Goal: Transaction & Acquisition: Purchase product/service

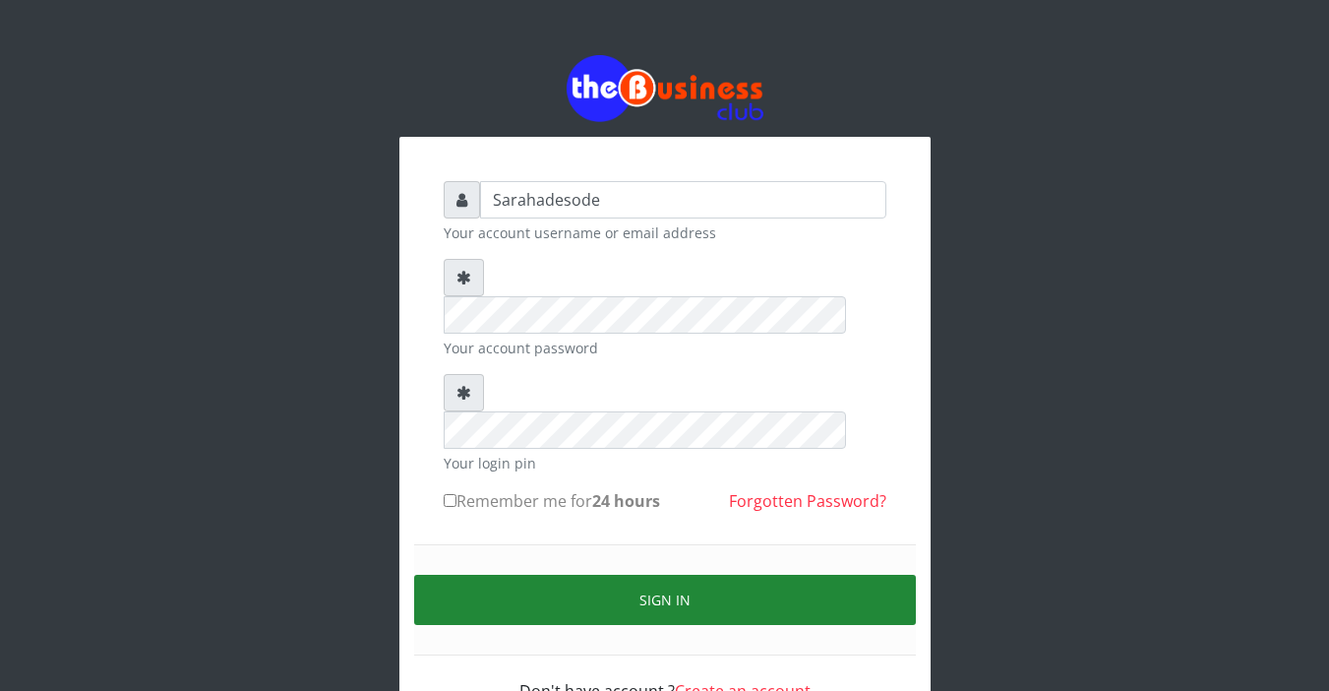
click at [669, 575] on button "Sign in" at bounding box center [665, 600] width 502 height 50
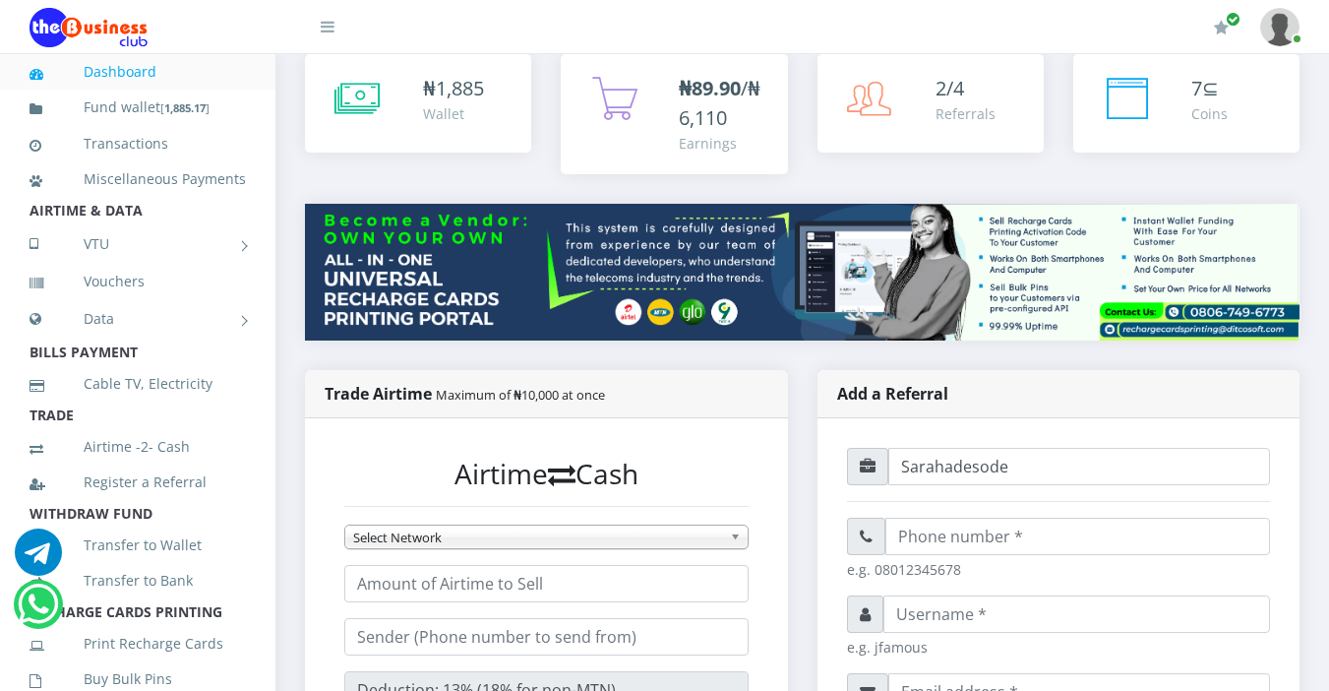
scroll to position [276, 0]
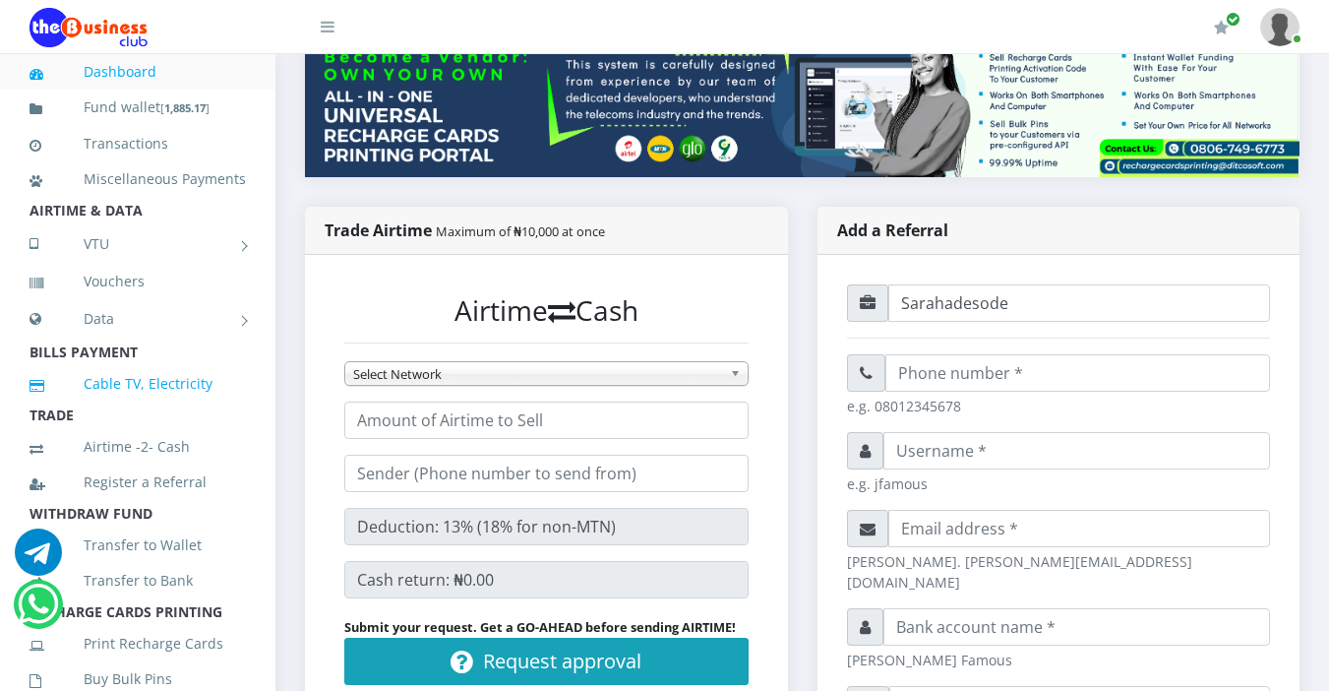
click at [61, 406] on link "Cable TV, Electricity" at bounding box center [138, 383] width 216 height 45
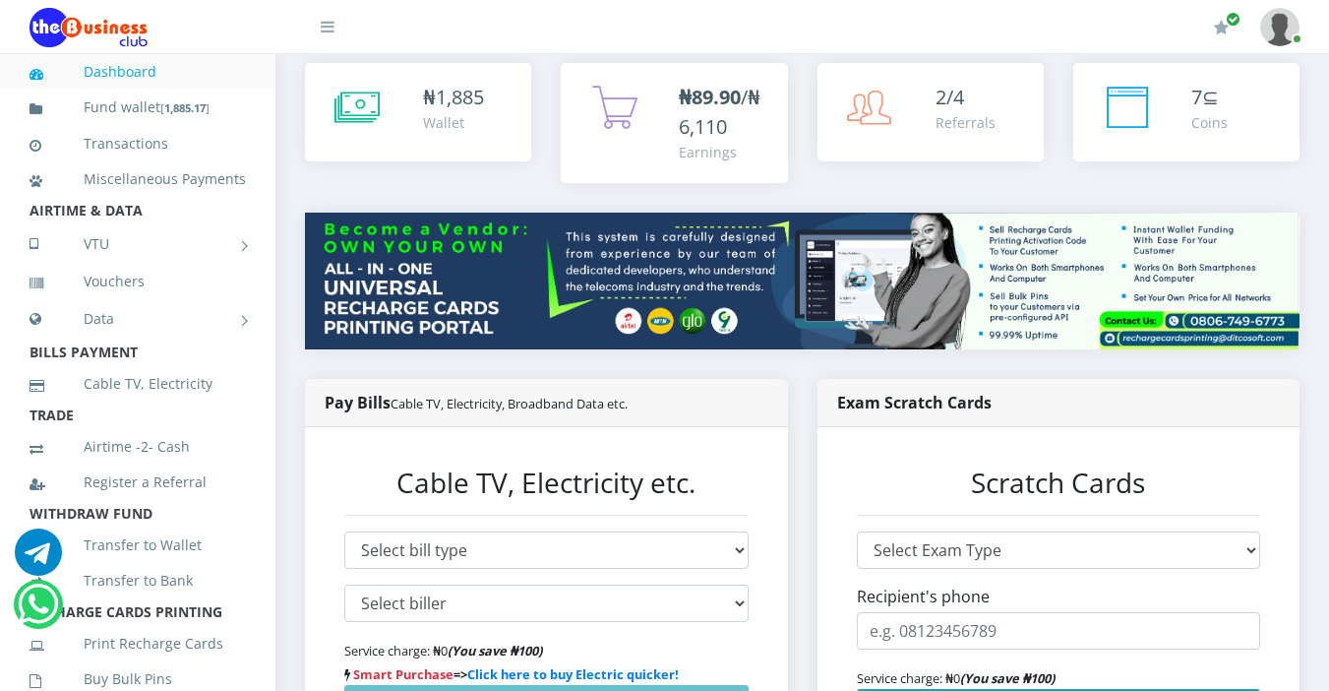
scroll to position [236, 0]
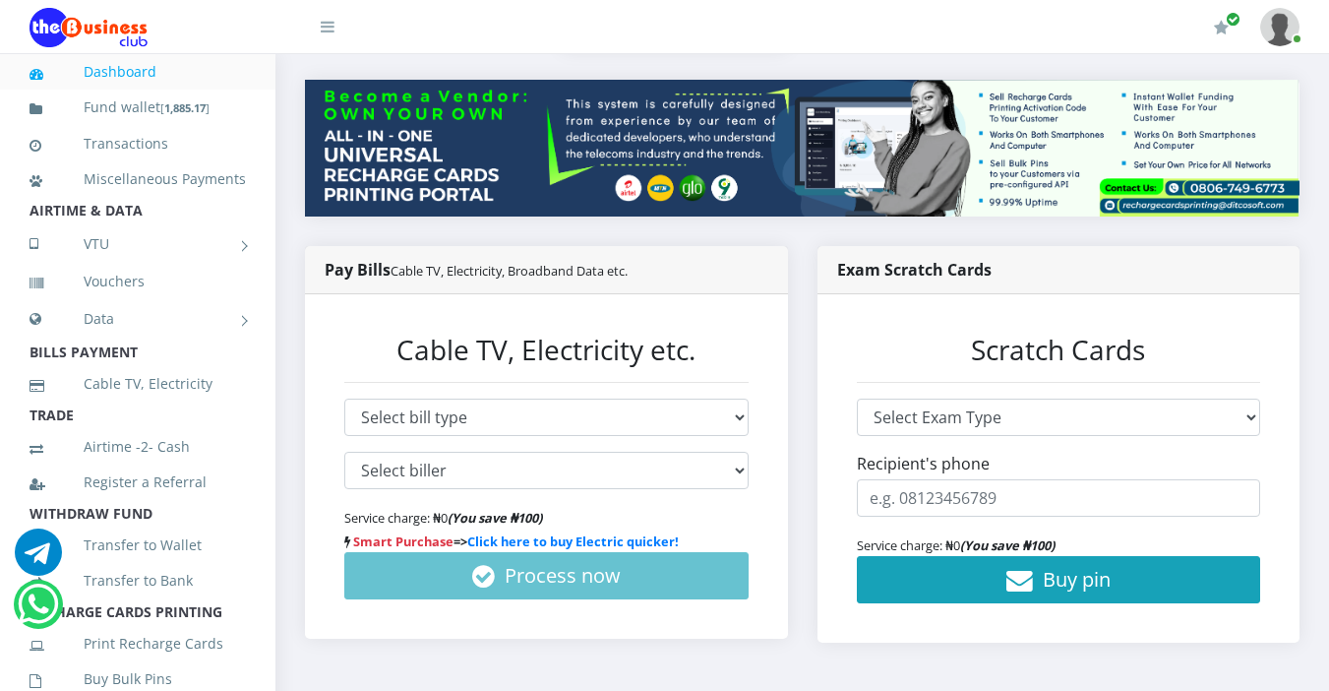
click at [252, 500] on li "Register a Referral" at bounding box center [138, 481] width 276 height 35
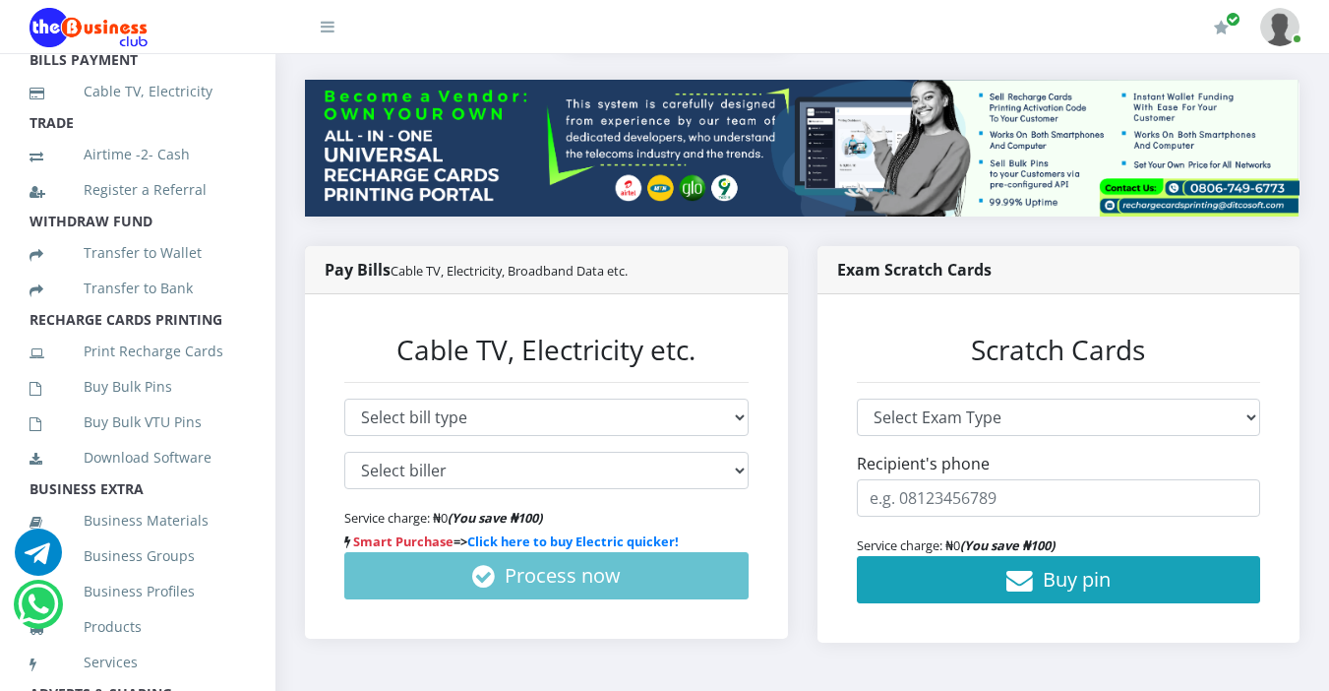
scroll to position [354, 0]
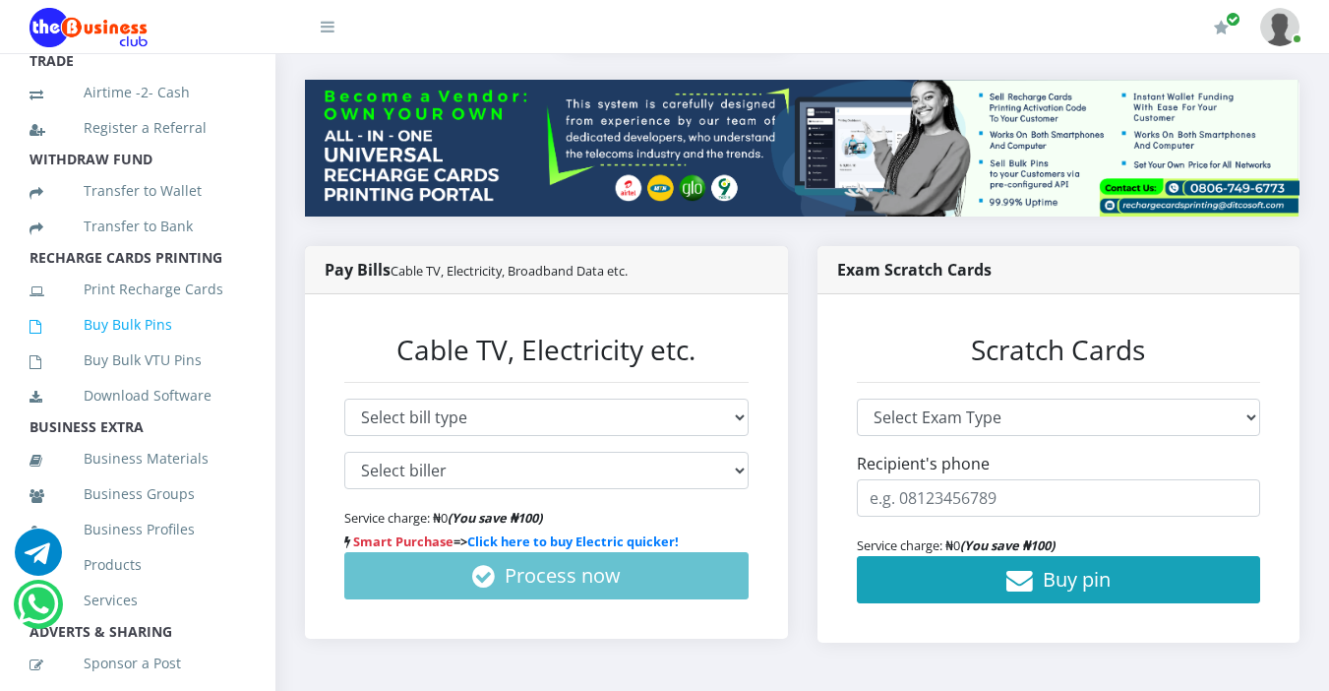
click at [154, 347] on link "Buy Bulk Pins" at bounding box center [138, 324] width 216 height 45
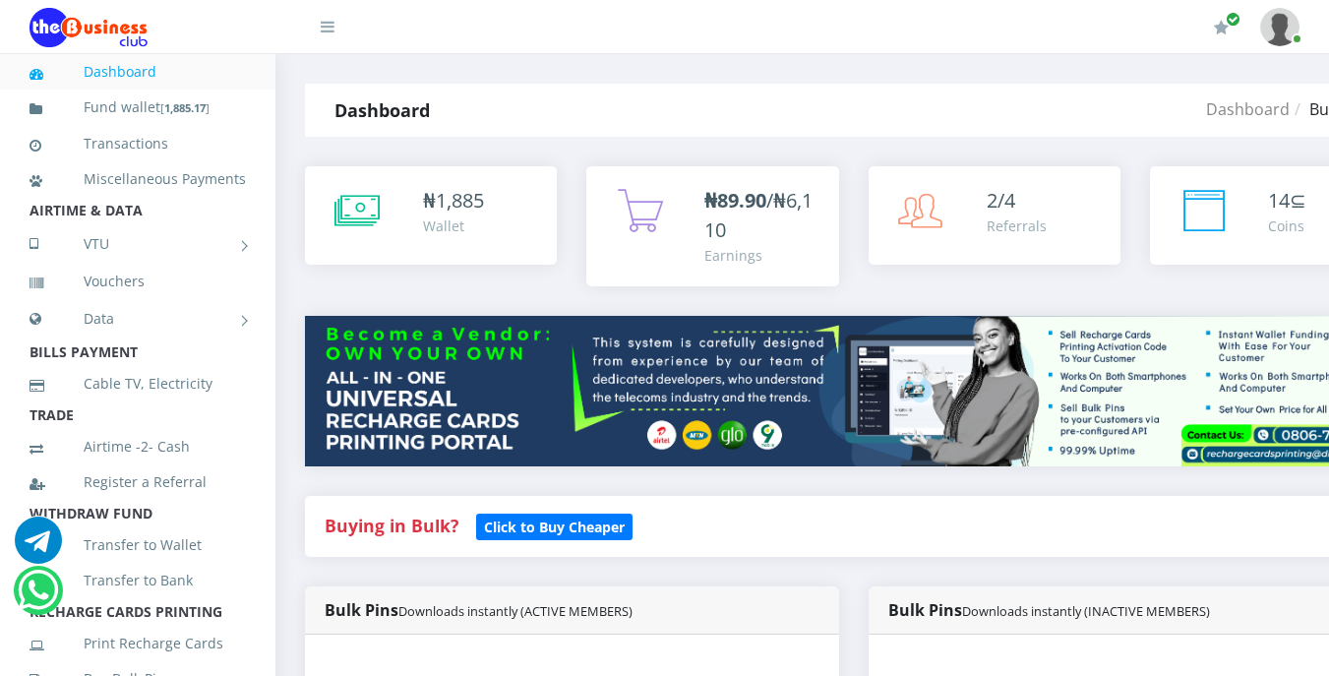
click at [692, 573] on div "Buying in Bulk?   Click to Buy Cheaper" at bounding box center [853, 541] width 1127 height 91
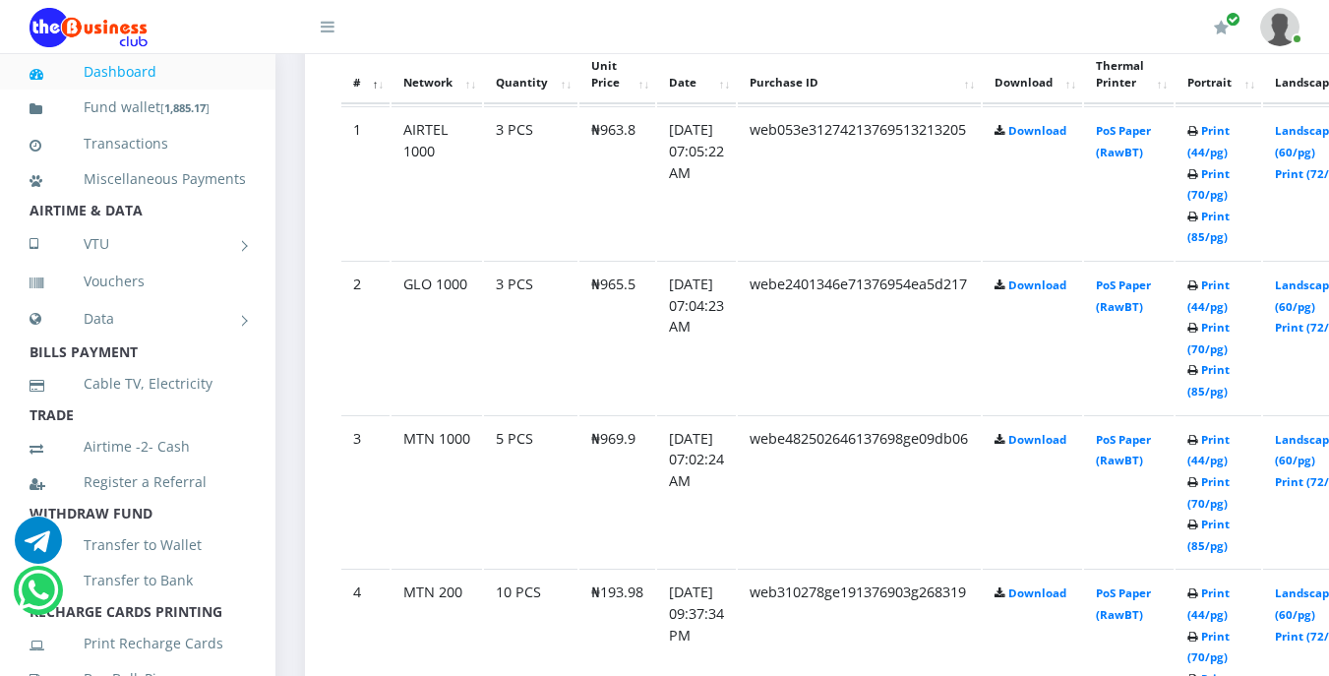
scroll to position [1141, 0]
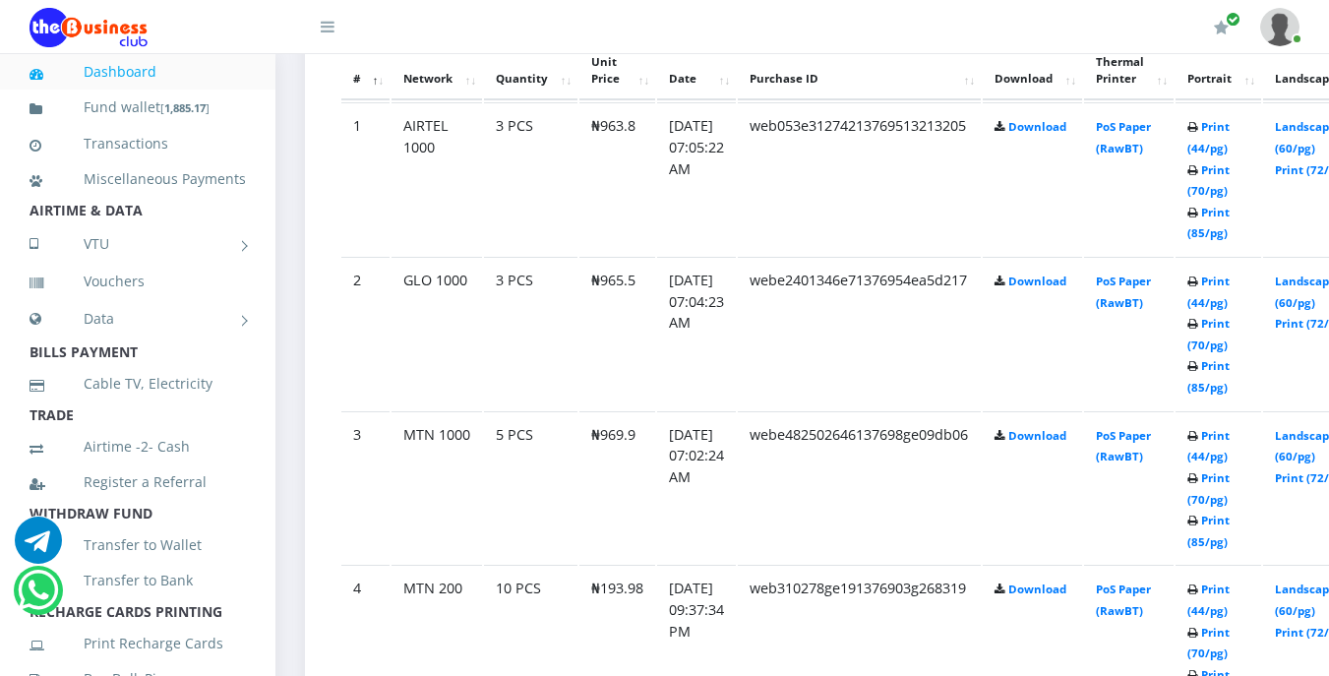
click at [736, 409] on td "[DATE] 09:37:34 PM" at bounding box center [696, 333] width 79 height 153
click at [807, 255] on td "webe482502646137698ge09db06" at bounding box center [859, 178] width 243 height 153
click at [1199, 288] on icon at bounding box center [1193, 283] width 11 height 12
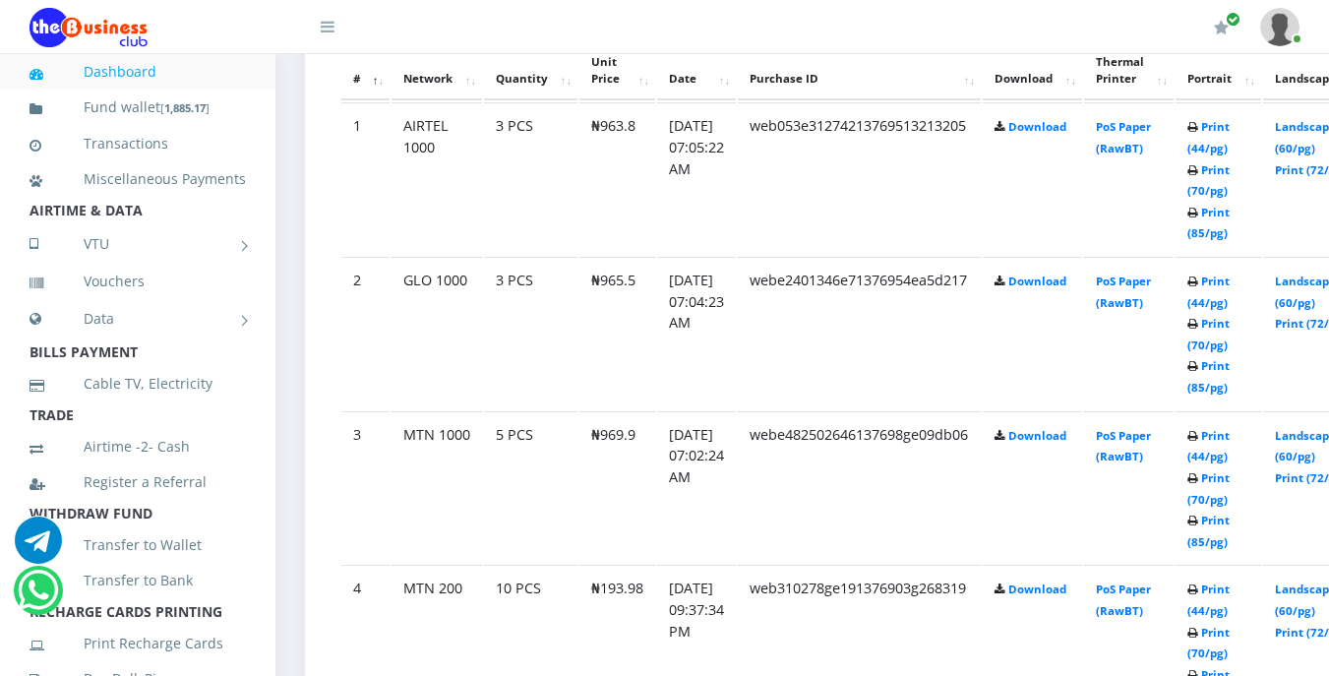
click at [1199, 288] on icon at bounding box center [1193, 283] width 11 height 12
click at [1230, 594] on link "Print (44/pg)" at bounding box center [1209, 600] width 42 height 36
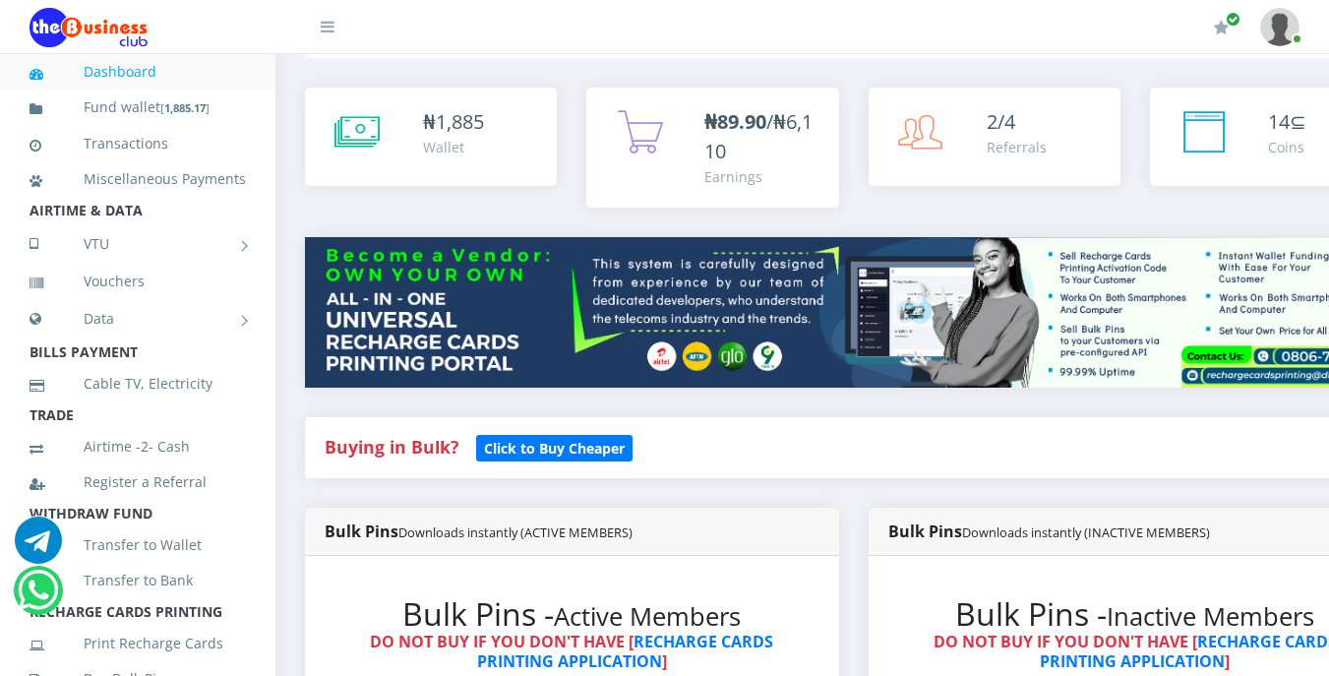
scroll to position [118, 0]
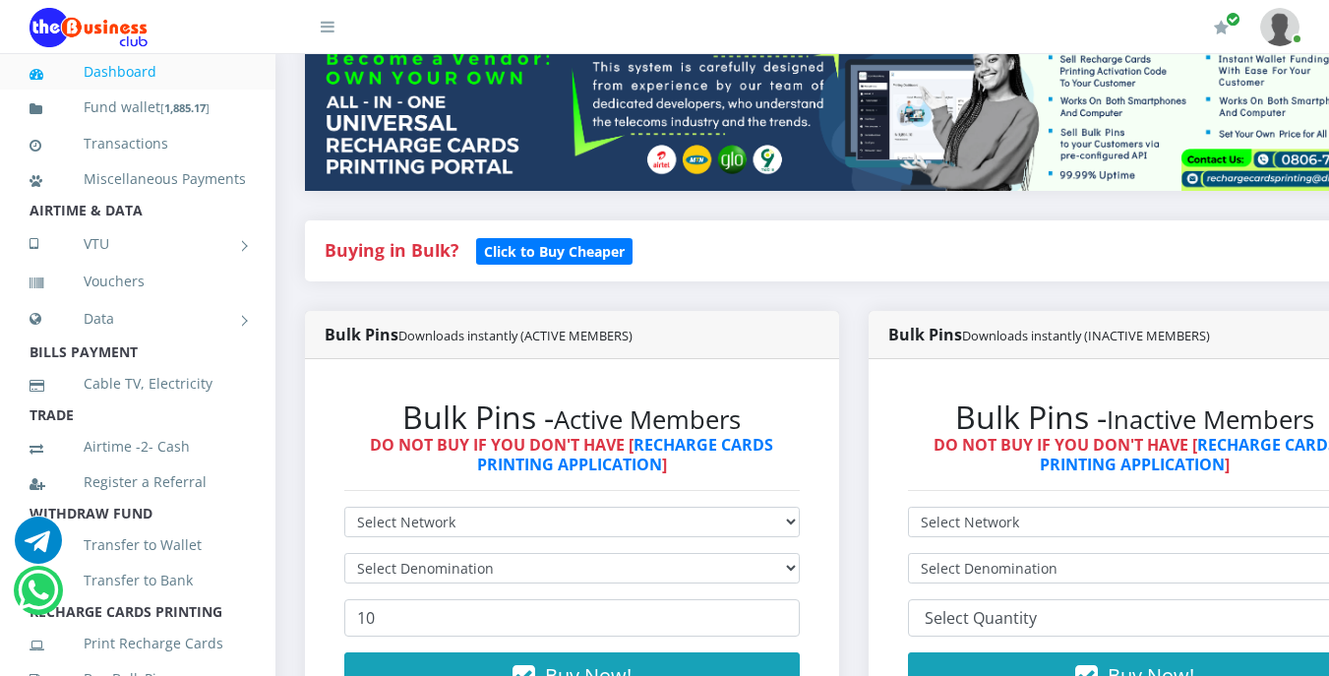
scroll to position [315, 0]
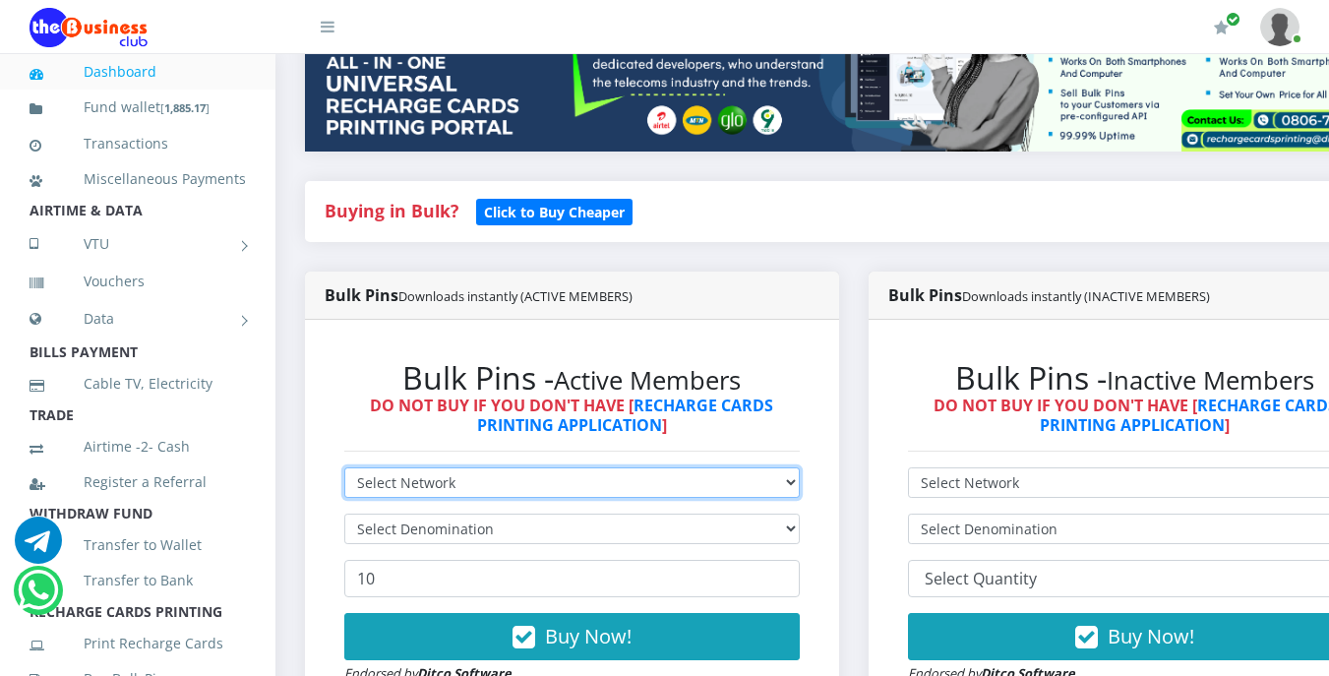
click at [520, 481] on select "Select Network MTN Globacom 9Mobile Airtel" at bounding box center [572, 482] width 456 height 31
select select "MTN"
click at [344, 470] on select "Select Network MTN Globacom 9Mobile Airtel" at bounding box center [572, 482] width 456 height 31
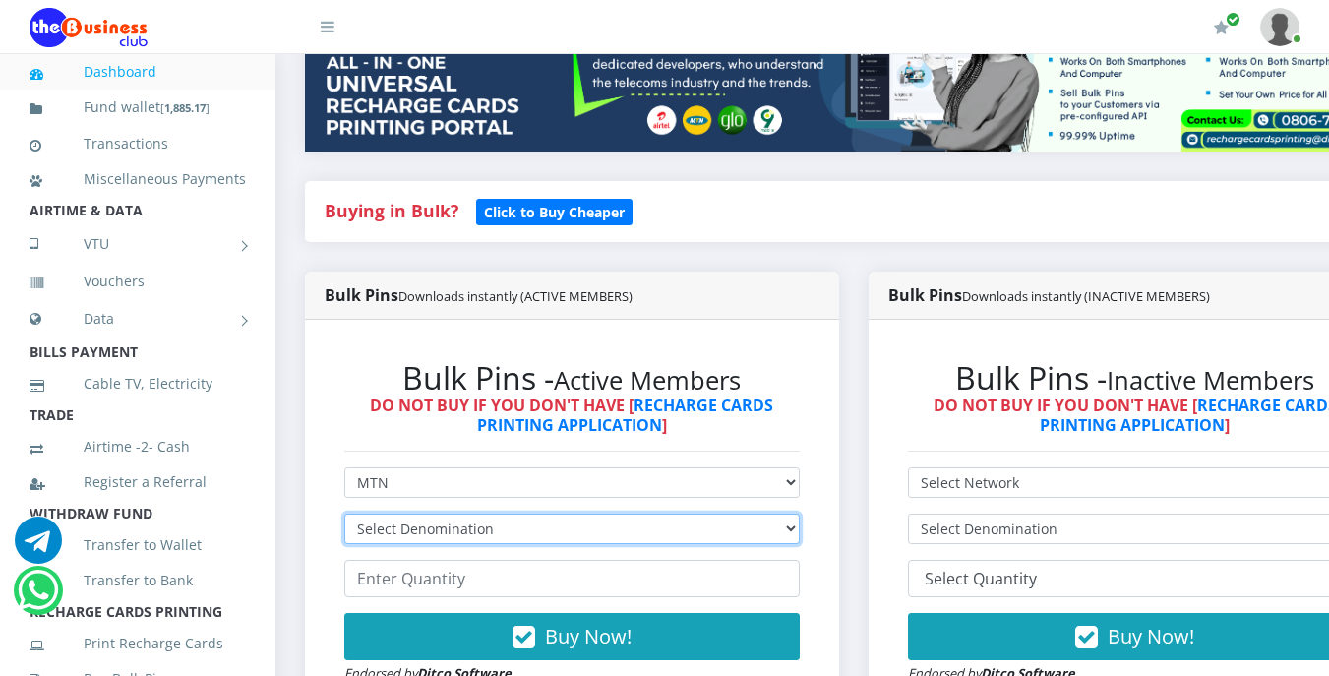
click at [502, 532] on select "Select Denomination MTN NGN100 - ₦96.99 MTN NGN200 - ₦193.98 MTN NGN400 - ₦387.…" at bounding box center [572, 529] width 456 height 31
select select "193.98-200"
click at [344, 517] on select "Select Denomination MTN NGN100 - ₦96.99 MTN NGN200 - ₦193.98 MTN NGN400 - ₦387.…" at bounding box center [572, 529] width 456 height 31
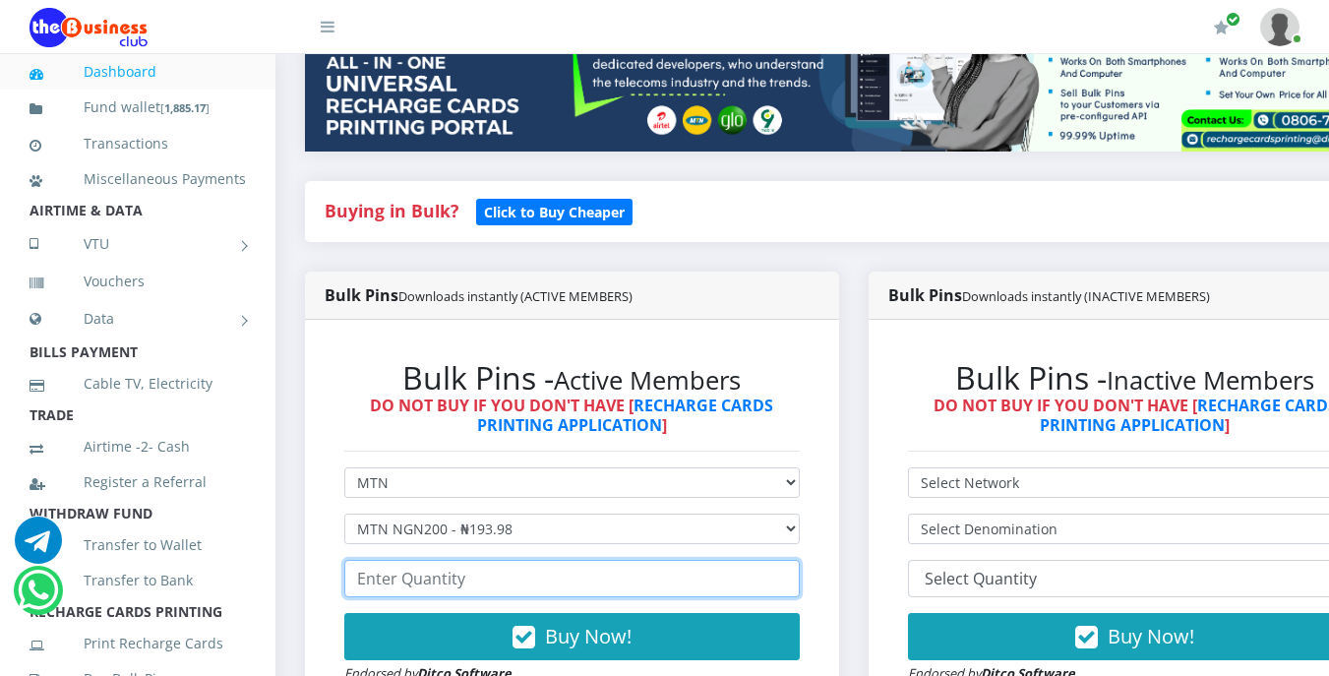
click at [508, 581] on input "number" at bounding box center [572, 578] width 456 height 37
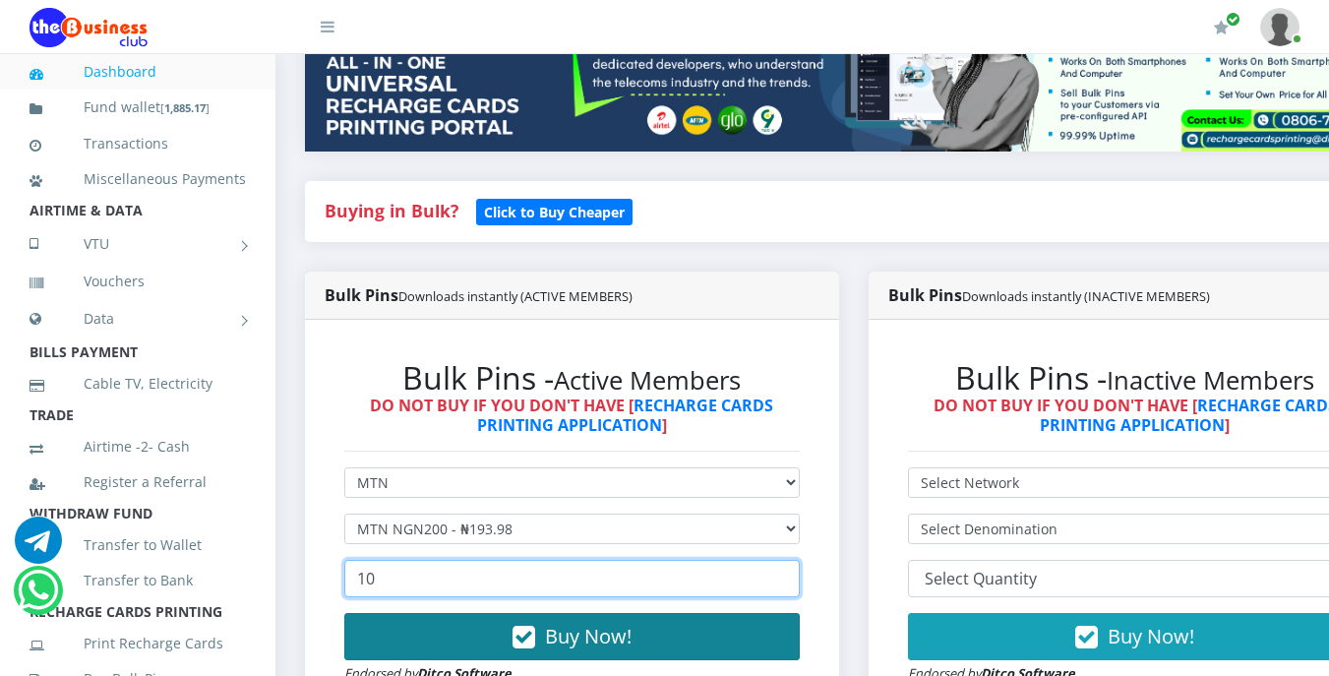
type input "10"
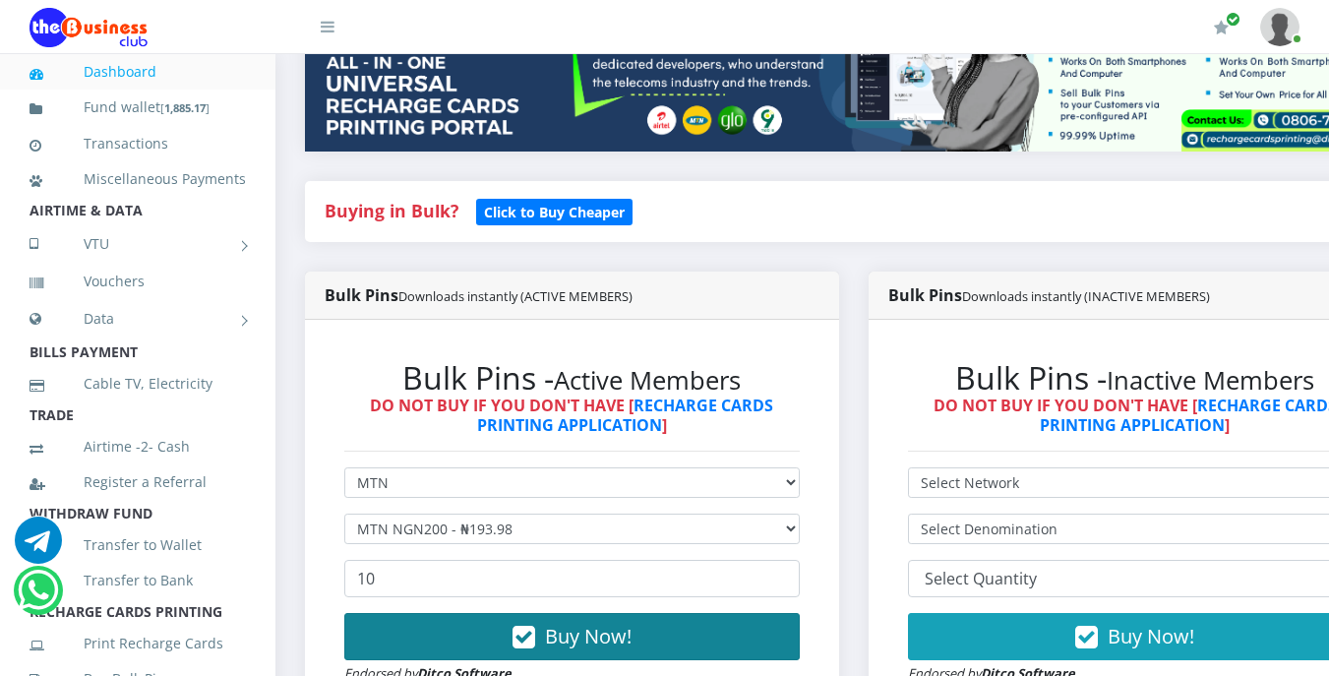
click at [570, 634] on span "Buy Now!" at bounding box center [588, 636] width 87 height 27
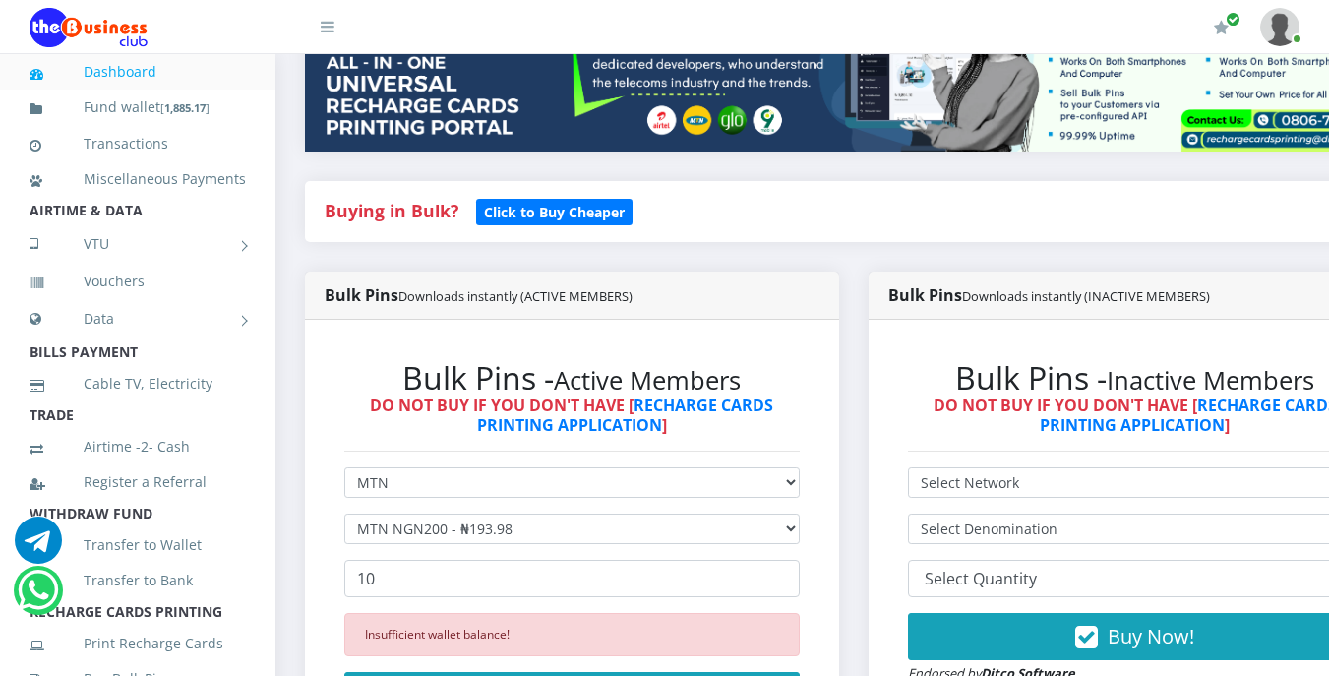
click at [222, 429] on li "TRADE" at bounding box center [138, 415] width 276 height 28
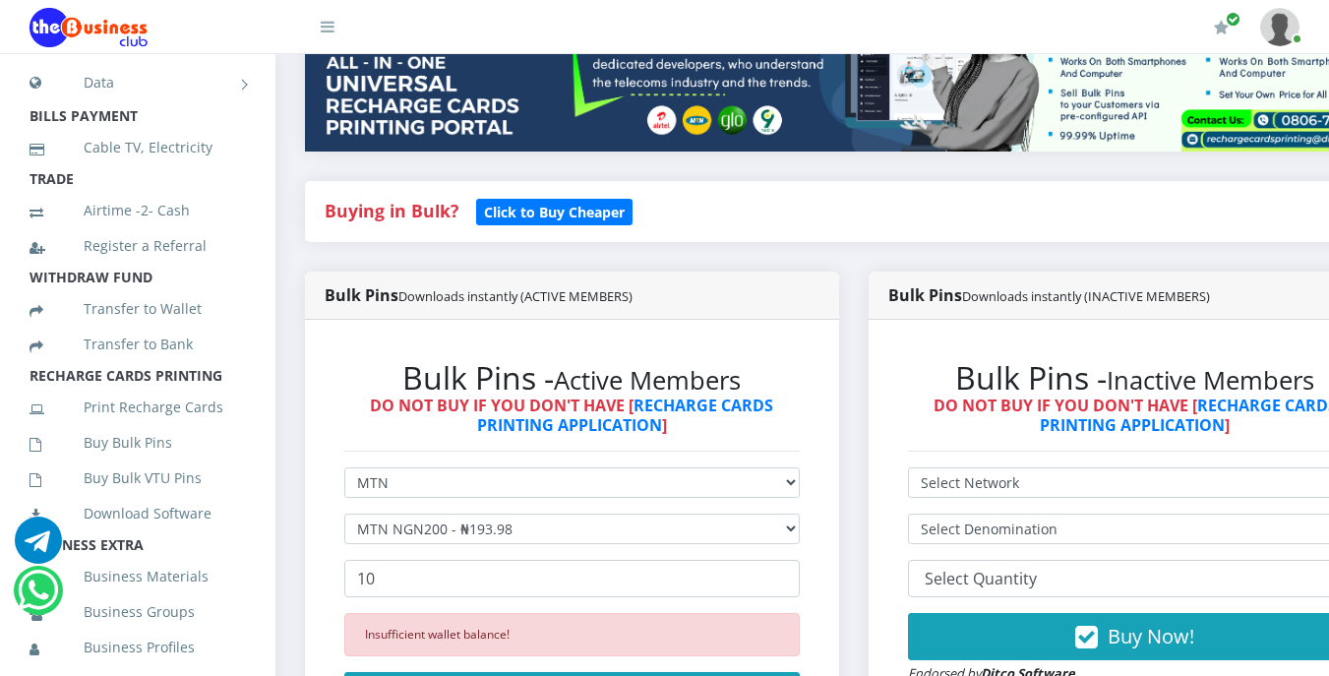
scroll to position [276, 0]
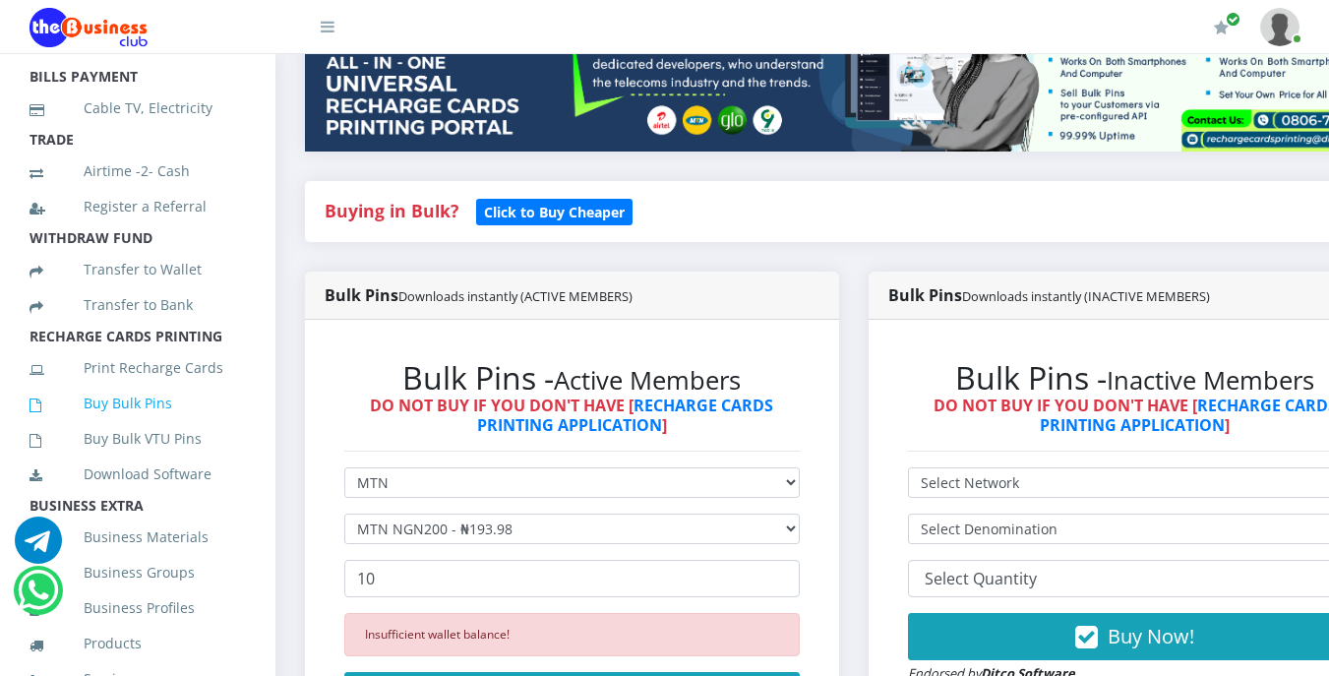
click at [154, 426] on link "Buy Bulk Pins" at bounding box center [138, 403] width 216 height 45
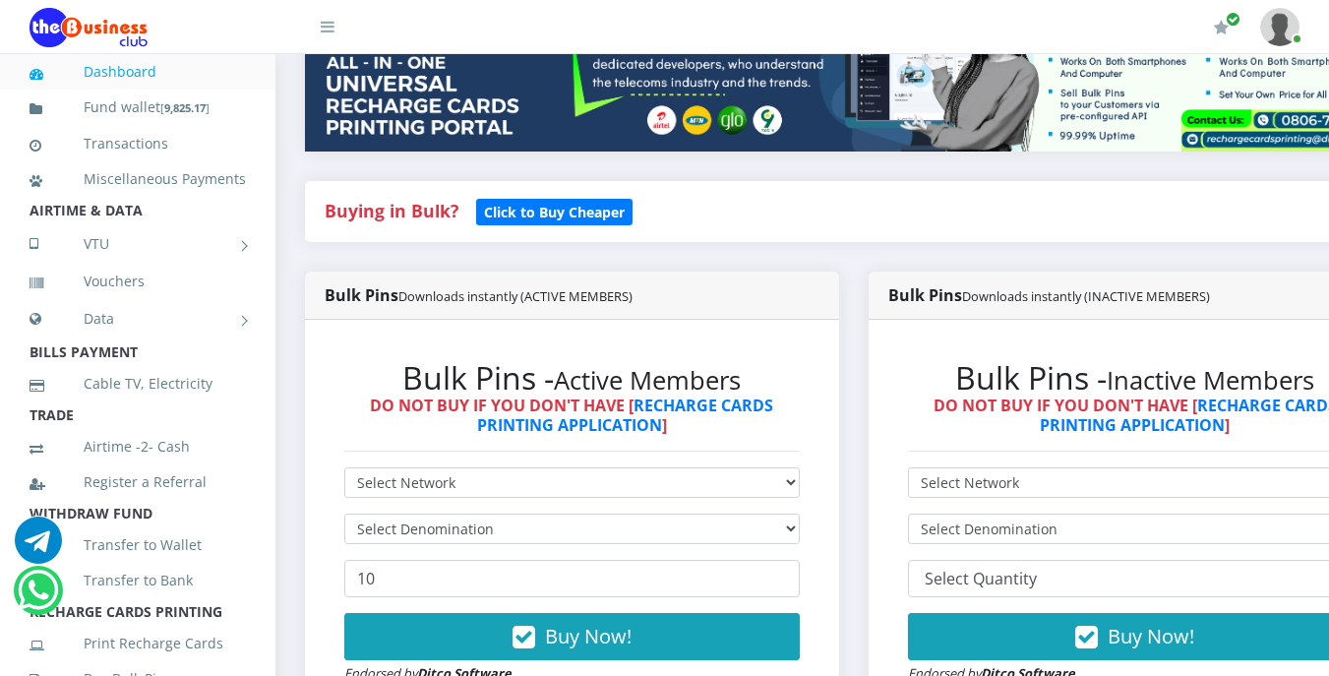
scroll to position [354, 0]
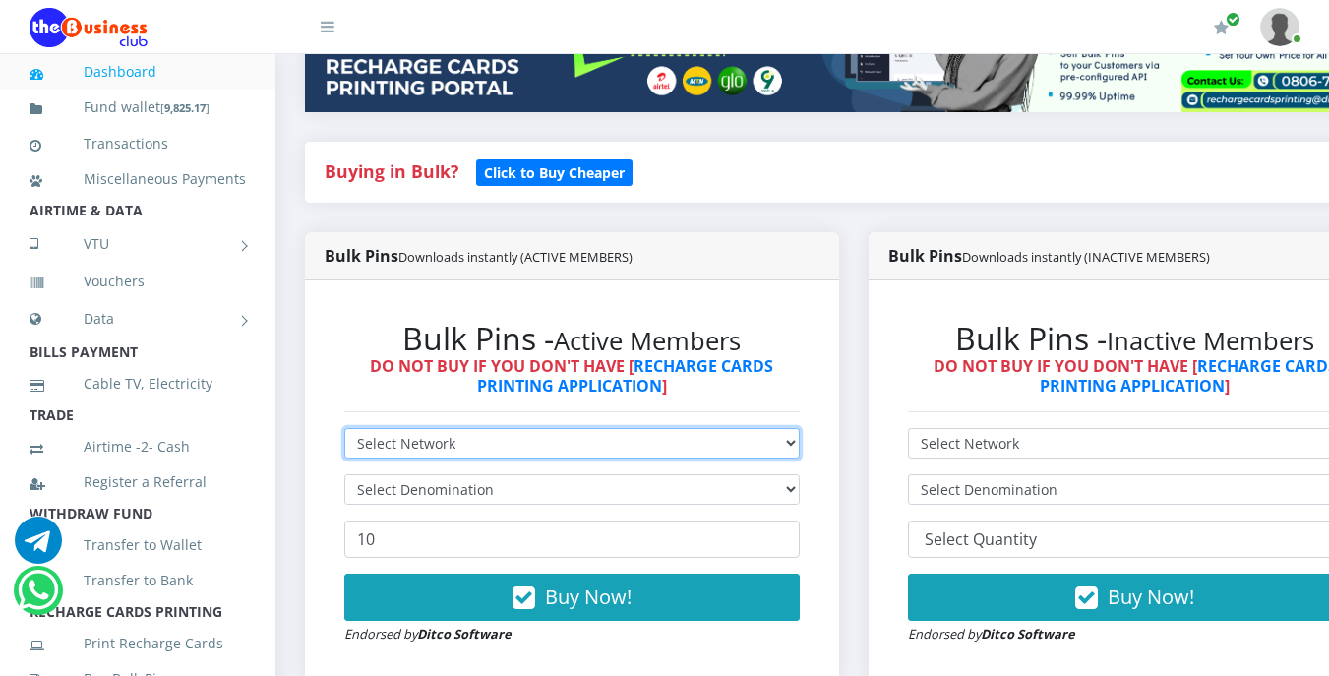
click at [472, 447] on select "Select Network MTN Globacom 9Mobile Airtel" at bounding box center [572, 443] width 456 height 31
select select "MTN"
click at [344, 431] on select "Select Network MTN Globacom 9Mobile Airtel" at bounding box center [572, 443] width 456 height 31
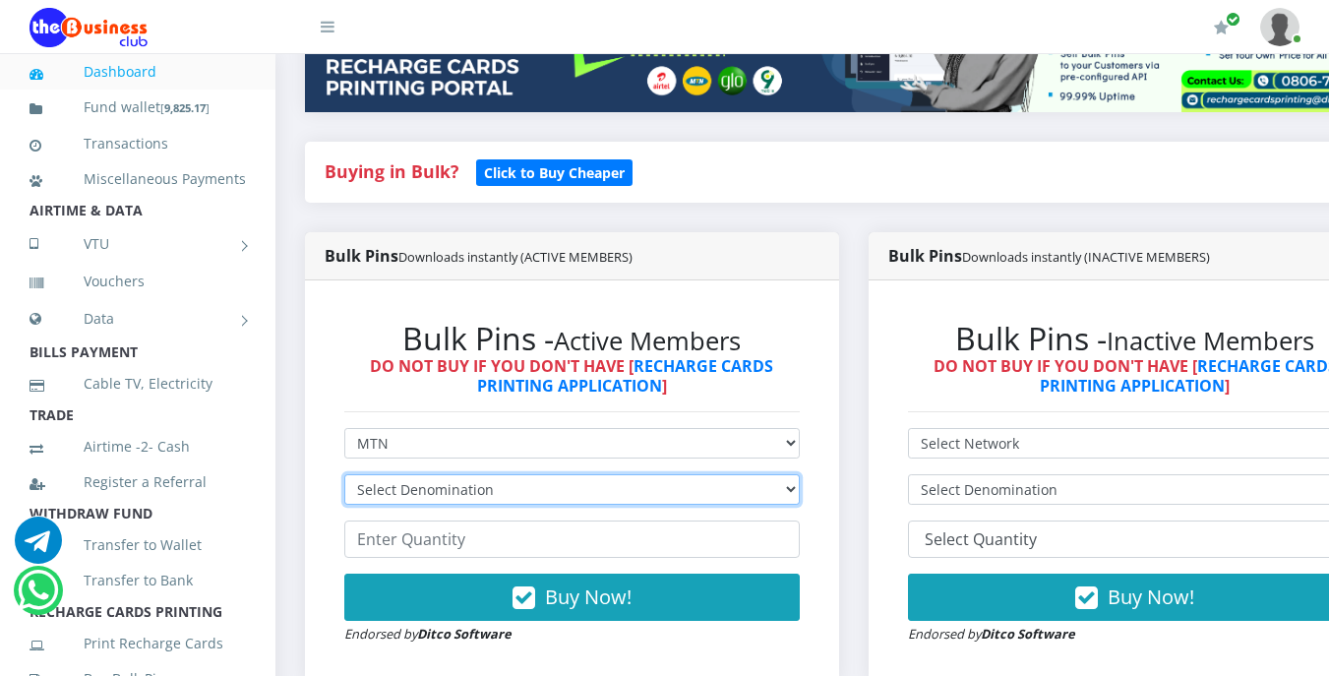
click at [457, 488] on select "Select Denomination MTN NGN100 - ₦96.99 MTN NGN200 - ₦193.98 MTN NGN400 - ₦387.…" at bounding box center [572, 489] width 456 height 31
select select "193.98-200"
click at [344, 477] on select "Select Denomination MTN NGN100 - ₦96.99 MTN NGN200 - ₦193.98 MTN NGN400 - ₦387.…" at bounding box center [572, 489] width 456 height 31
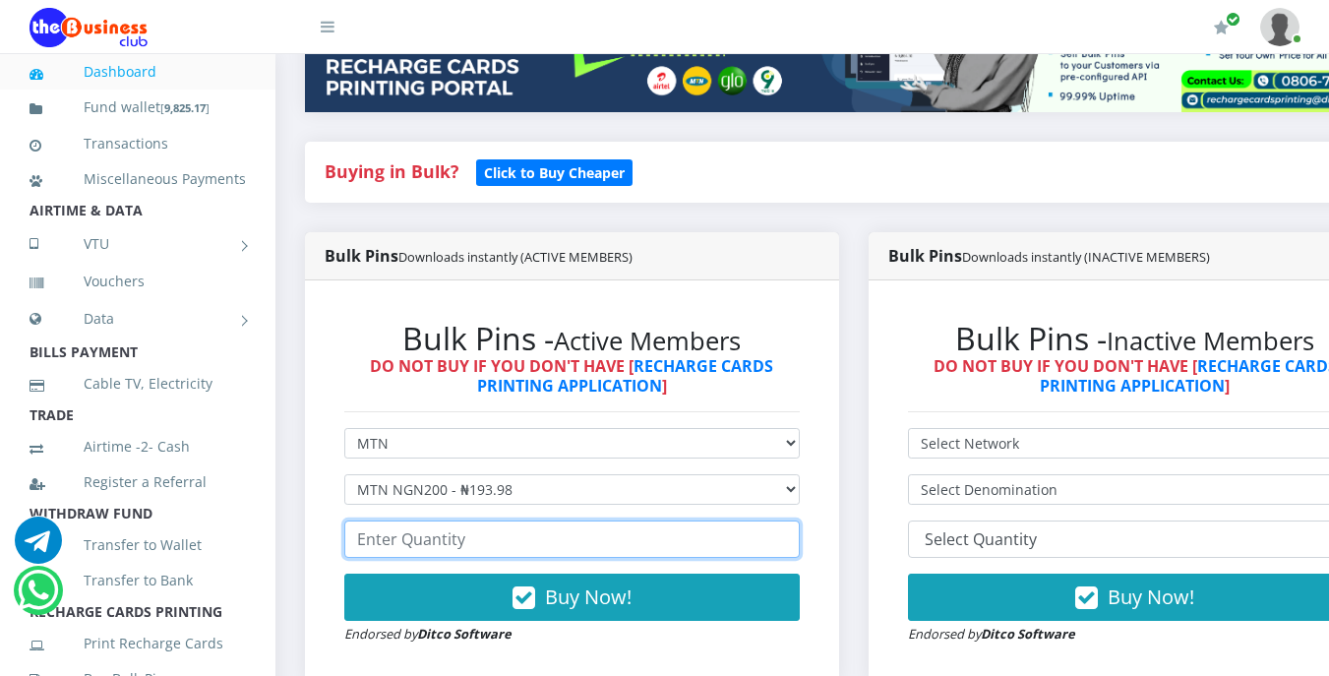
click at [517, 536] on input "number" at bounding box center [572, 539] width 456 height 37
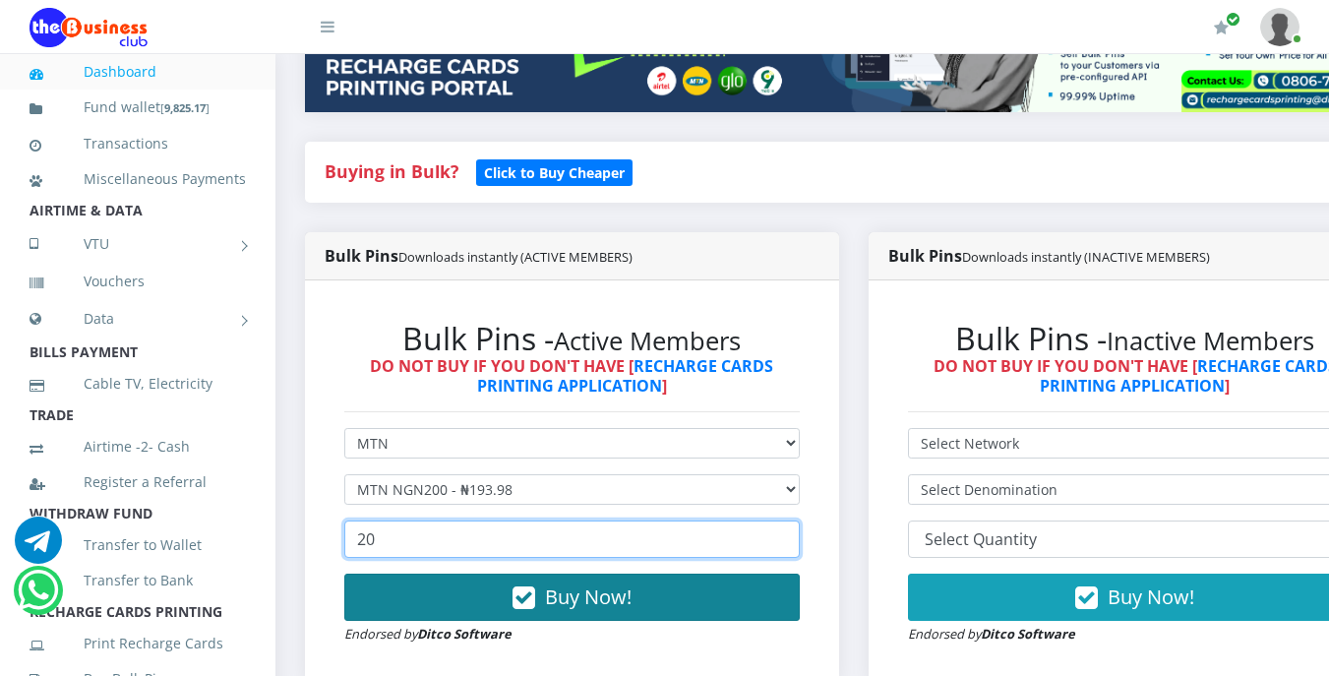
type input "20"
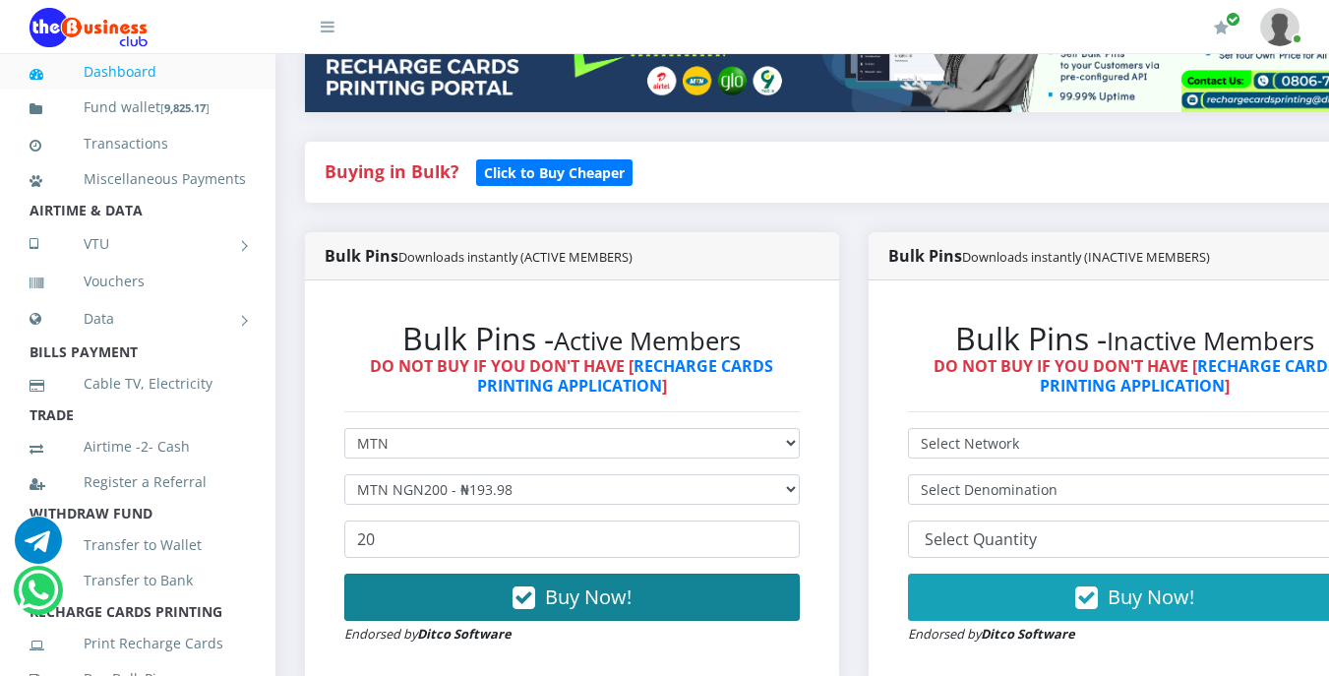
click at [558, 590] on span "Buy Now!" at bounding box center [588, 597] width 87 height 27
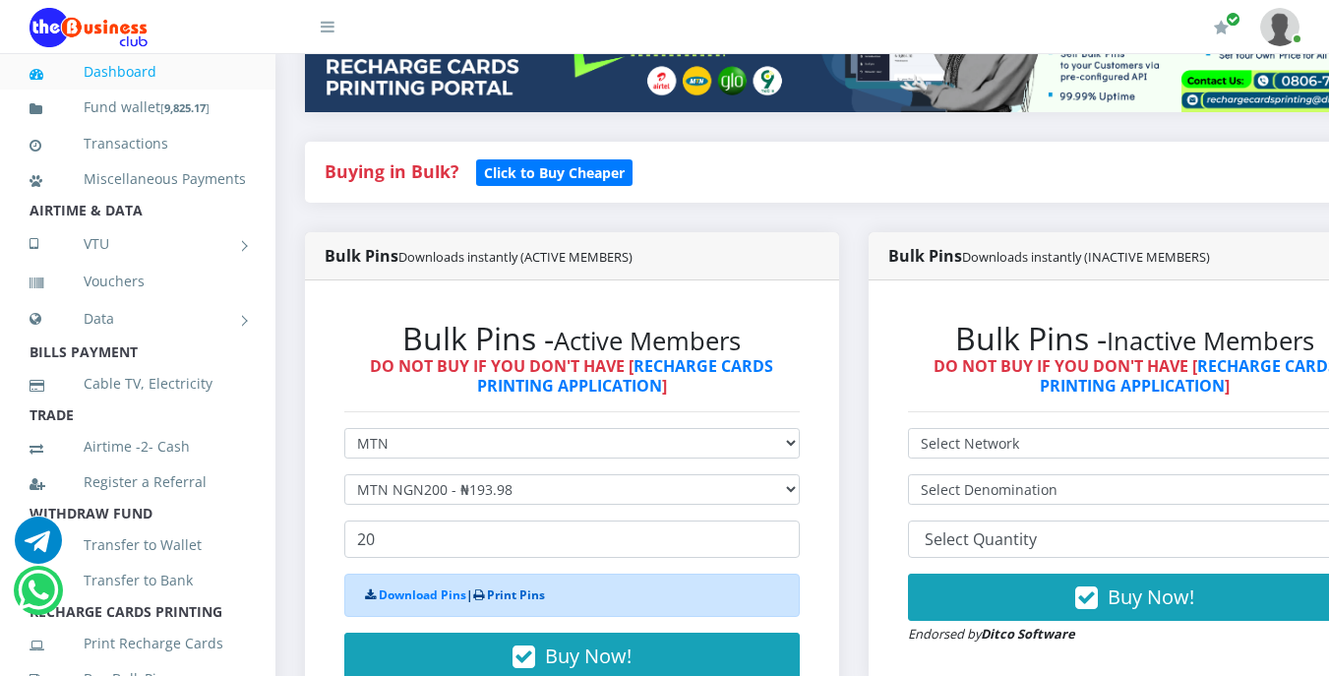
click at [540, 598] on link "Print Pins" at bounding box center [516, 594] width 58 height 17
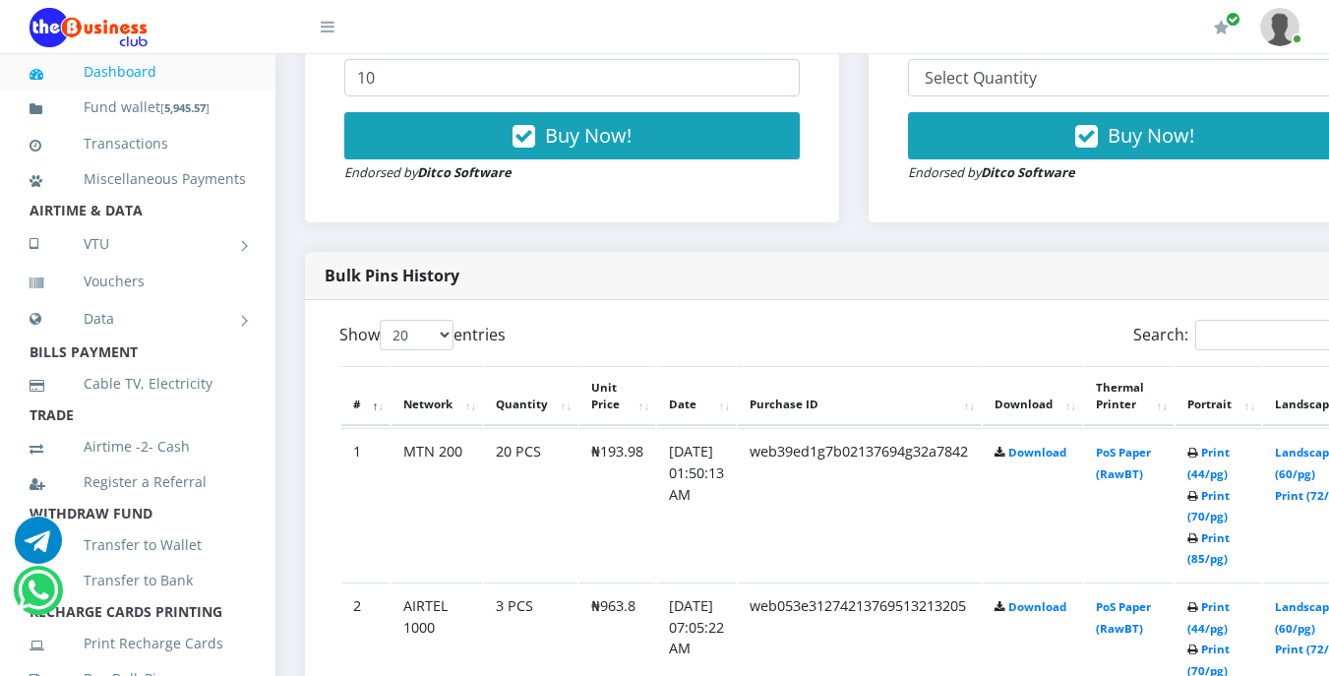
scroll to position [827, 0]
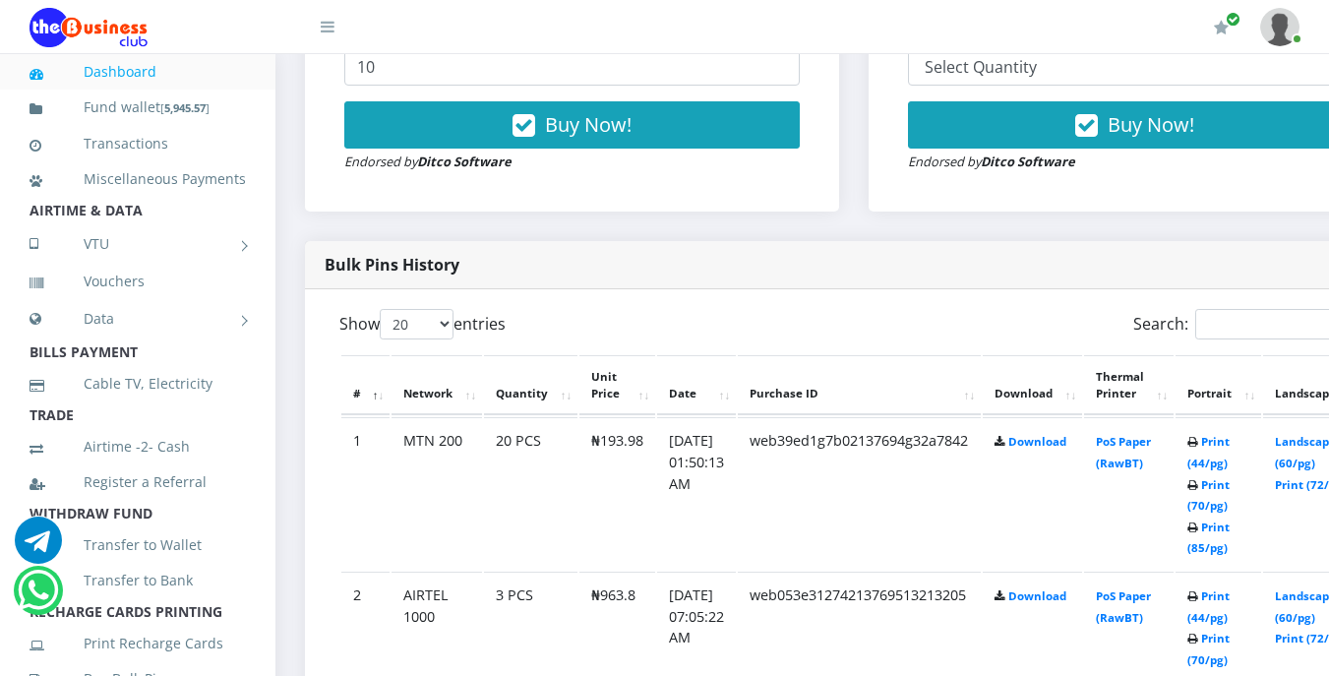
click at [1199, 446] on icon at bounding box center [1193, 443] width 11 height 12
click at [1199, 447] on icon at bounding box center [1193, 443] width 11 height 12
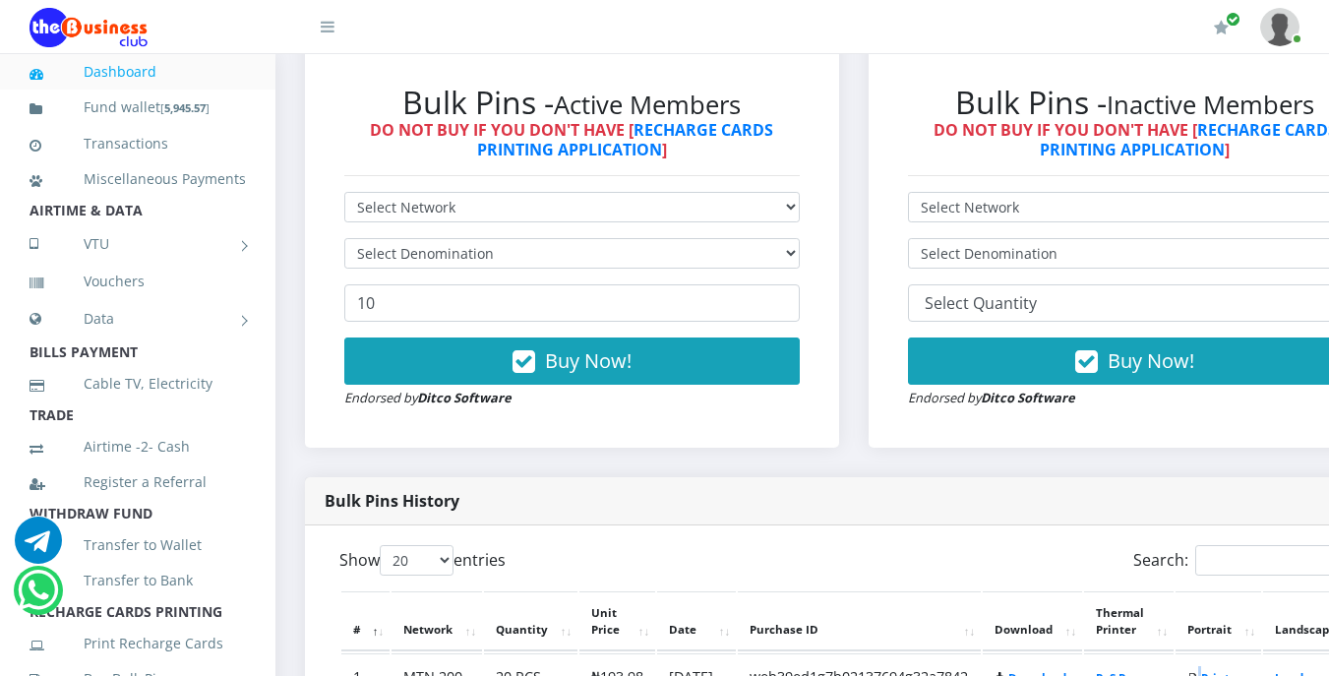
scroll to position [551, 0]
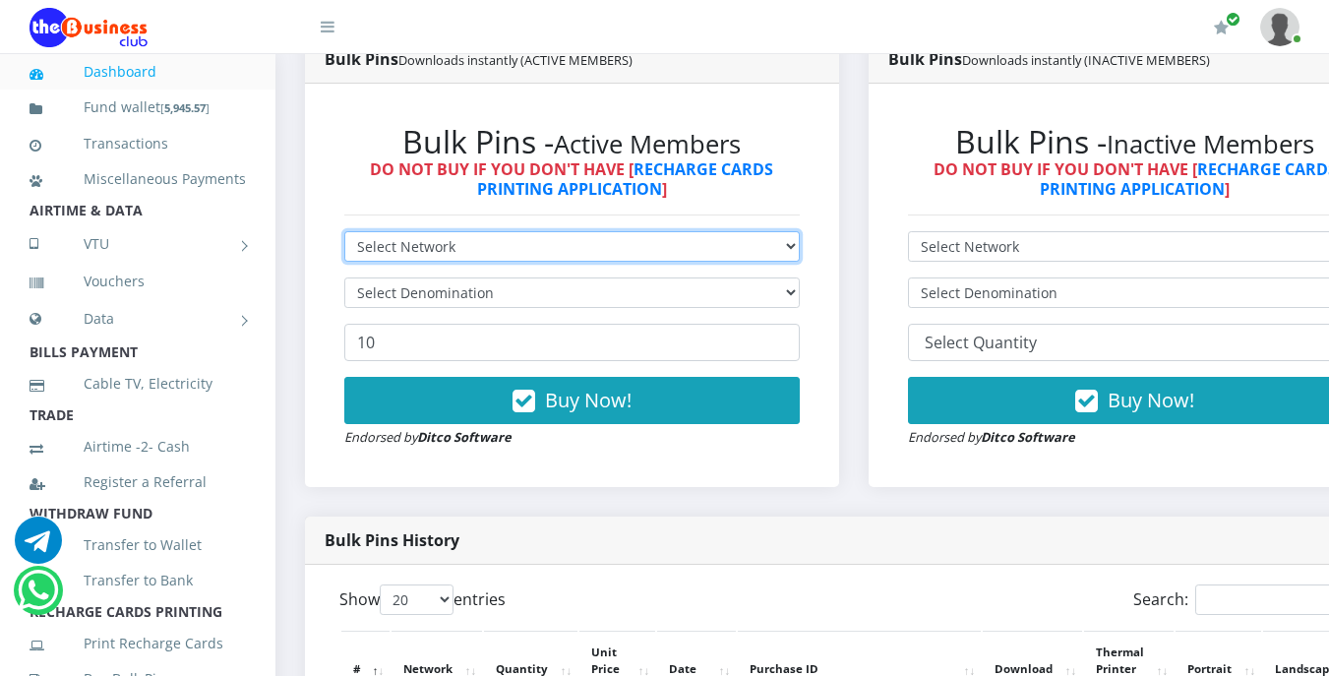
click at [388, 247] on select "Select Network MTN Globacom 9Mobile Airtel" at bounding box center [572, 246] width 456 height 31
click at [344, 234] on select "Select Network MTN Globacom 9Mobile Airtel" at bounding box center [572, 246] width 456 height 31
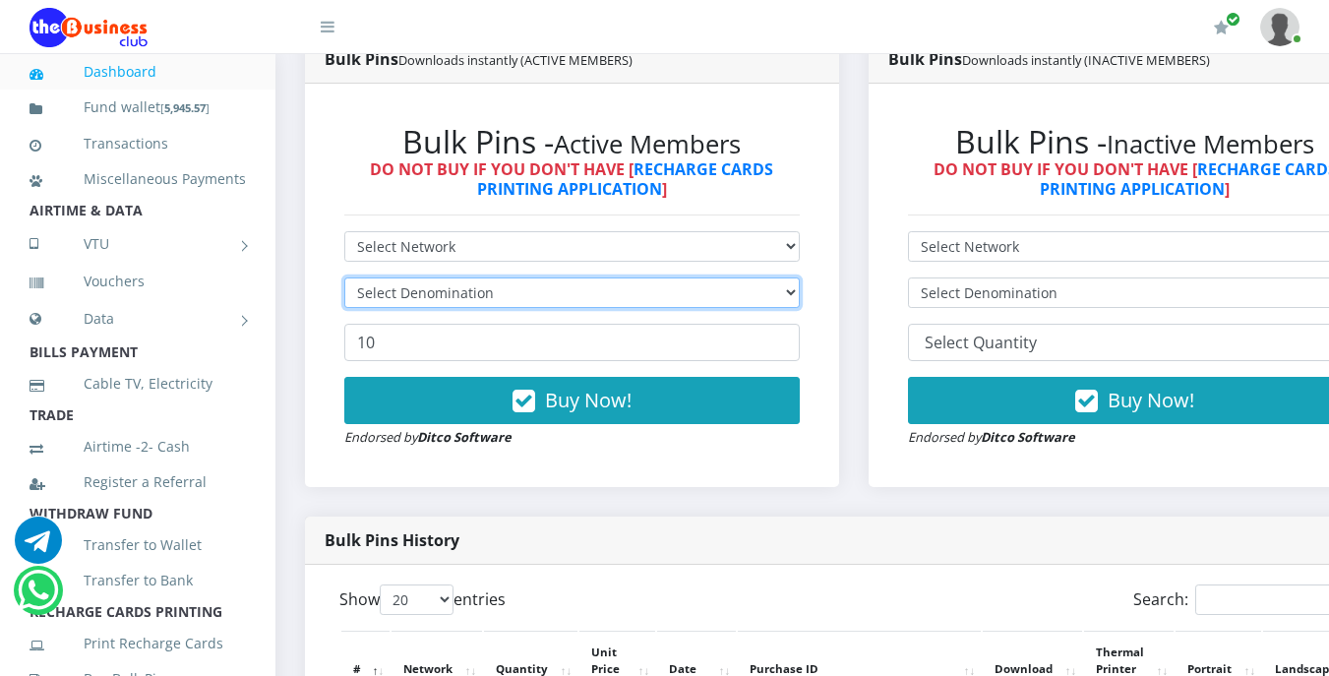
click at [427, 291] on select "Select Denomination" at bounding box center [572, 292] width 456 height 31
select select
click at [344, 280] on select "Select Denomination" at bounding box center [572, 292] width 456 height 31
click at [464, 295] on select "Select Denomination" at bounding box center [572, 292] width 456 height 31
click at [154, 366] on li "BILLS PAYMENT" at bounding box center [138, 353] width 276 height 28
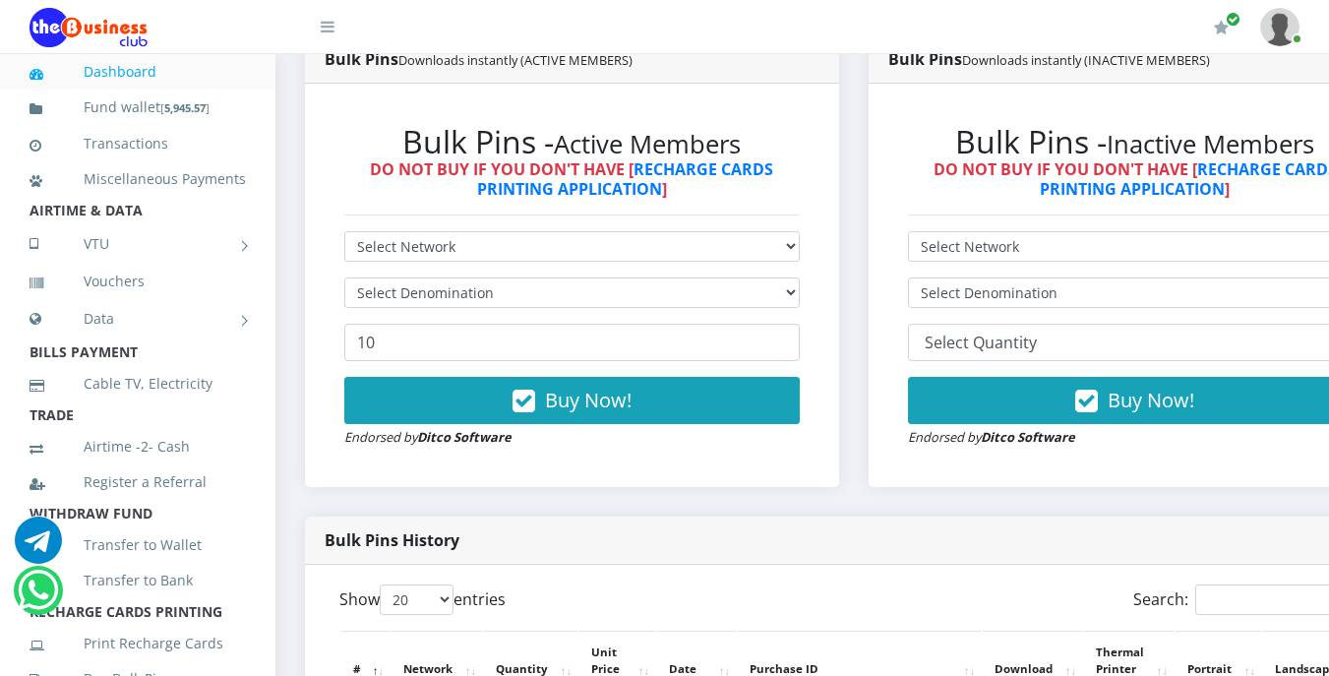
click at [919, 663] on th "Purchase ID" at bounding box center [859, 661] width 243 height 61
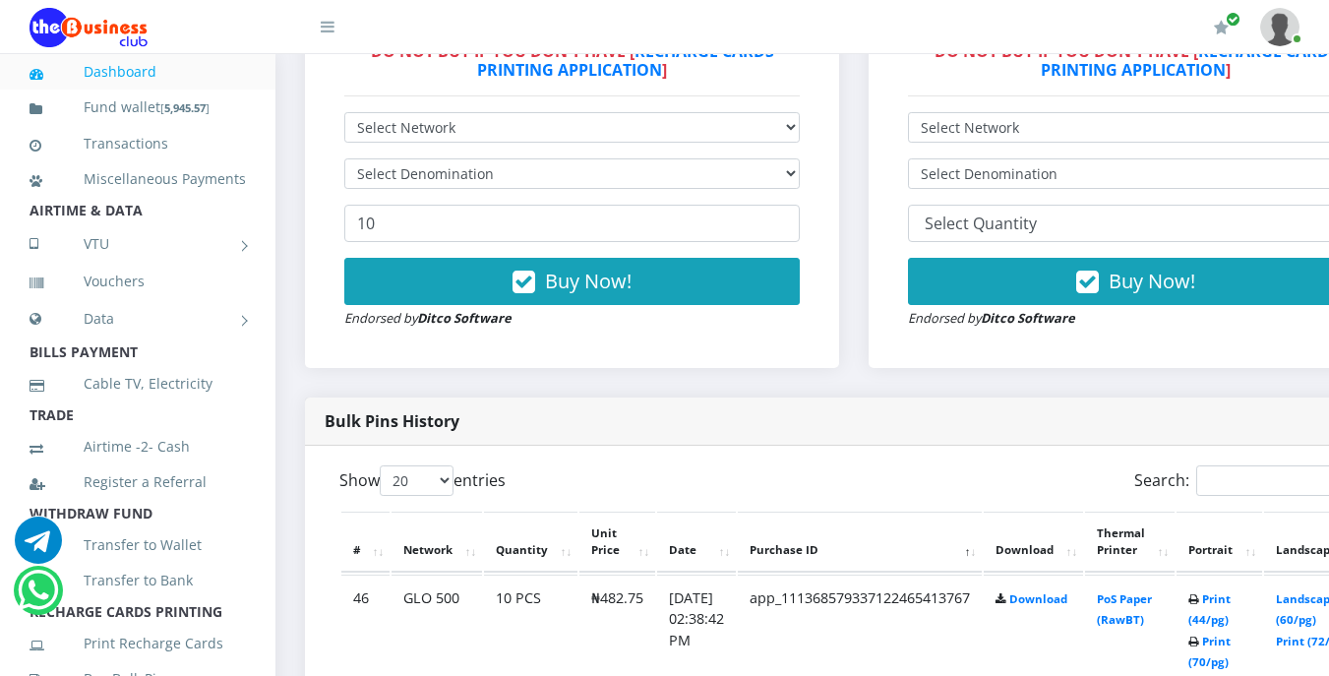
scroll to position [709, 0]
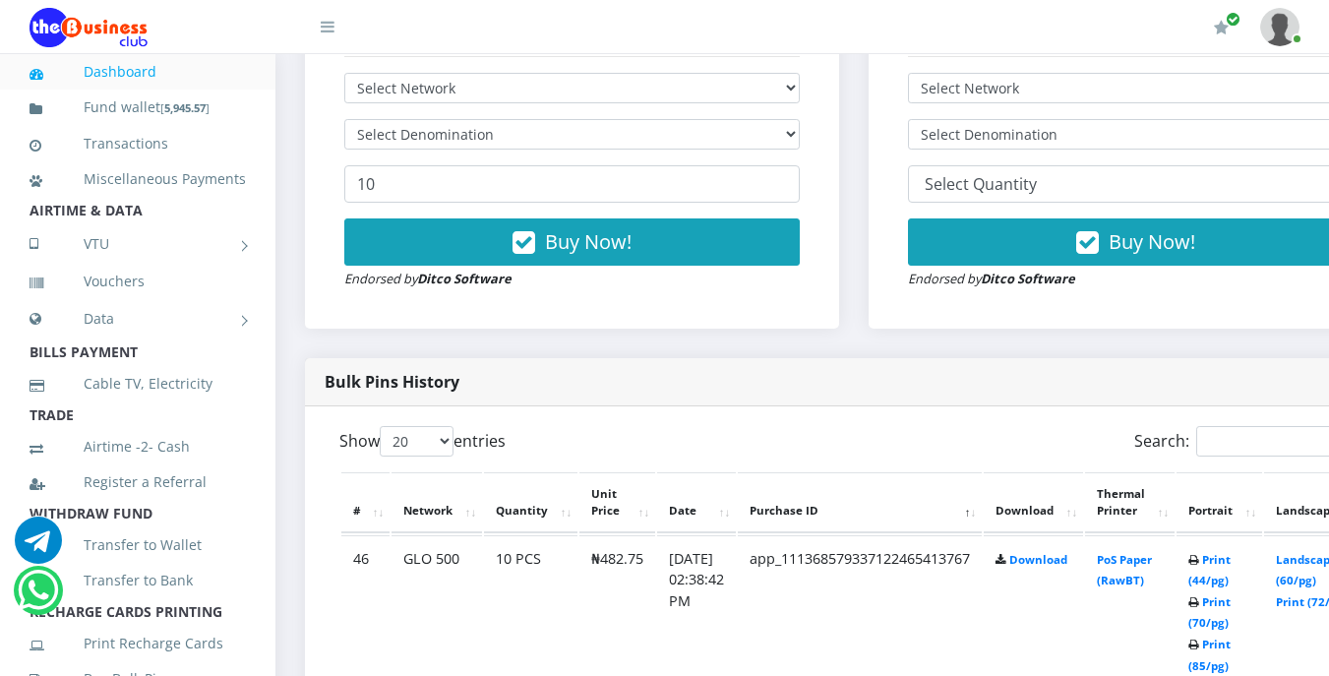
click at [1200, 560] on icon at bounding box center [1194, 561] width 11 height 12
click at [1200, 564] on icon at bounding box center [1194, 561] width 11 height 12
click at [1200, 563] on icon at bounding box center [1194, 561] width 11 height 12
click at [1200, 561] on icon at bounding box center [1194, 561] width 11 height 12
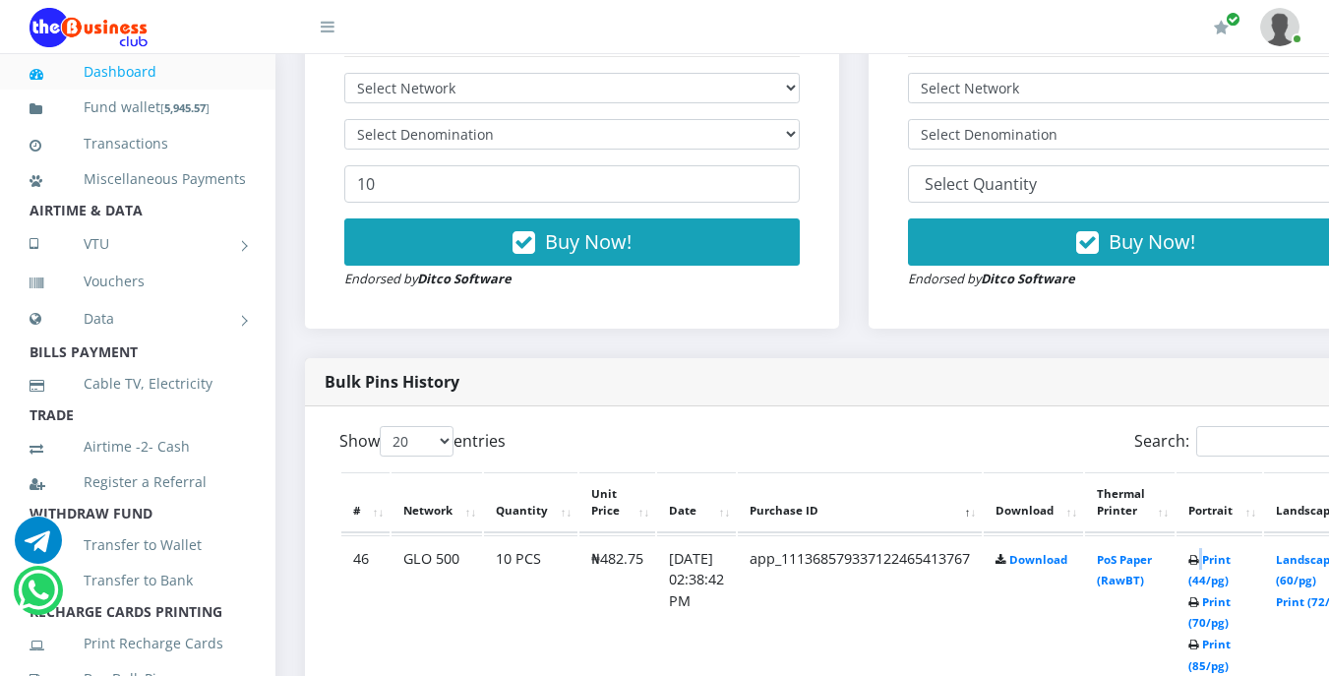
click at [1200, 561] on icon at bounding box center [1194, 561] width 11 height 12
click at [1200, 563] on icon at bounding box center [1194, 561] width 11 height 12
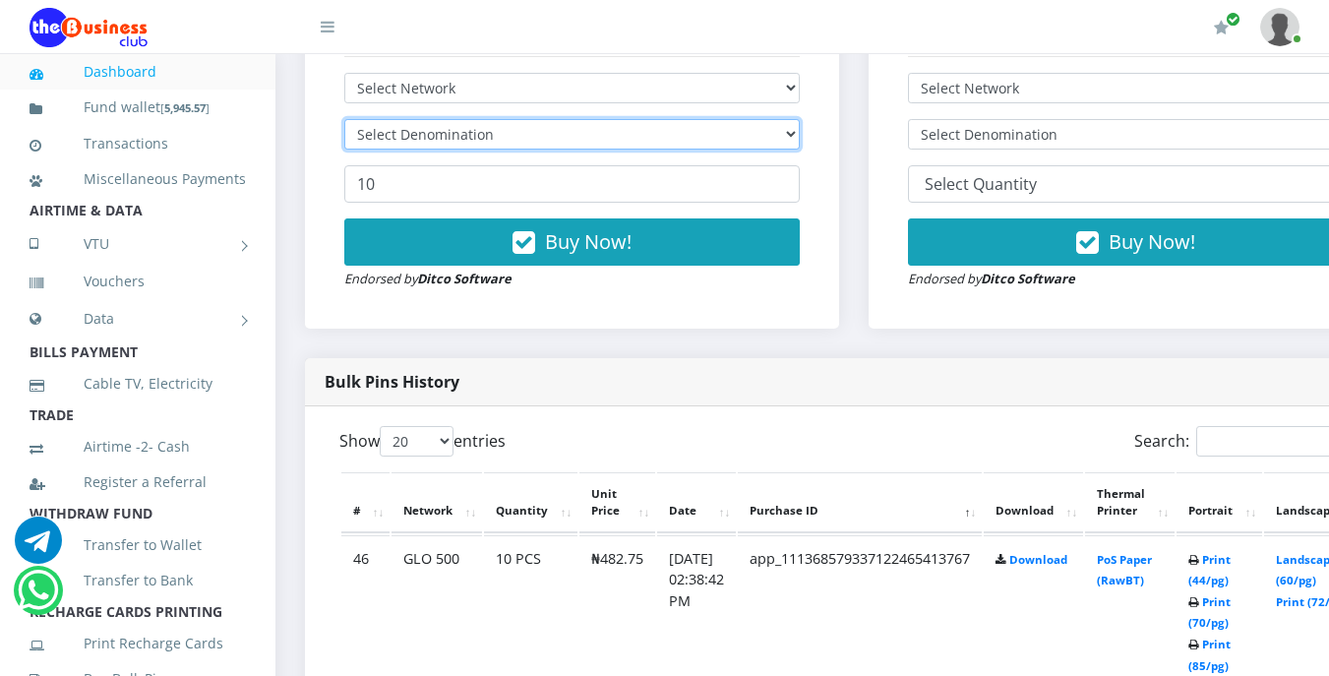
click at [494, 135] on select "Select Denomination" at bounding box center [572, 134] width 456 height 31
click at [344, 123] on select "Select Denomination" at bounding box center [572, 134] width 456 height 31
click at [231, 429] on li "TRADE" at bounding box center [138, 415] width 276 height 28
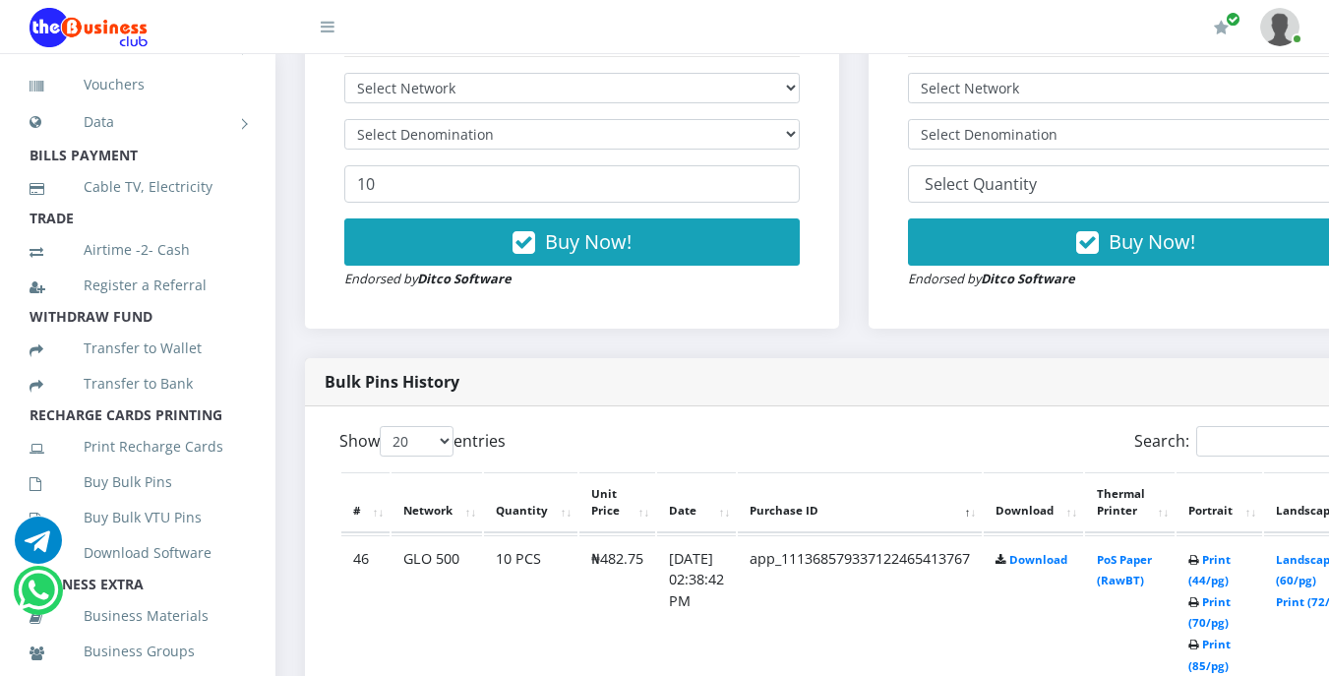
scroll to position [236, 0]
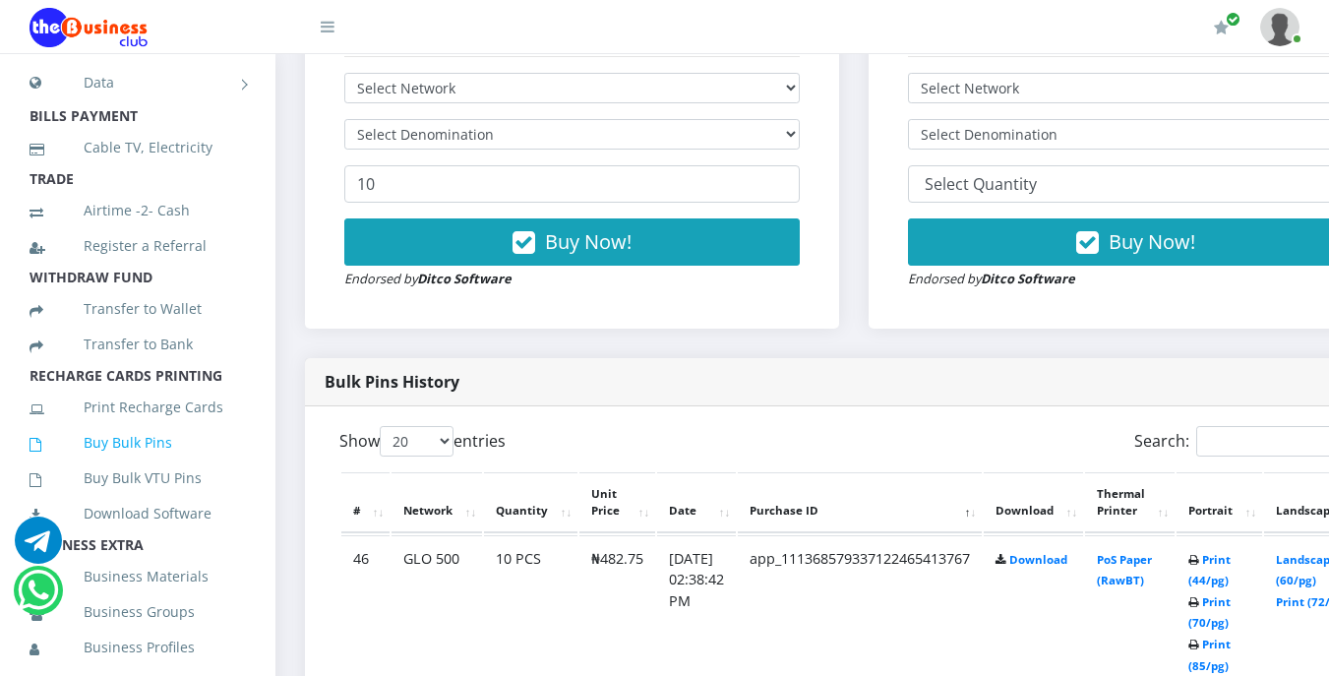
click at [164, 464] on link "Buy Bulk Pins" at bounding box center [138, 442] width 216 height 45
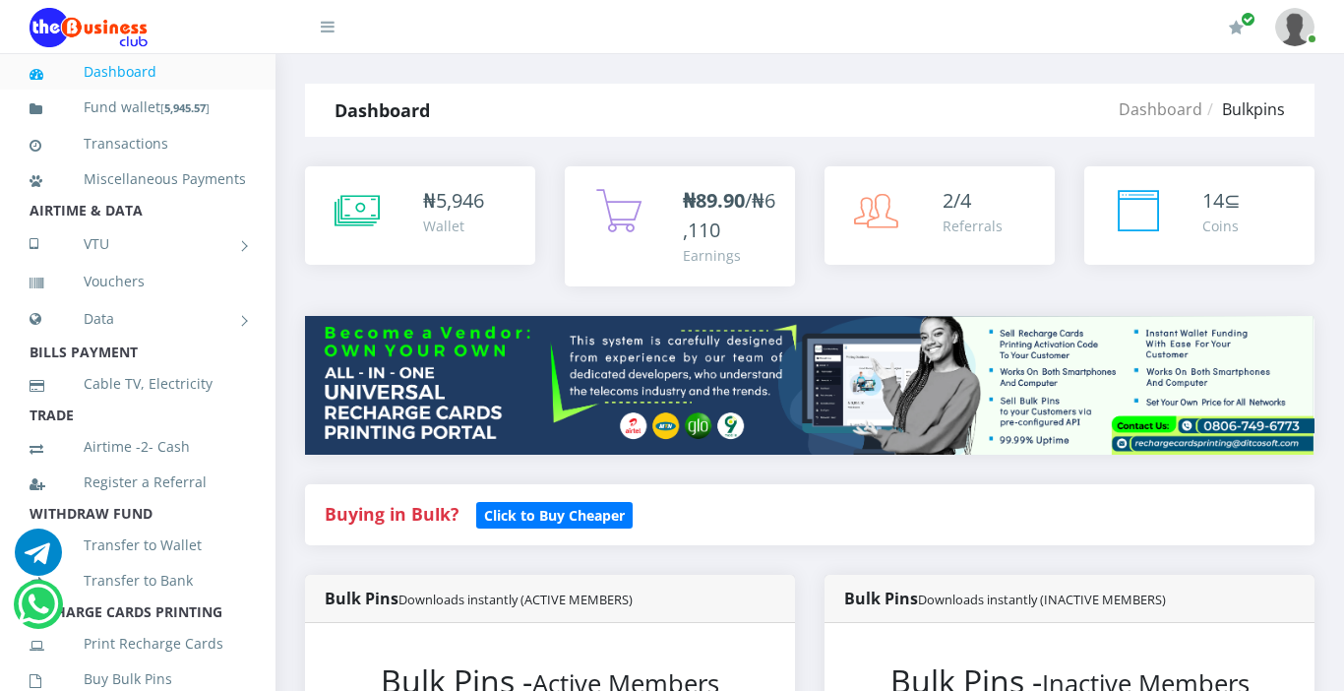
click at [164, 464] on link "Airtime -2- Cash" at bounding box center [138, 446] width 216 height 45
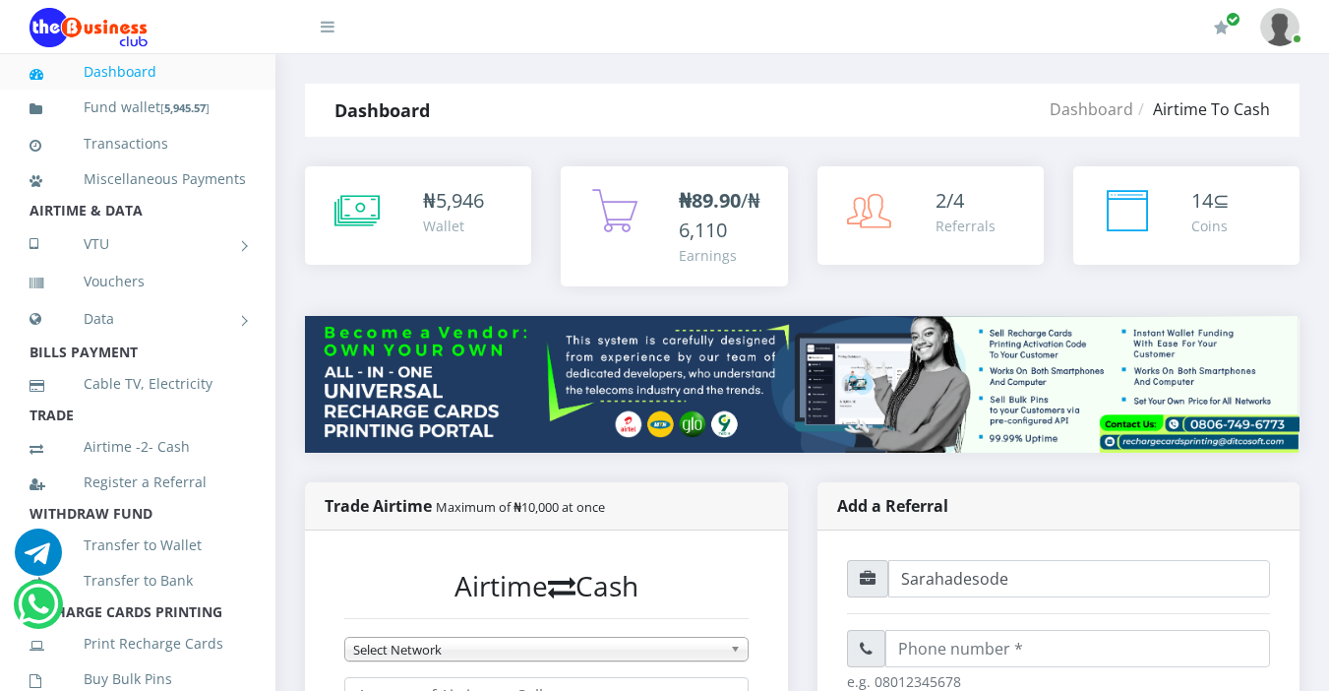
click at [231, 461] on li "Airtime -2- Cash" at bounding box center [138, 446] width 276 height 35
click at [254, 464] on li "Airtime -2- Cash" at bounding box center [138, 446] width 276 height 35
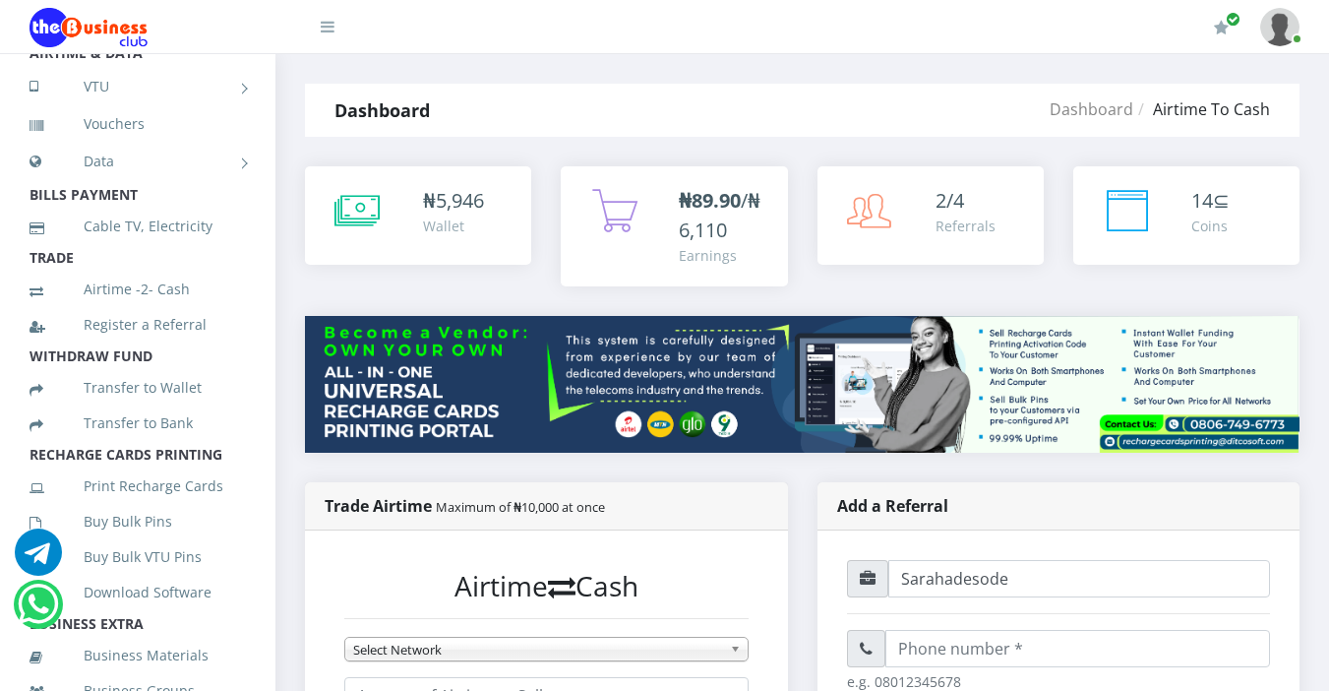
scroll to position [197, 0]
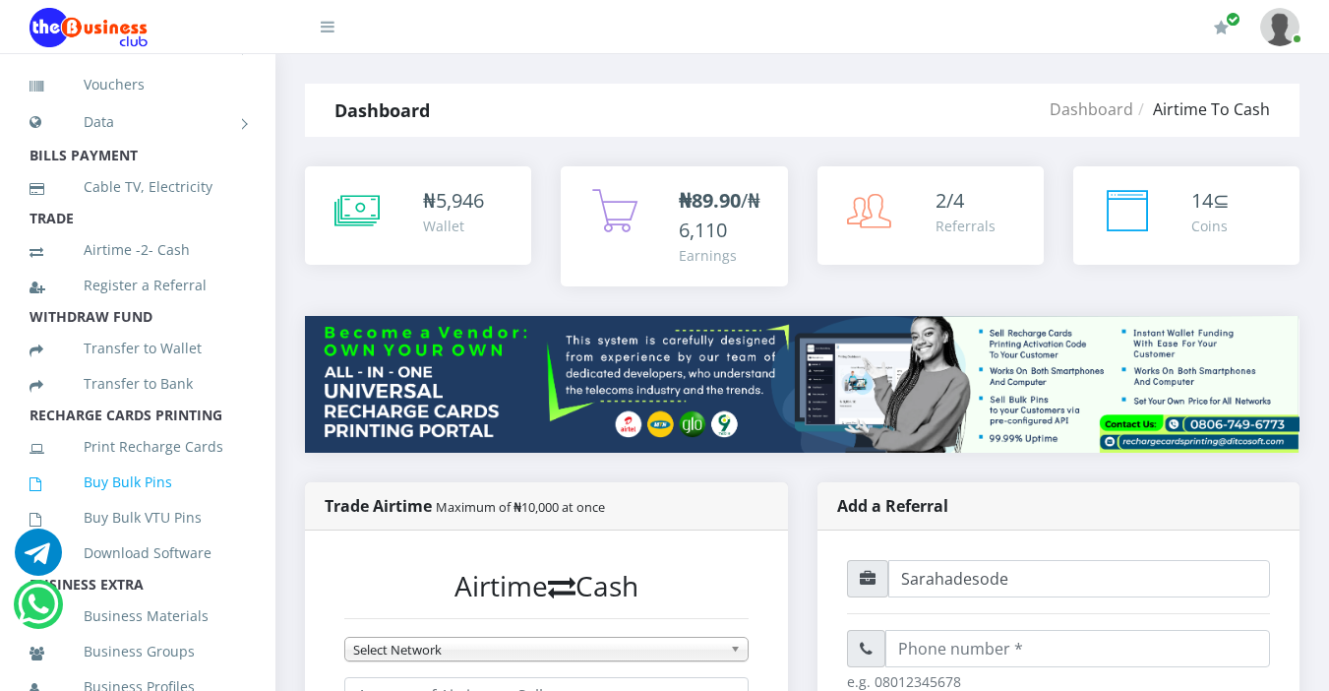
click at [168, 505] on link "Buy Bulk Pins" at bounding box center [138, 482] width 216 height 45
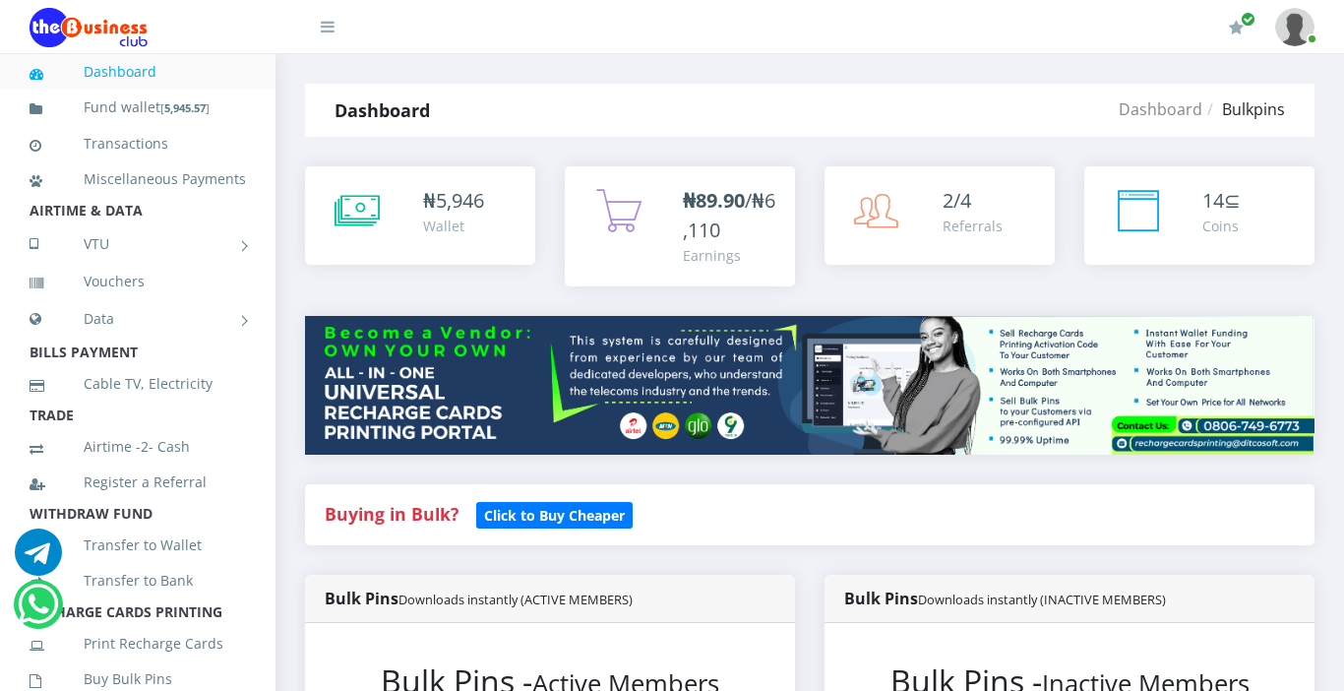
click at [168, 505] on link "Register a Referral" at bounding box center [138, 482] width 216 height 45
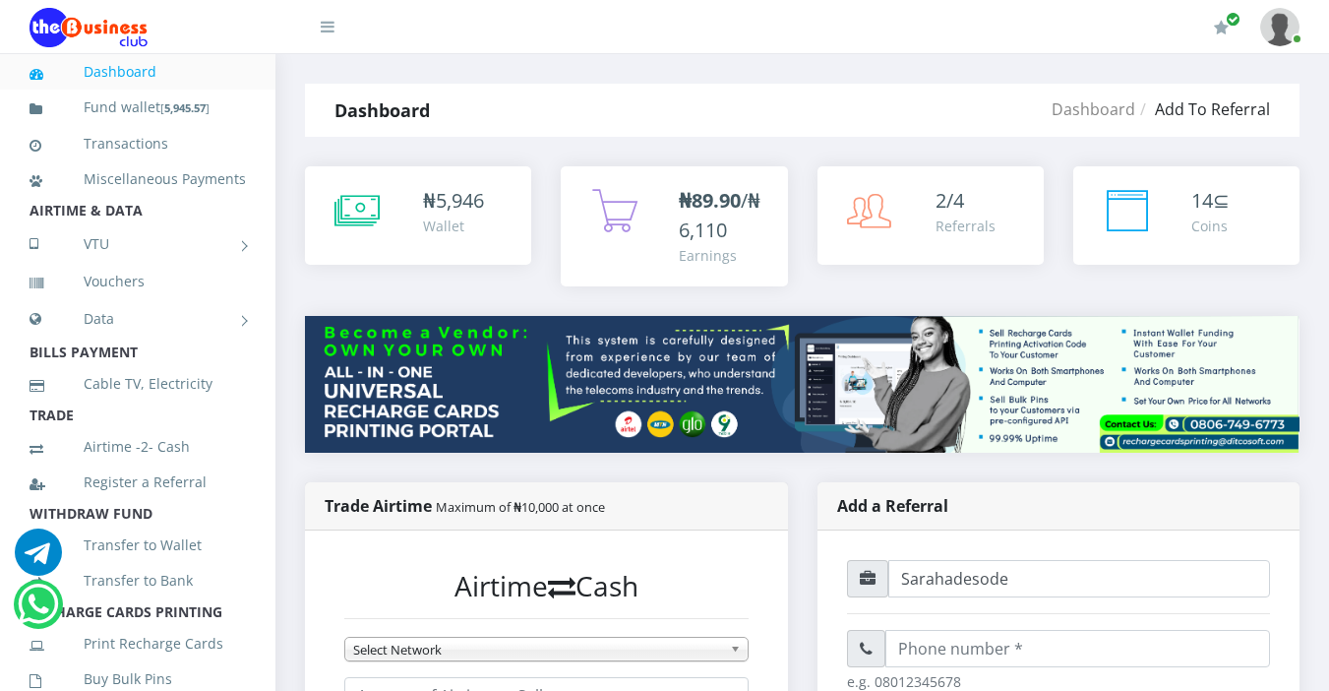
click at [223, 527] on li "WITHDRAW FUND" at bounding box center [138, 514] width 276 height 28
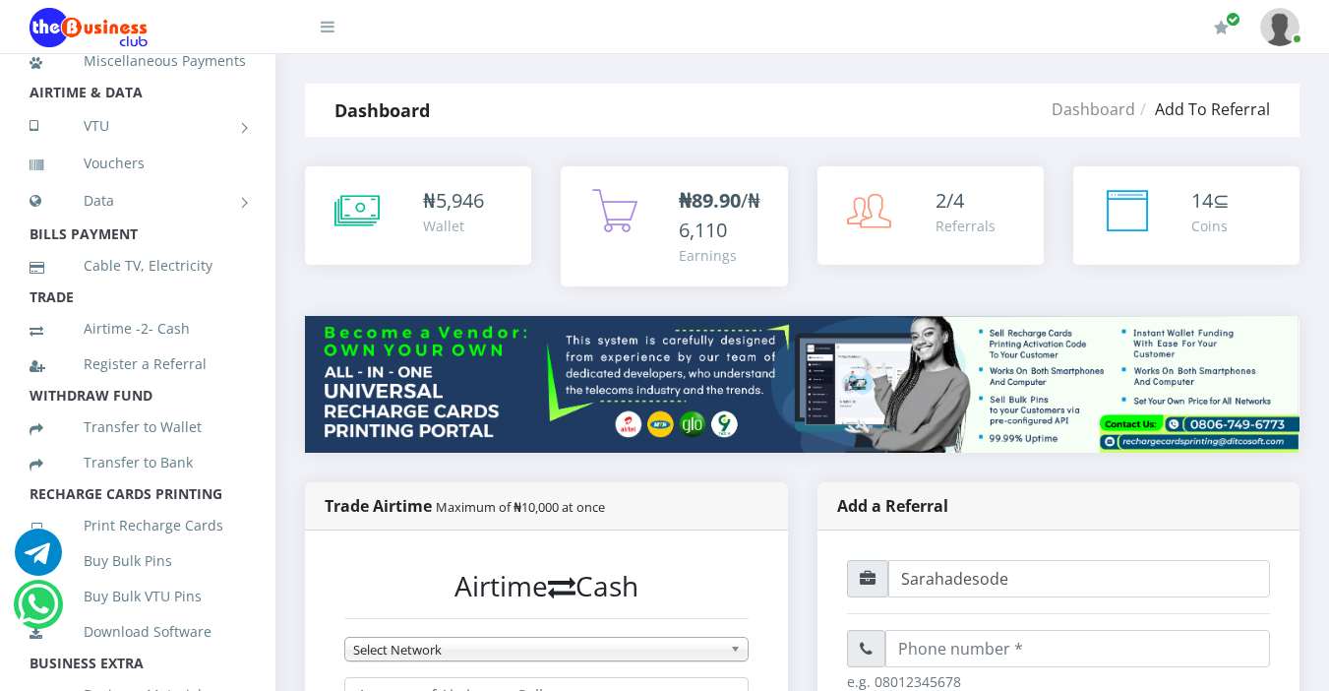
scroll to position [157, 0]
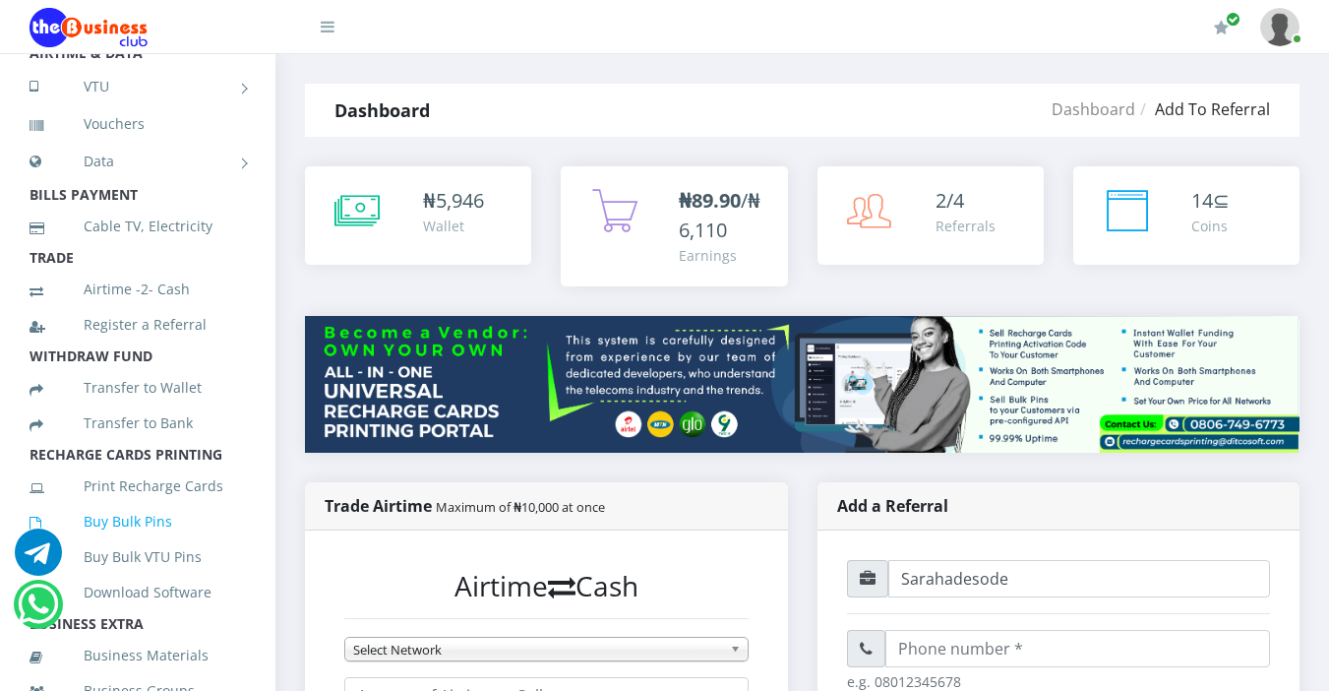
click at [144, 543] on link "Buy Bulk Pins" at bounding box center [138, 521] width 216 height 45
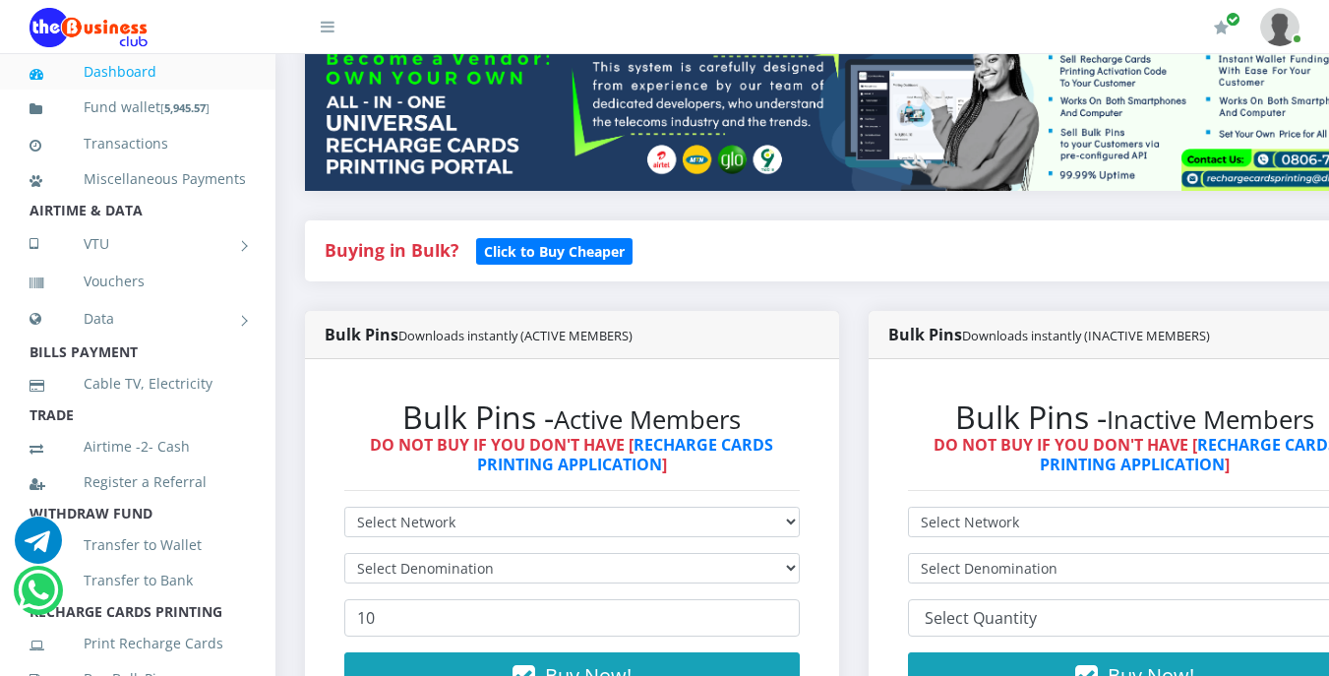
scroll to position [315, 0]
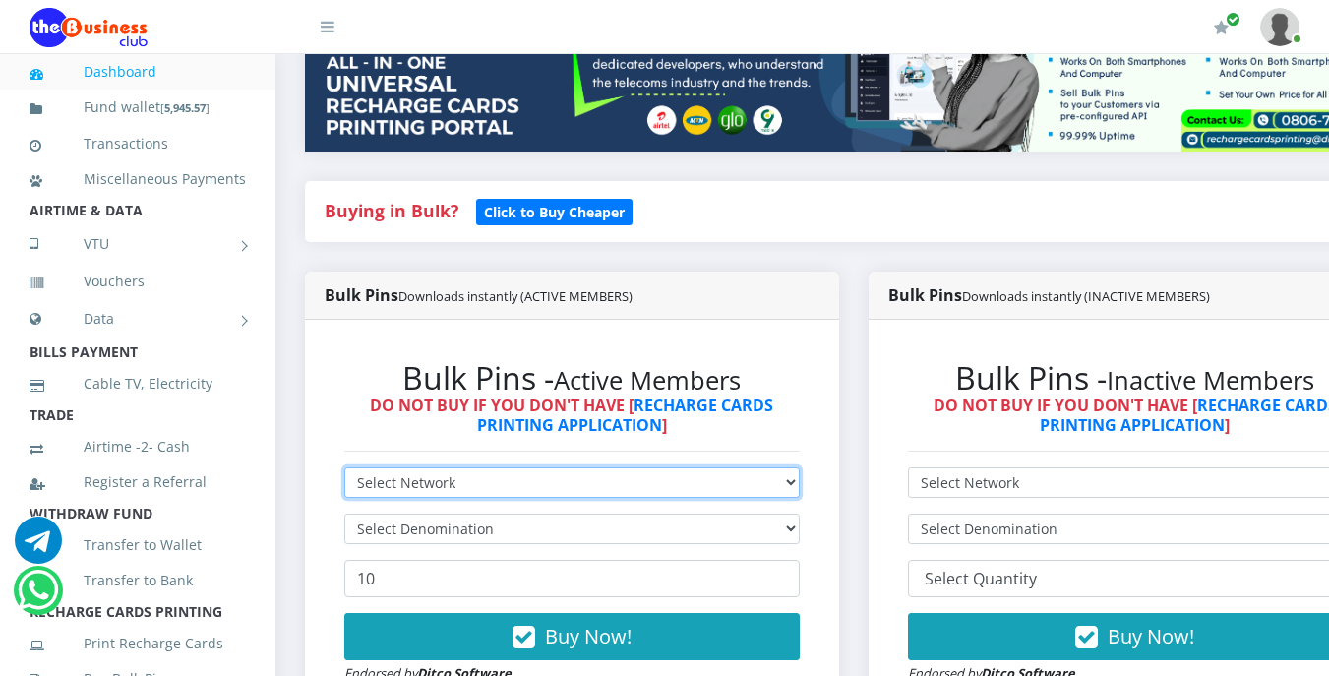
click at [487, 486] on select "Select Network MTN Globacom 9Mobile Airtel" at bounding box center [572, 482] width 456 height 31
select select "MTN"
click at [344, 470] on select "Select Network MTN Globacom 9Mobile Airtel" at bounding box center [572, 482] width 456 height 31
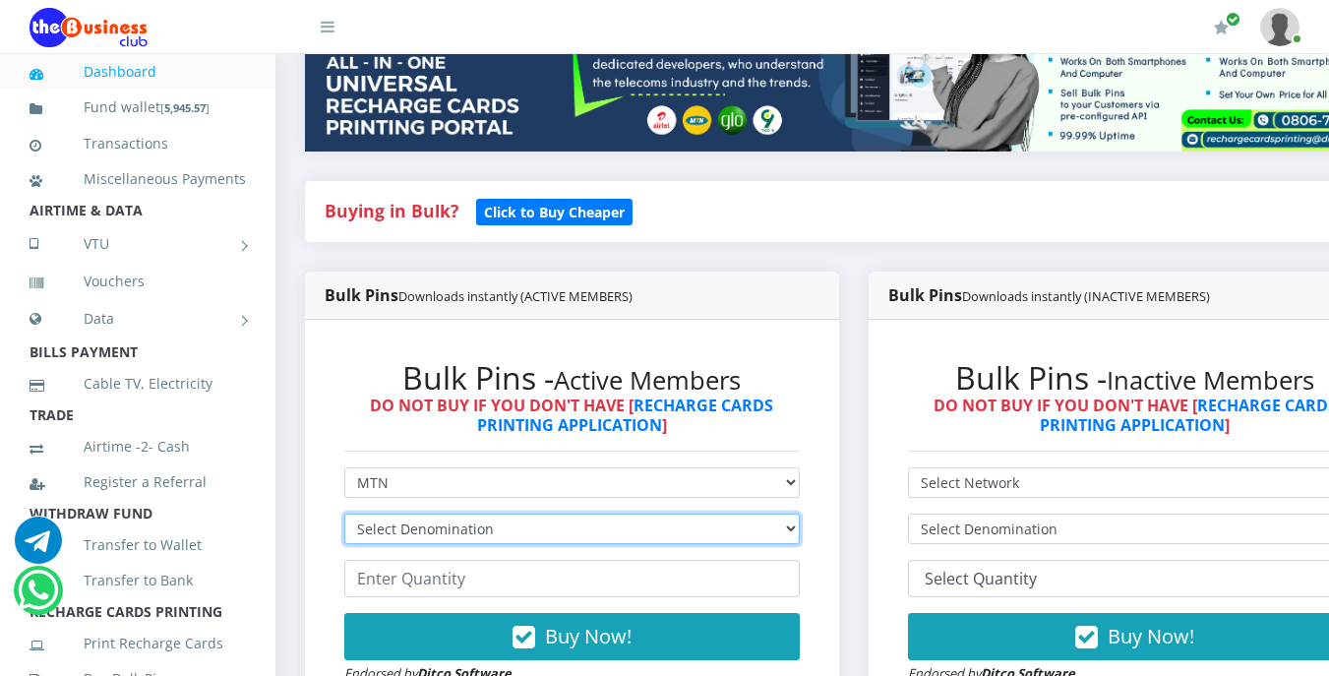
click at [458, 534] on select "Select Denomination MTN NGN100 - ₦96.99 MTN NGN200 - ₦193.98 MTN NGN400 - ₦387.…" at bounding box center [572, 529] width 456 height 31
select select "484.95-500"
click at [344, 517] on select "Select Denomination MTN NGN100 - ₦96.99 MTN NGN200 - ₦193.98 MTN NGN400 - ₦387.…" at bounding box center [572, 529] width 456 height 31
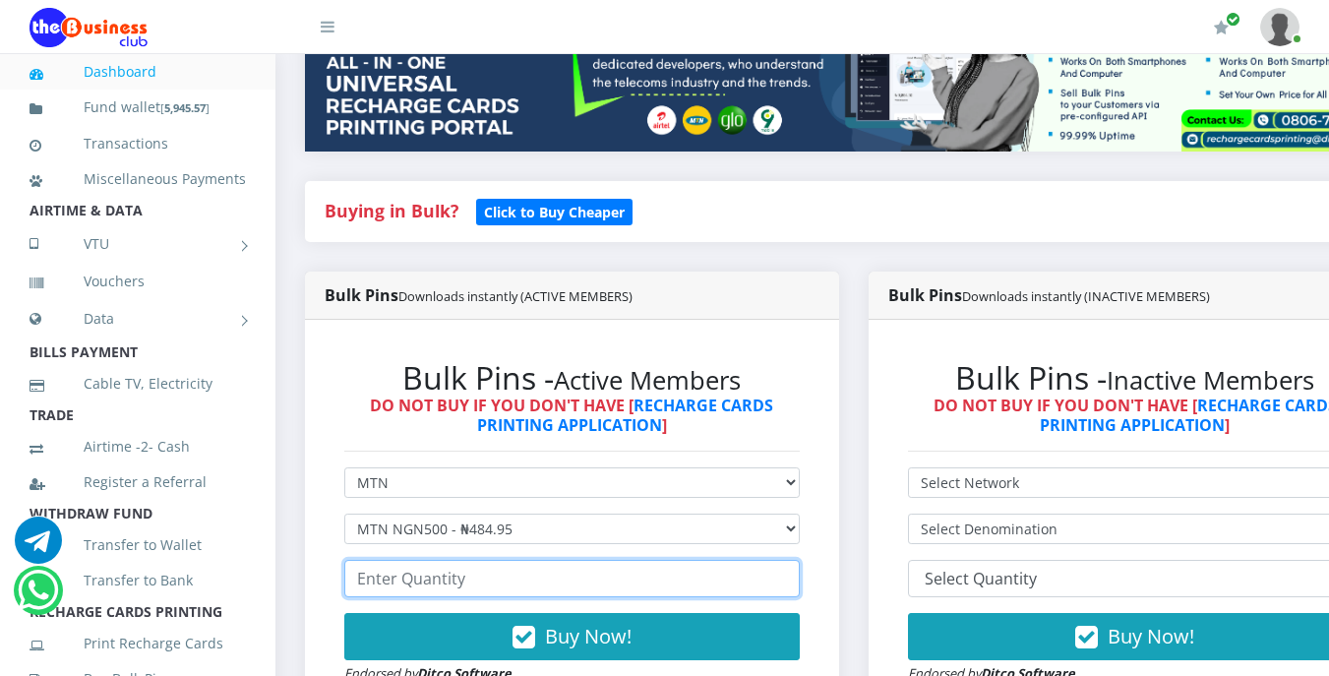
click at [472, 588] on input "number" at bounding box center [572, 578] width 456 height 37
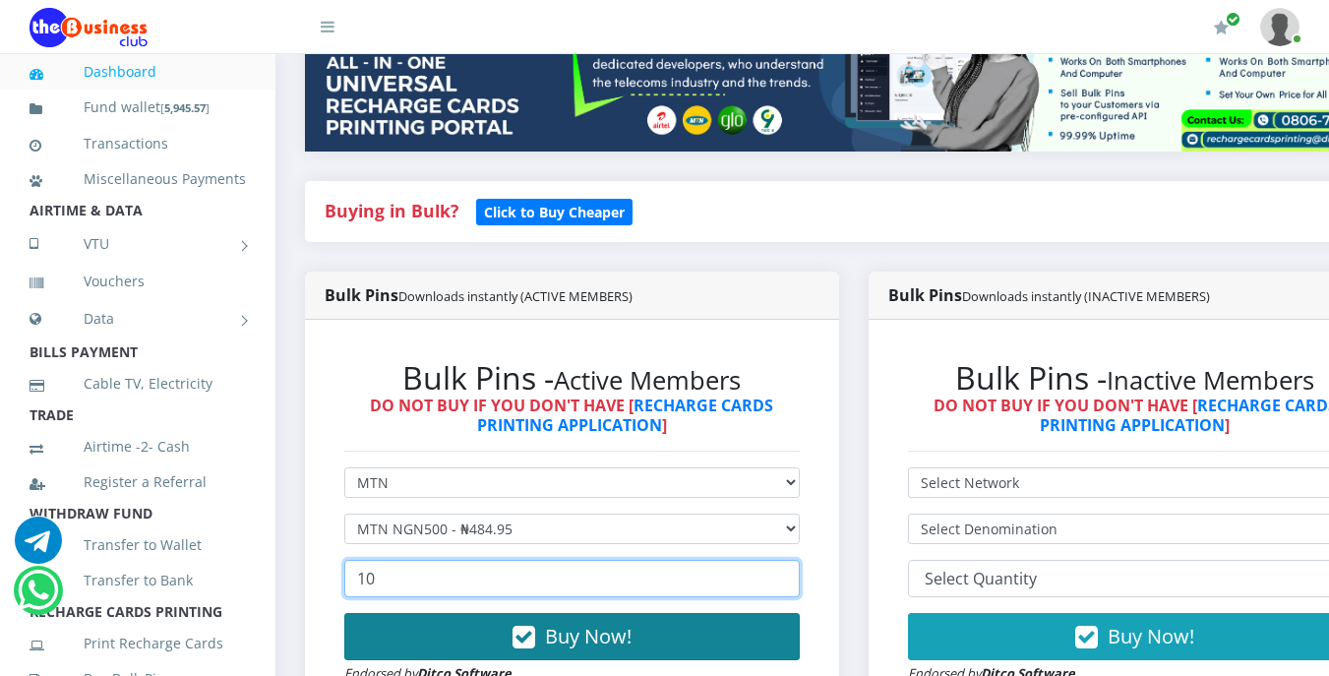
type input "10"
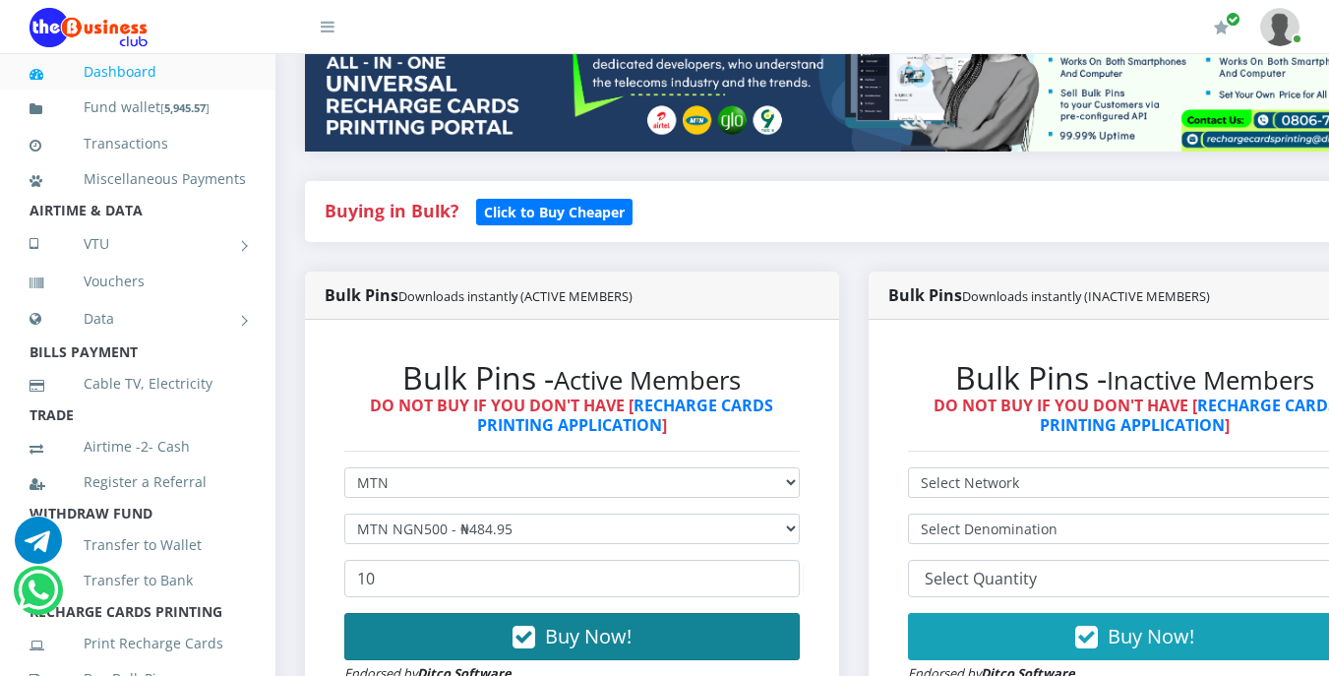
click at [534, 638] on icon "button" at bounding box center [524, 638] width 23 height 20
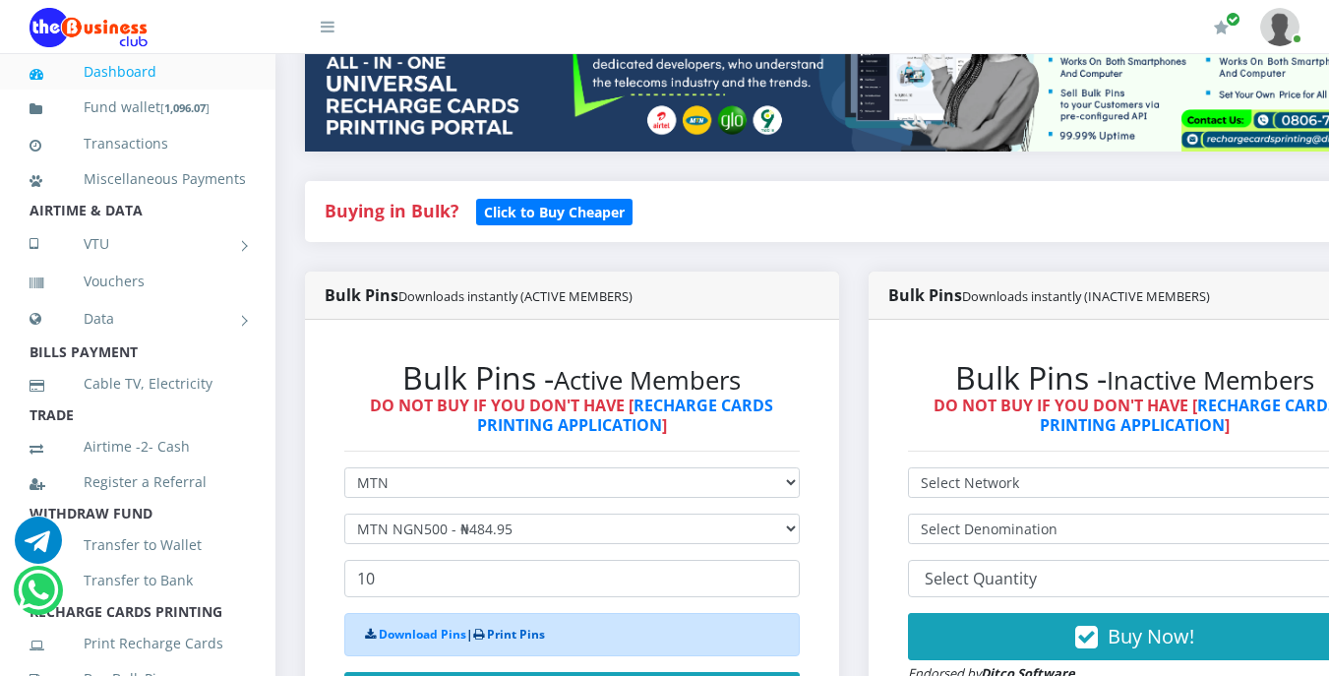
click at [527, 638] on link "Print Pins" at bounding box center [516, 634] width 58 height 17
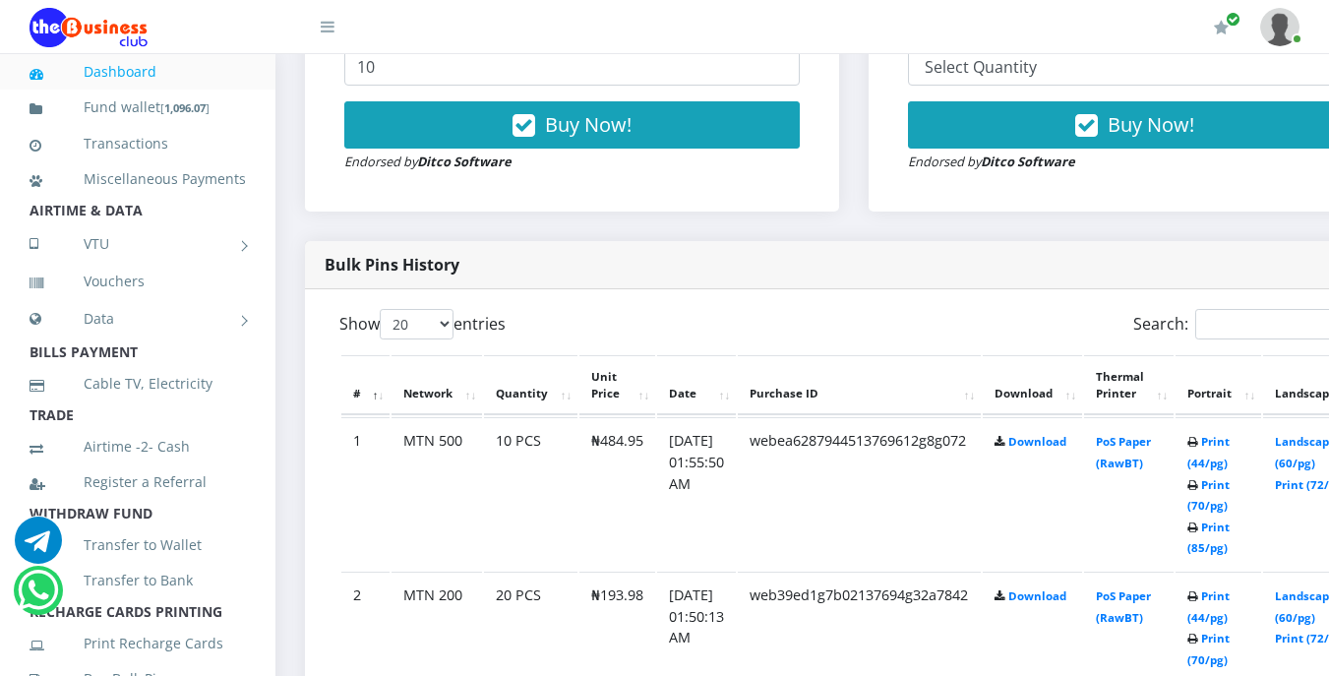
scroll to position [866, 0]
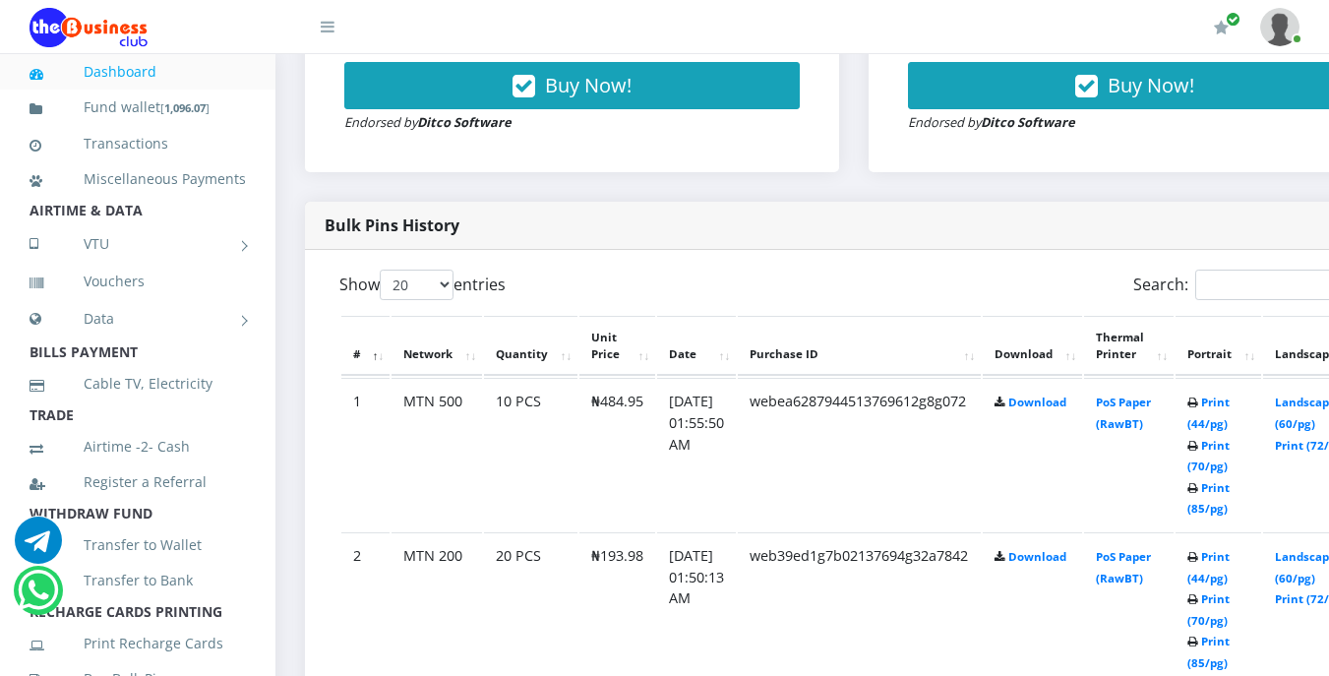
click at [1229, 563] on b "Print (44/pg) Print (70/pg) Print (85/pg)" at bounding box center [1209, 609] width 42 height 121
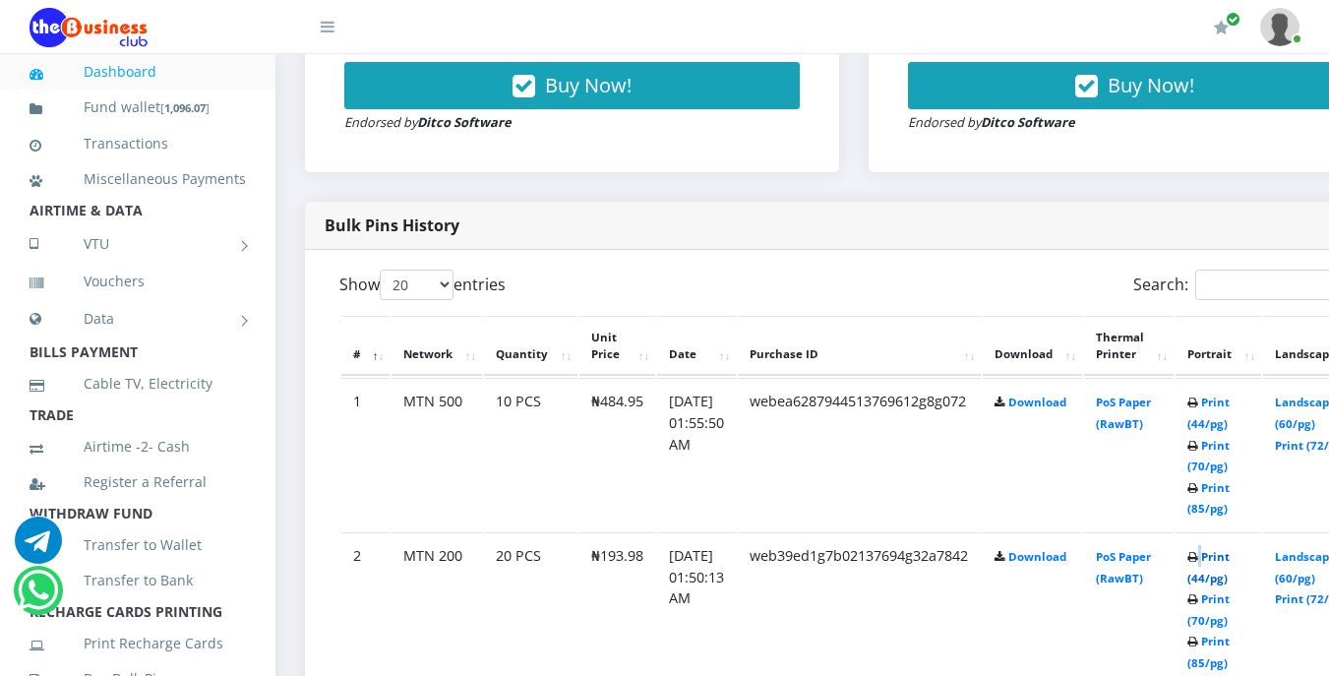
click at [1230, 568] on link "Print (44/pg)" at bounding box center [1209, 567] width 42 height 36
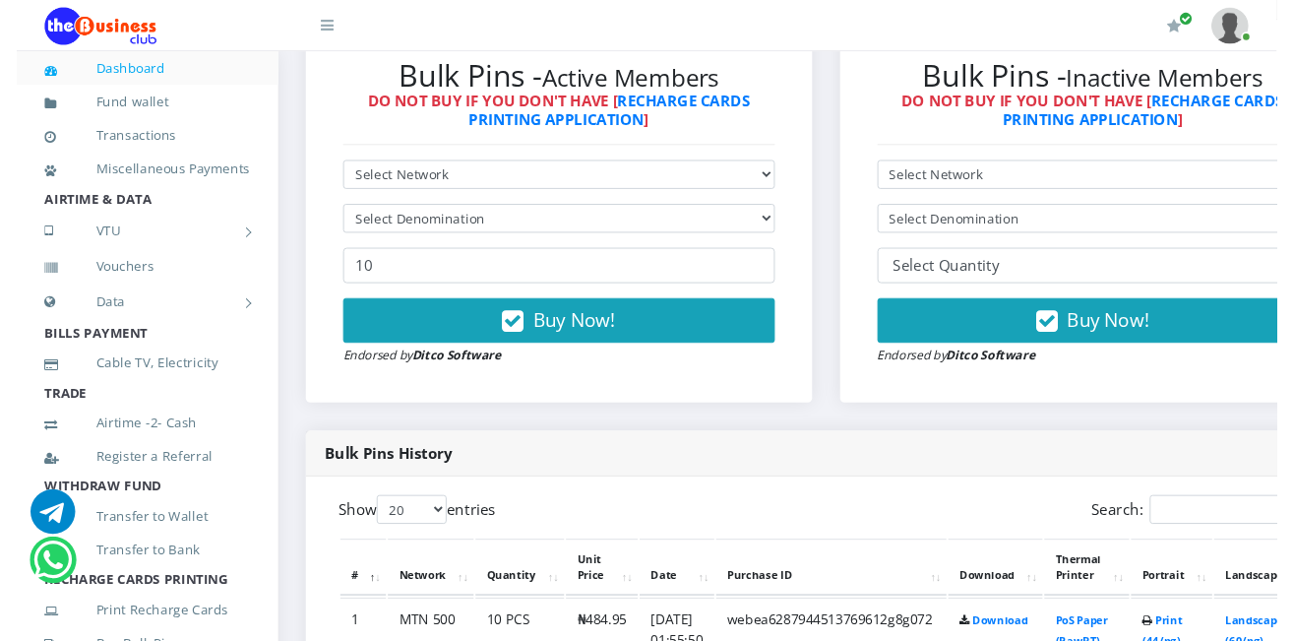
scroll to position [570, 0]
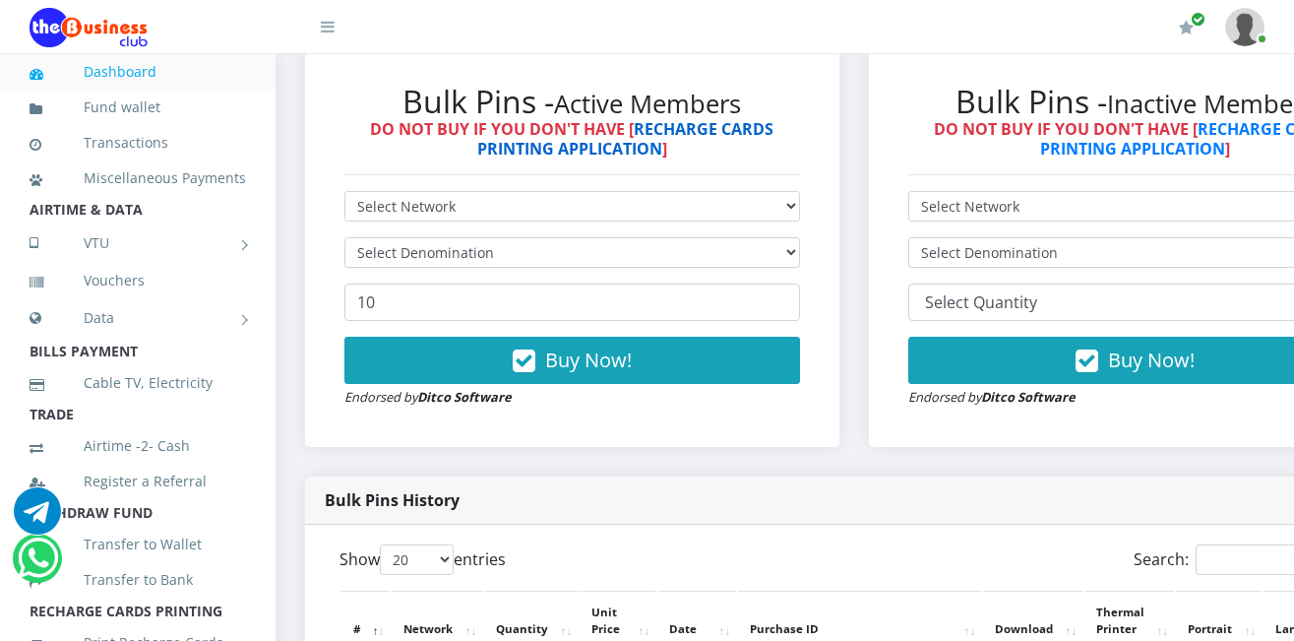
click at [590, 158] on link "RECHARGE CARDS PRINTING APPLICATION" at bounding box center [625, 138] width 297 height 40
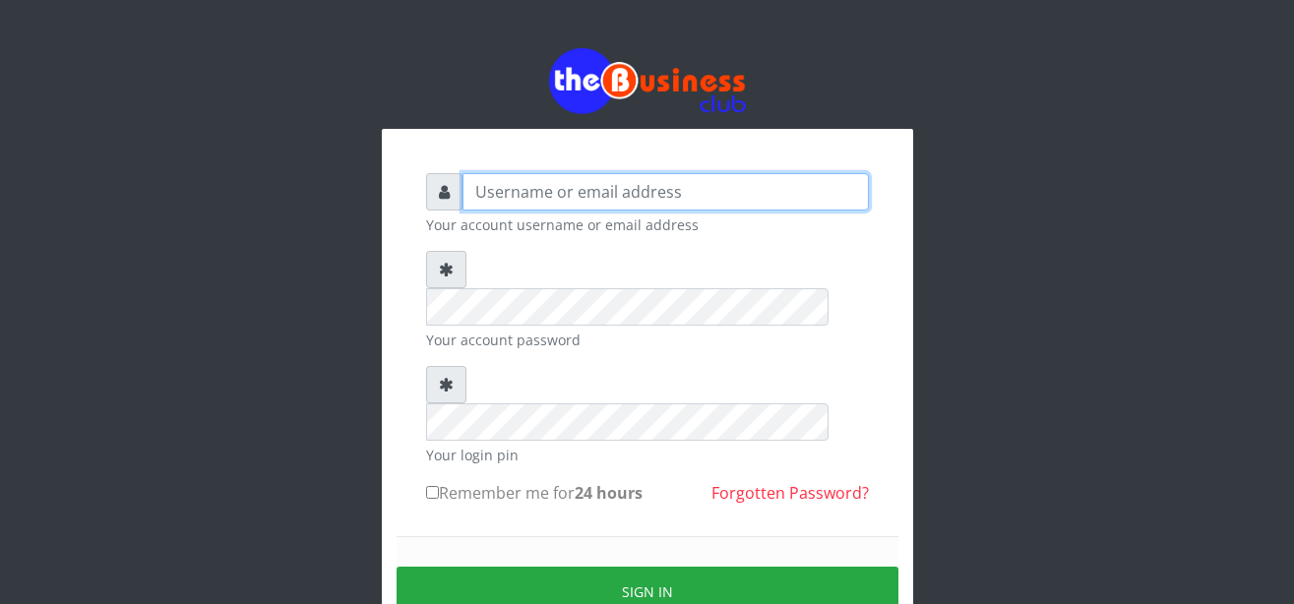
click at [505, 194] on input "text" at bounding box center [665, 191] width 406 height 37
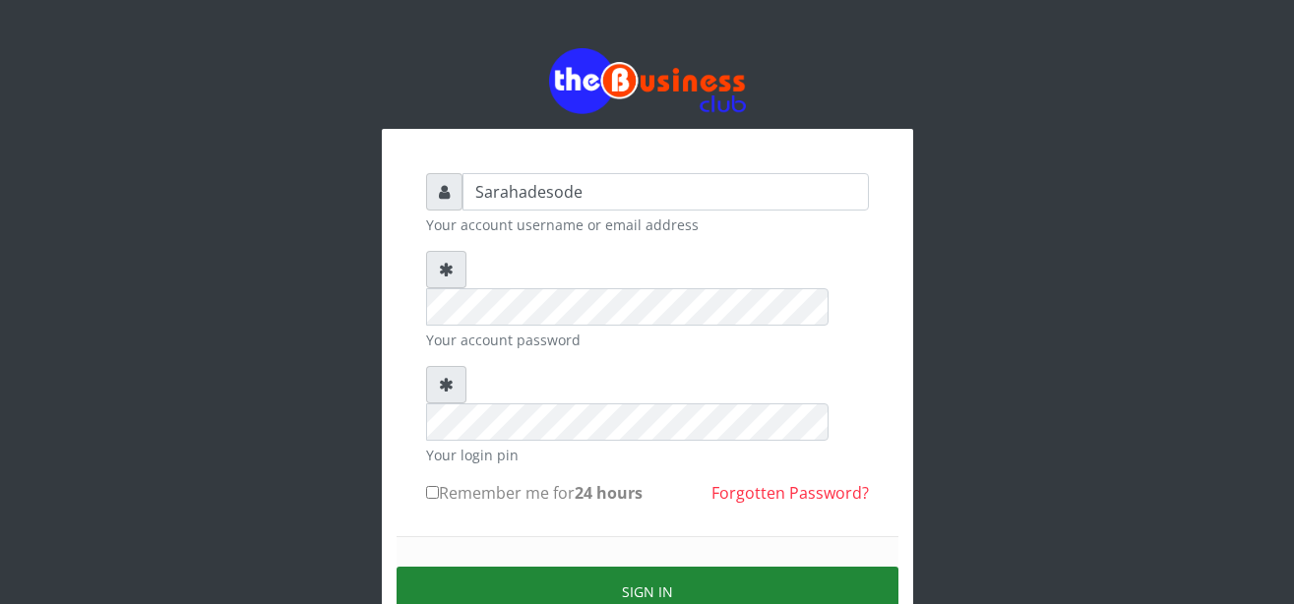
click at [622, 567] on button "Sign in" at bounding box center [648, 592] width 502 height 50
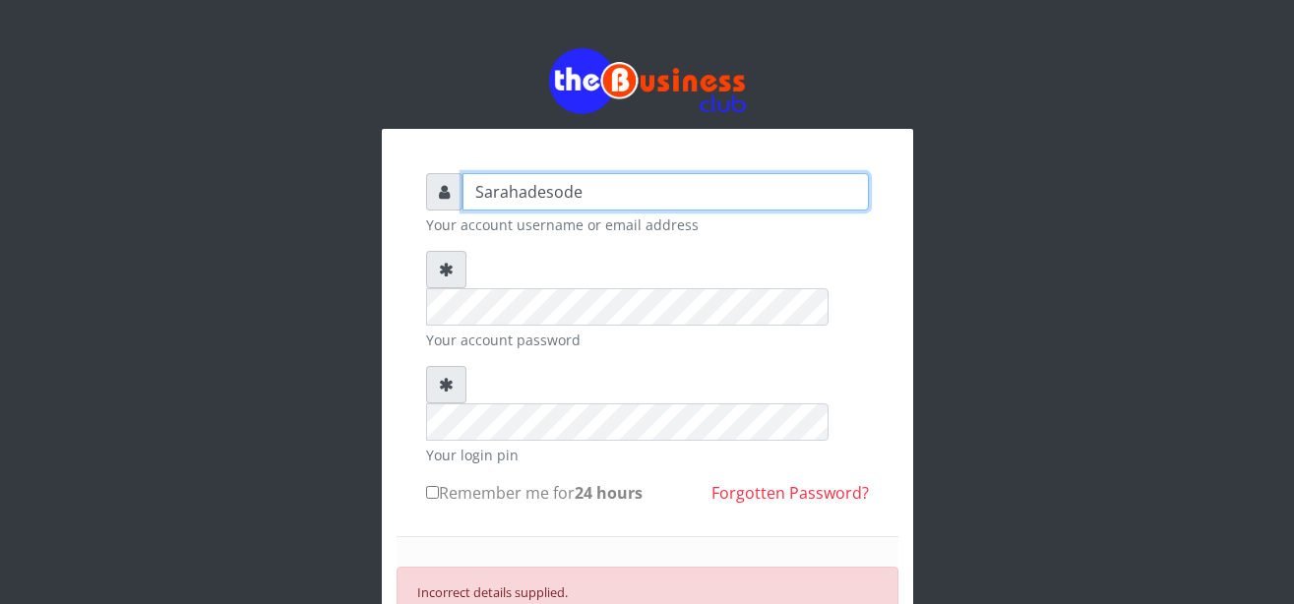
click at [589, 187] on input "Sarahadesode" at bounding box center [665, 191] width 406 height 37
type input "S"
type input "s"
type input "Sarahadesode"
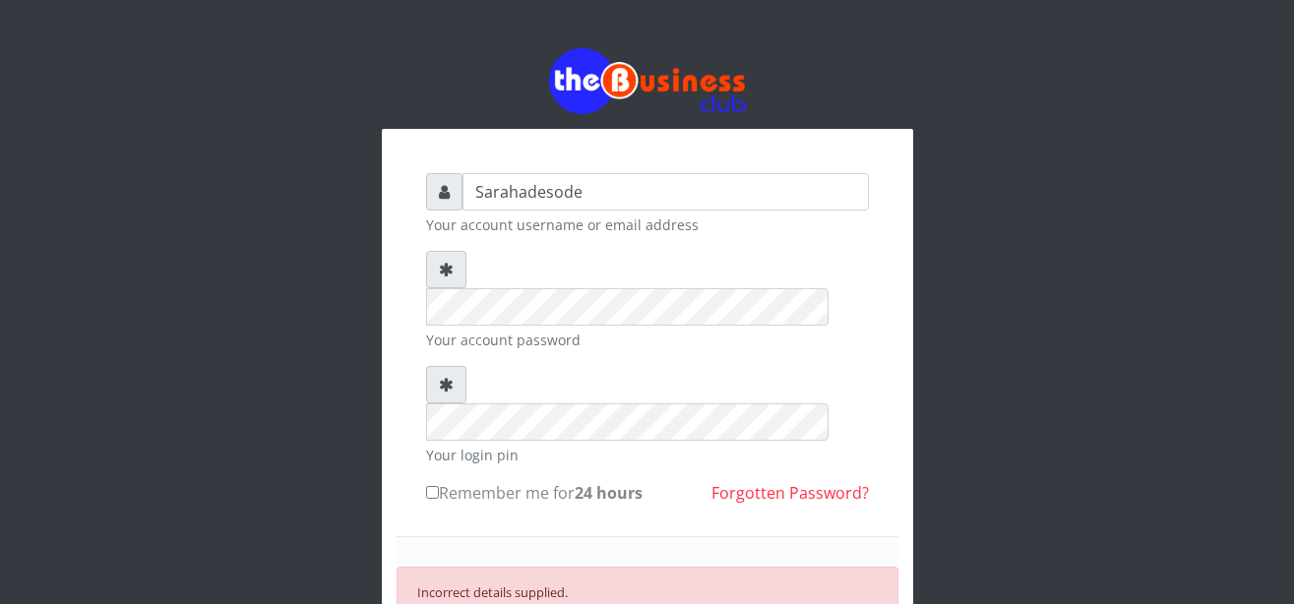
click at [961, 356] on div "Sarahadesode Your account username or email address Your account password Your …" at bounding box center [648, 457] width 1122 height 914
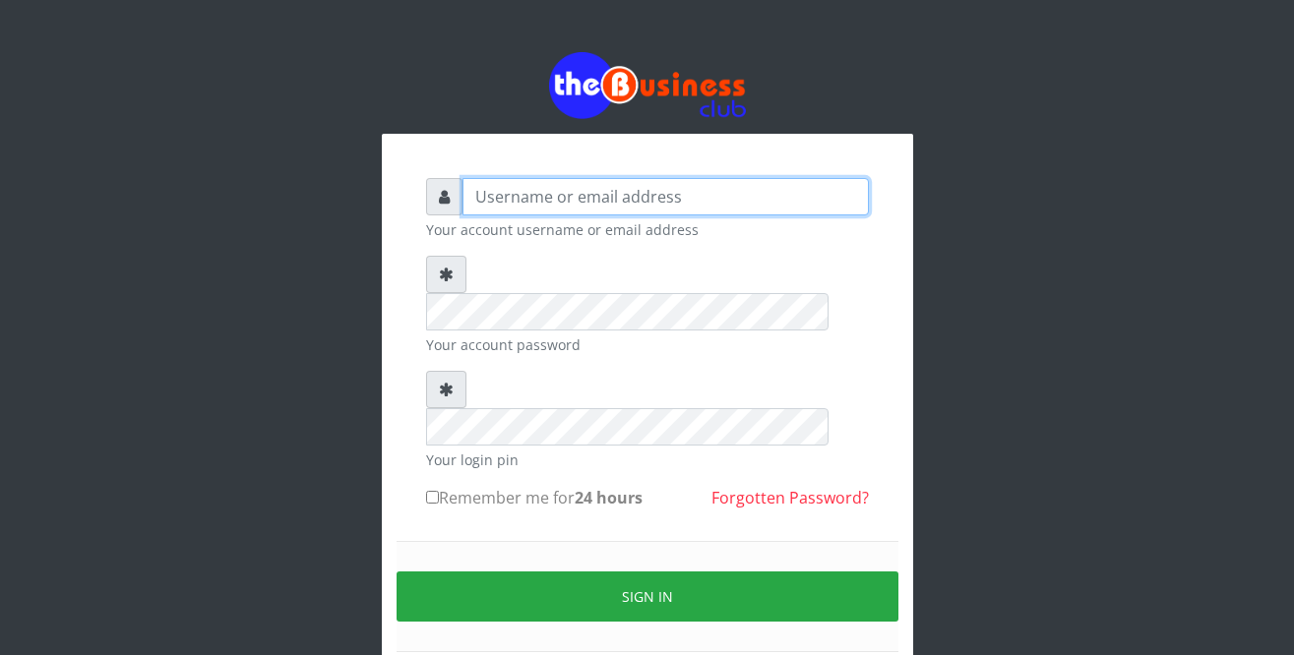
type input "Sarahadesode"
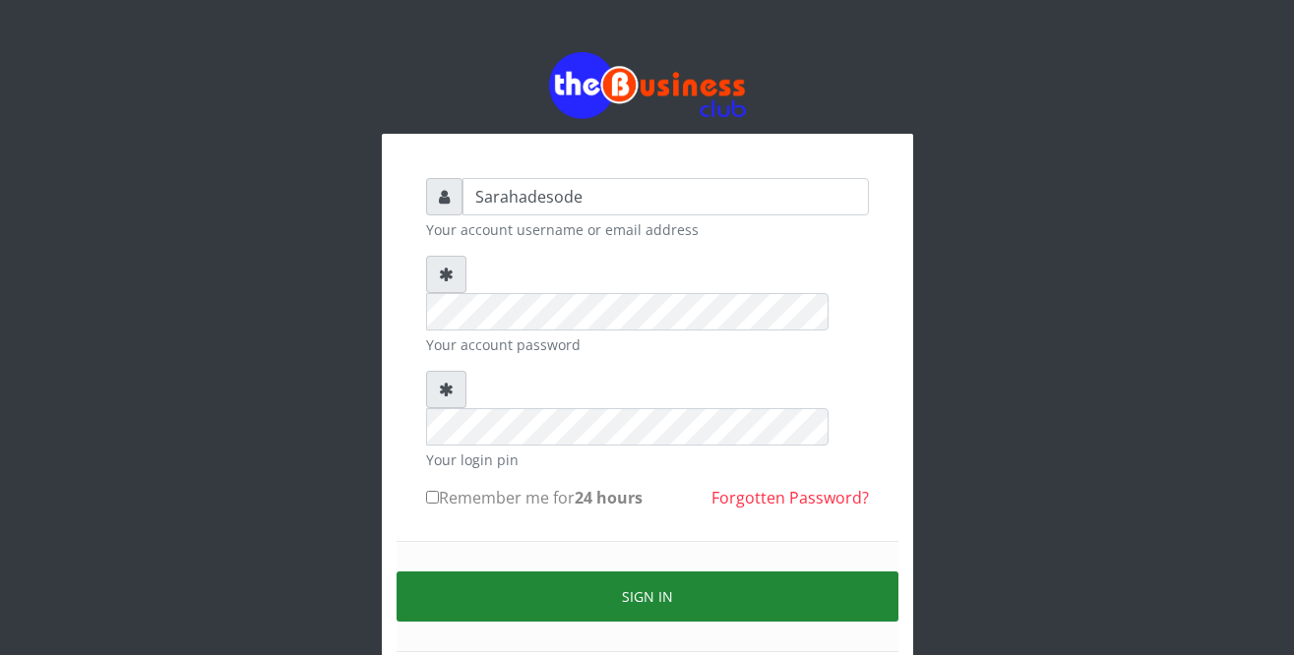
click at [617, 572] on button "Sign in" at bounding box center [648, 597] width 502 height 50
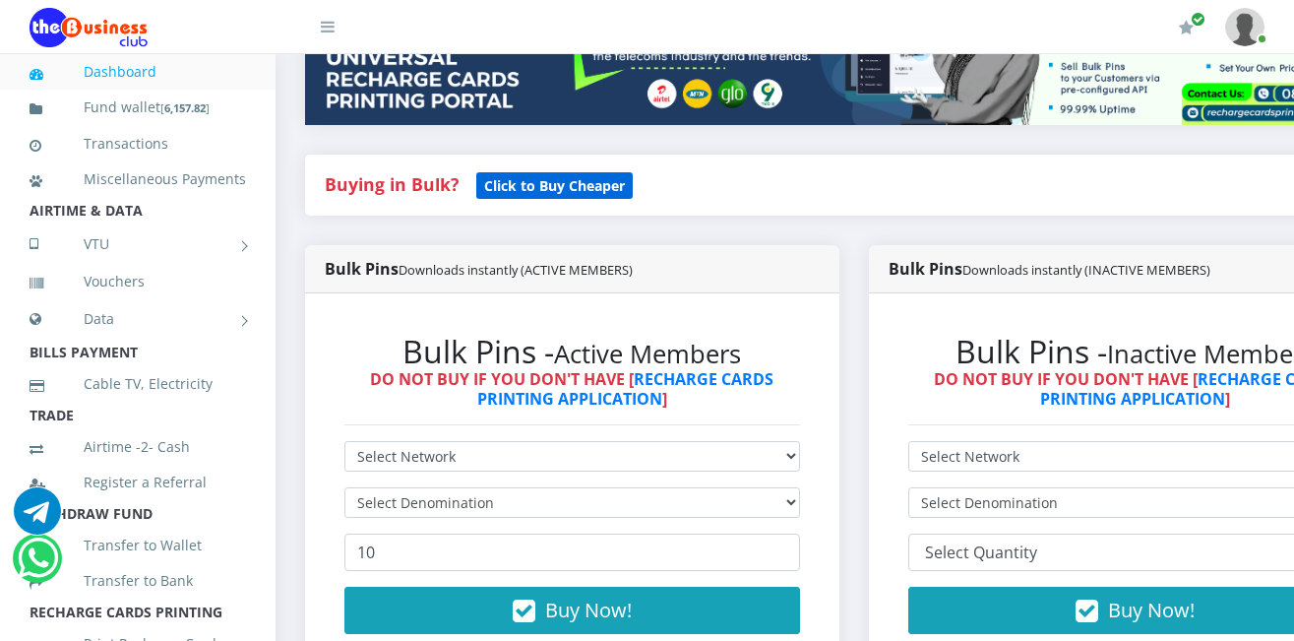
scroll to position [354, 0]
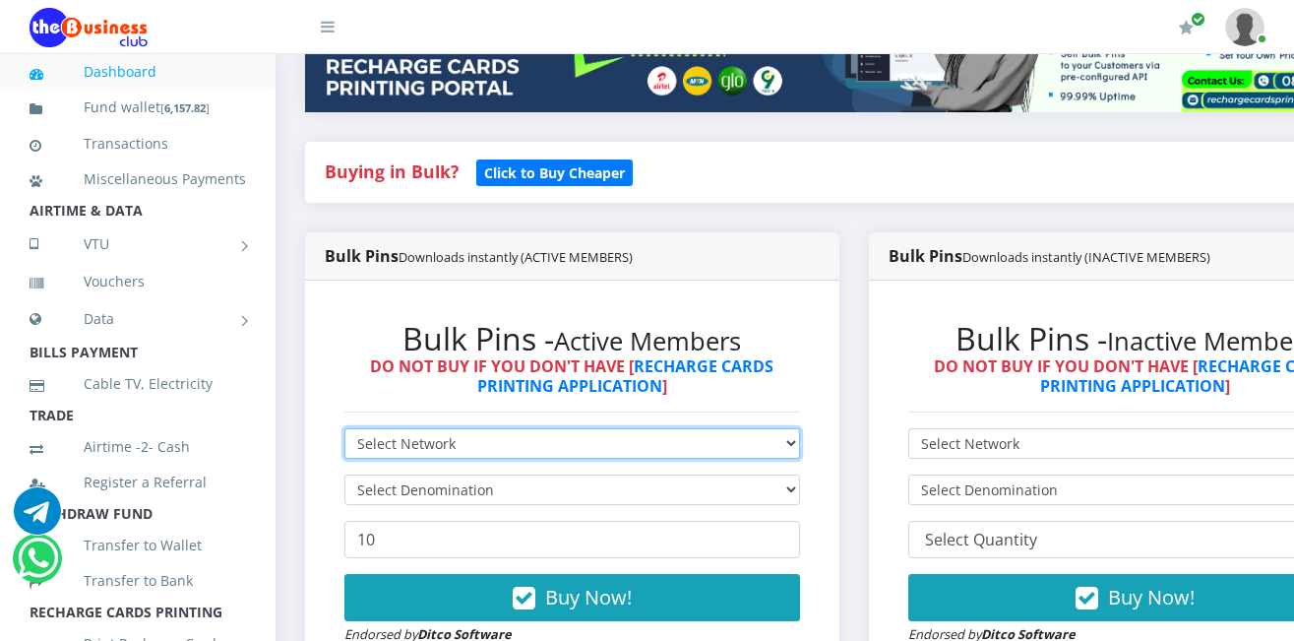
click at [556, 443] on select "Select Network MTN Globacom 9Mobile Airtel" at bounding box center [572, 443] width 456 height 31
select select "Glo"
click at [344, 431] on select "Select Network MTN Globacom 9Mobile Airtel" at bounding box center [572, 443] width 456 height 31
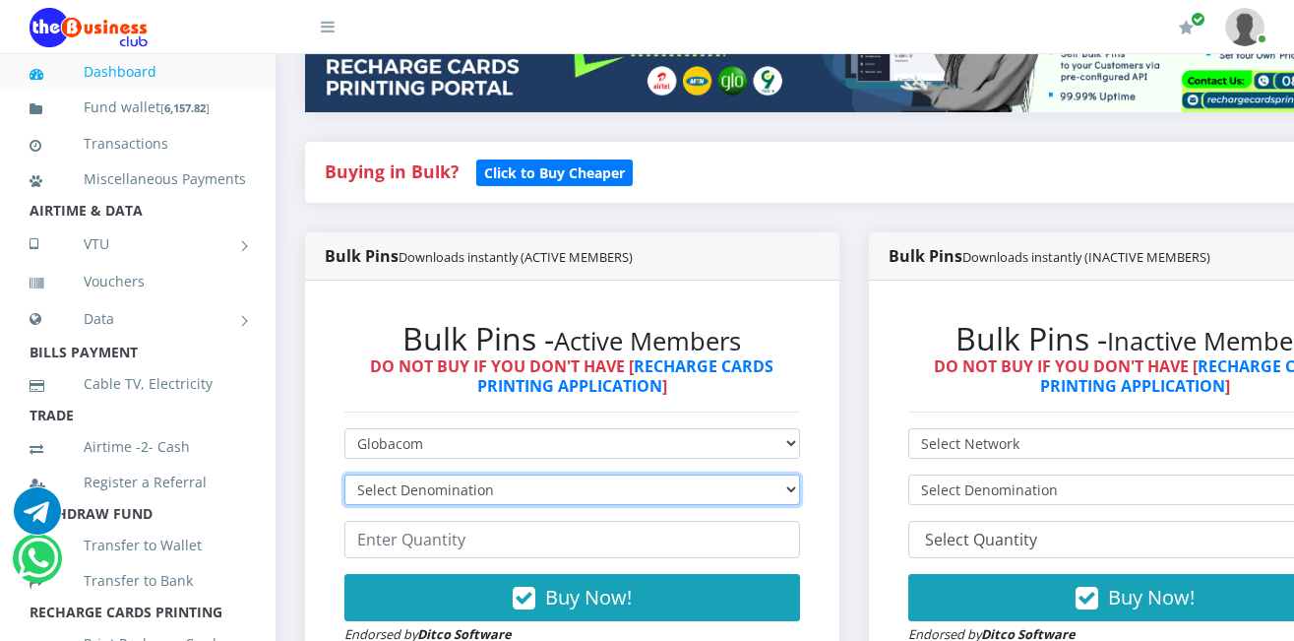
click at [508, 495] on select "Select Denomination Glo NGN100 - ₦96.55 Glo NGN200 - ₦193.10 Glo NGN500 - ₦482.…" at bounding box center [572, 489] width 456 height 31
select select "193.1-200"
click at [344, 477] on select "Select Denomination Glo NGN100 - ₦96.55 Glo NGN200 - ₦193.10 Glo NGN500 - ₦482.…" at bounding box center [572, 489] width 456 height 31
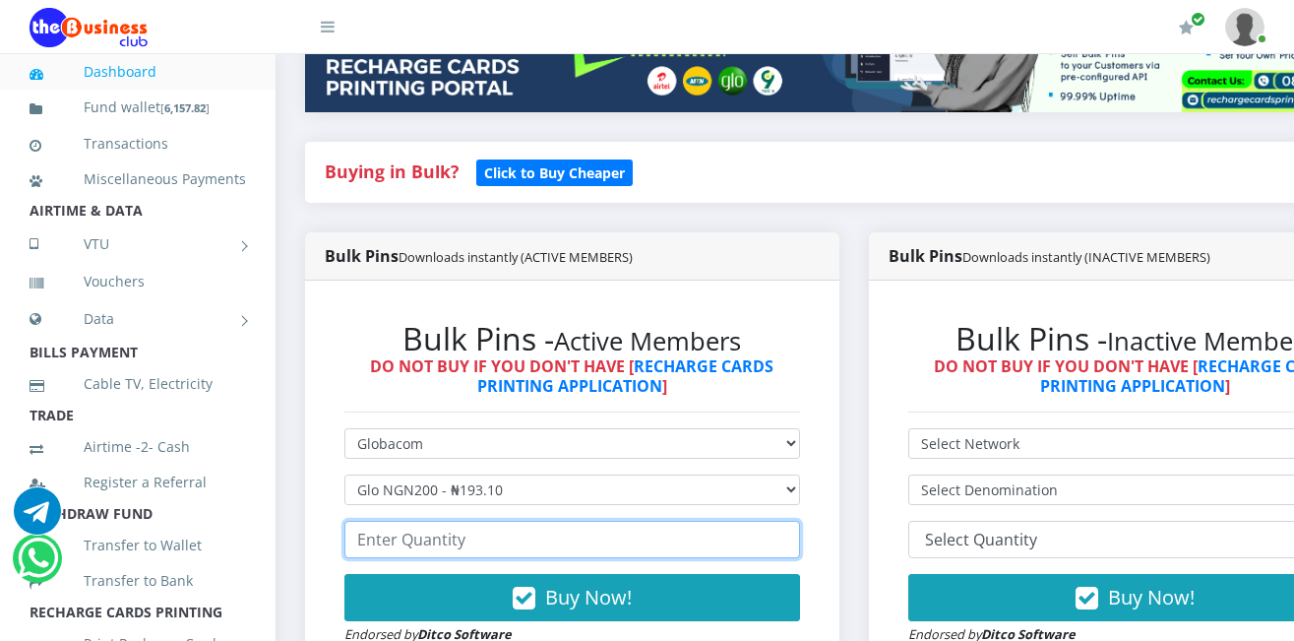
click at [468, 543] on input "number" at bounding box center [572, 539] width 456 height 37
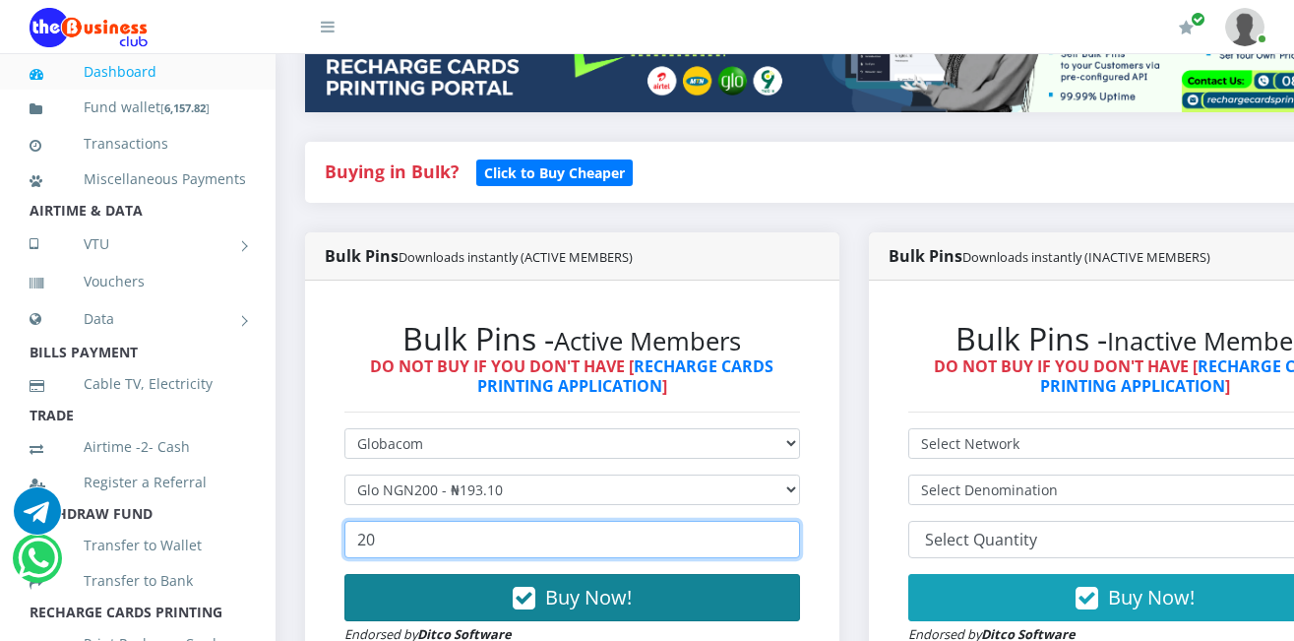
type input "20"
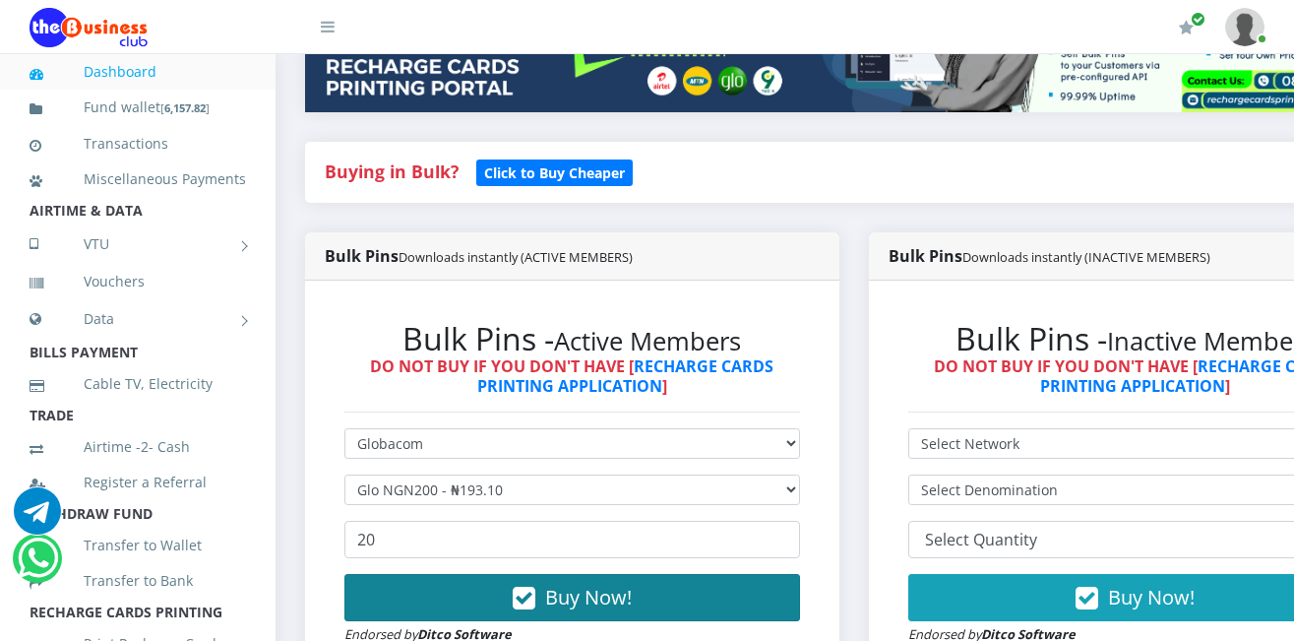
click at [542, 596] on button "Buy Now!" at bounding box center [572, 597] width 456 height 47
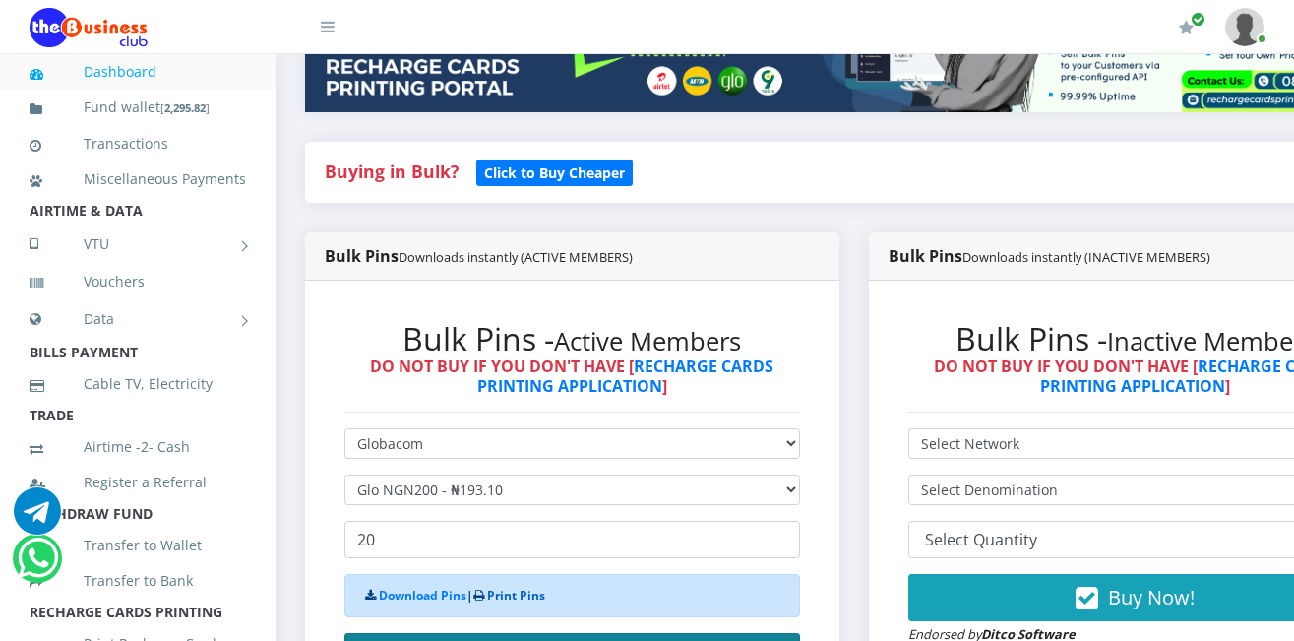
click at [542, 596] on link "Print Pins" at bounding box center [516, 594] width 58 height 17
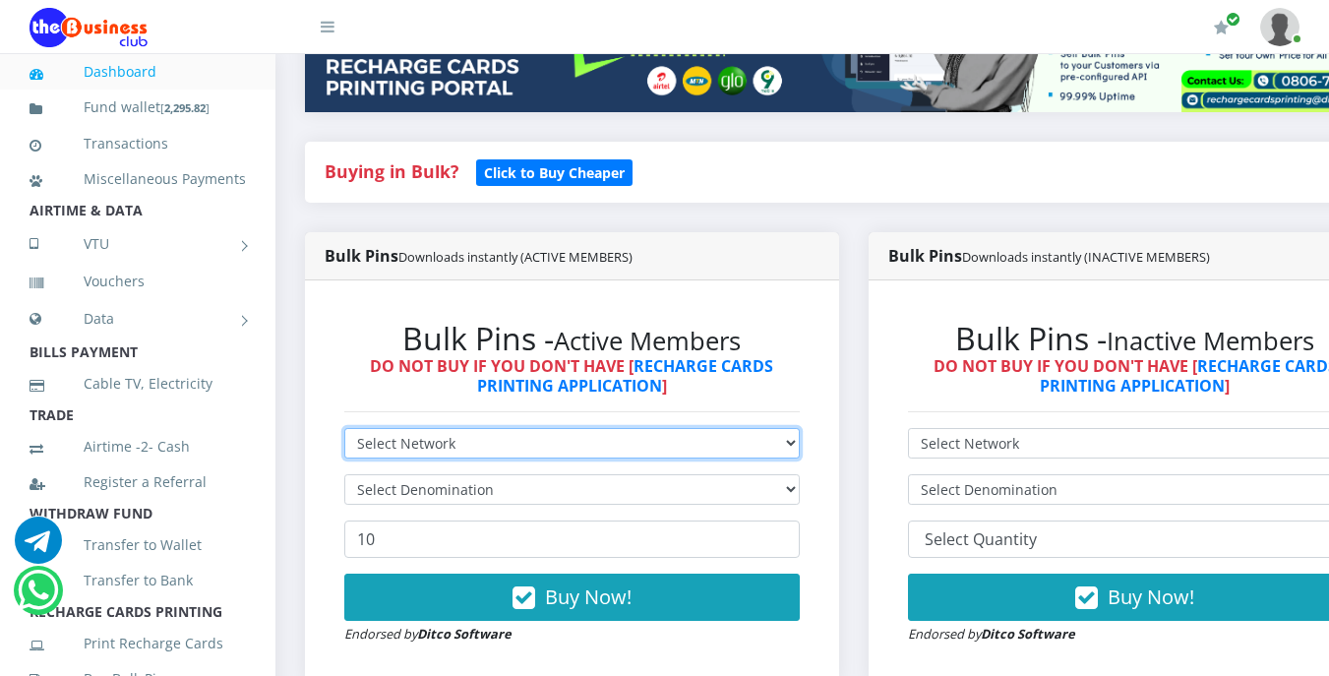
click at [456, 439] on select "Select Network MTN Globacom 9Mobile Airtel" at bounding box center [572, 443] width 456 height 31
select select "MTN"
click at [344, 431] on select "Select Network MTN Globacom 9Mobile Airtel" at bounding box center [572, 443] width 456 height 31
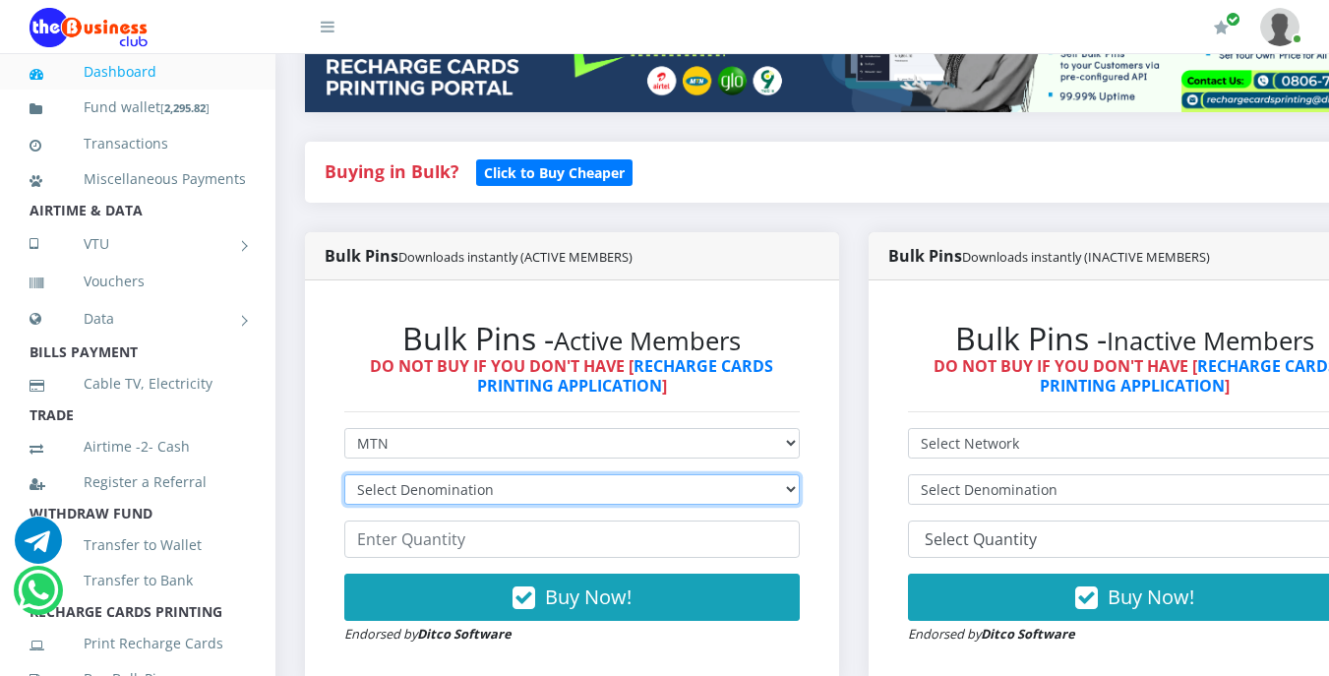
click at [434, 486] on select "Select Denomination MTN NGN100 - ₦96.99 MTN NGN200 - ₦193.98 MTN NGN400 - ₦387.…" at bounding box center [572, 489] width 456 height 31
select select "96.99-100"
click at [344, 477] on select "Select Denomination MTN NGN100 - ₦96.99 MTN NGN200 - ₦193.98 MTN NGN400 - ₦387.…" at bounding box center [572, 489] width 456 height 31
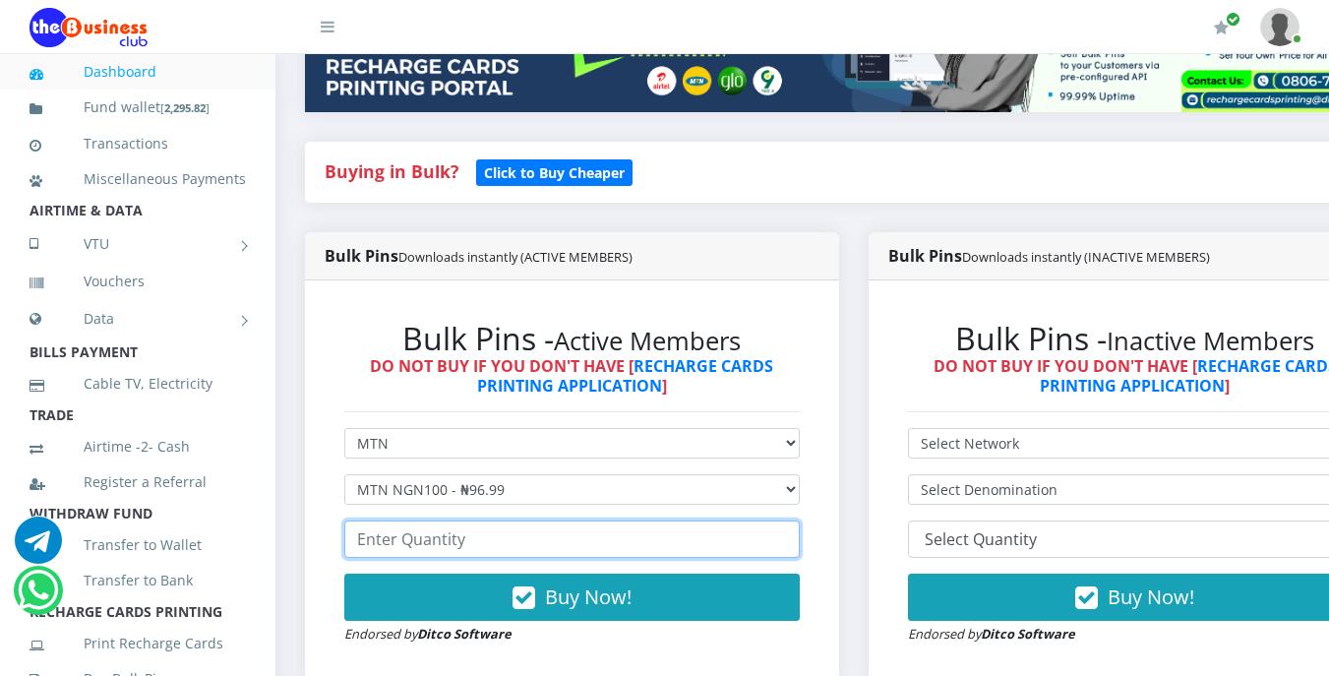
click at [493, 544] on input "number" at bounding box center [572, 539] width 456 height 37
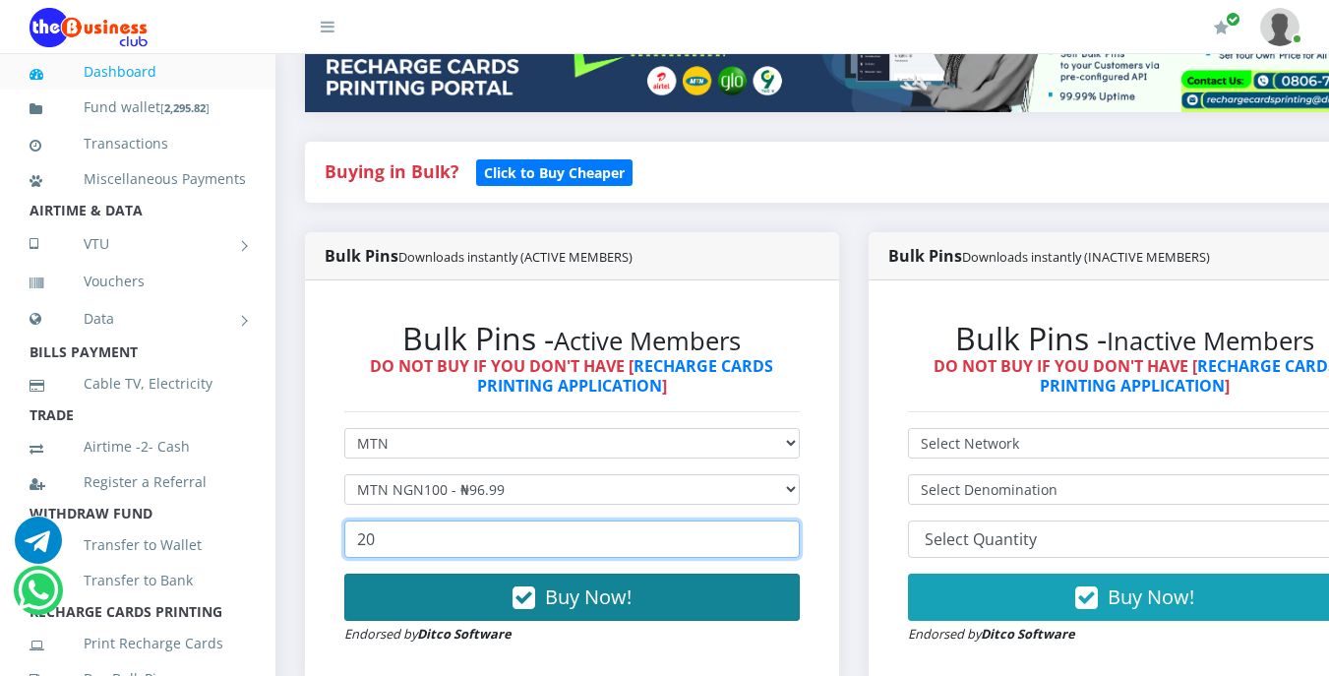
type input "20"
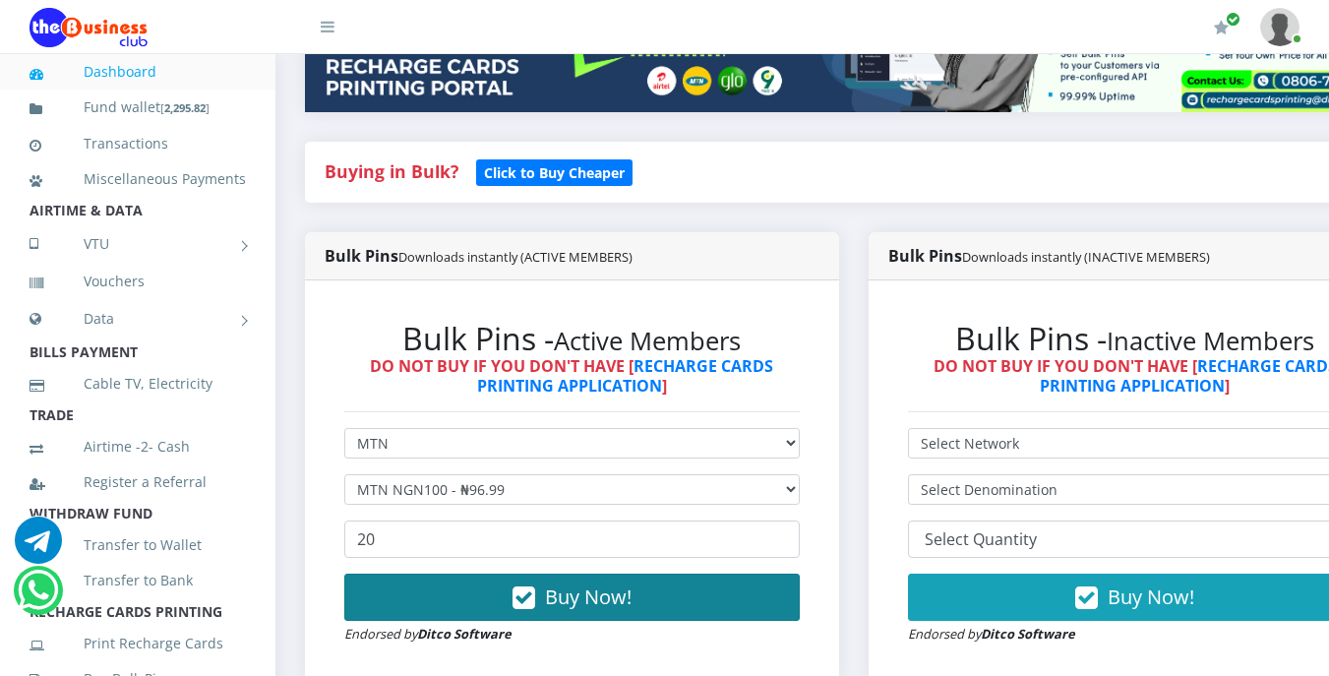
click at [591, 603] on span "Buy Now!" at bounding box center [588, 597] width 87 height 27
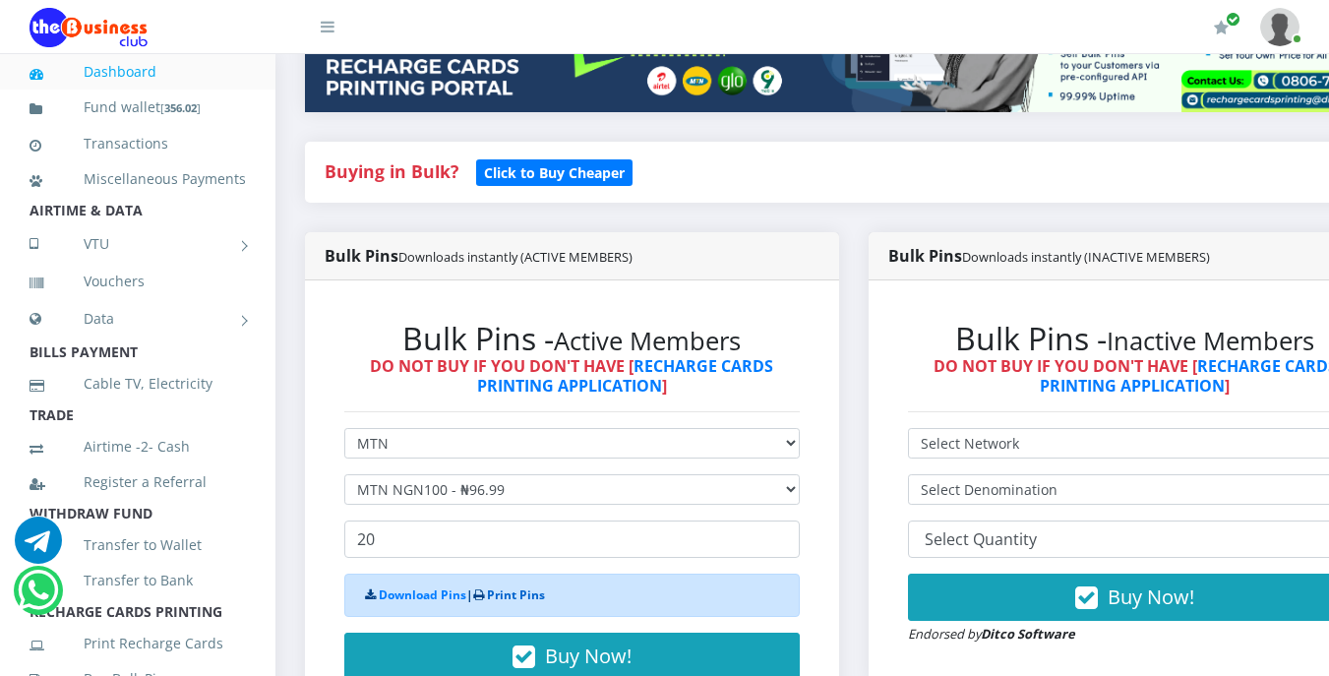
click at [529, 598] on link "Print Pins" at bounding box center [516, 594] width 58 height 17
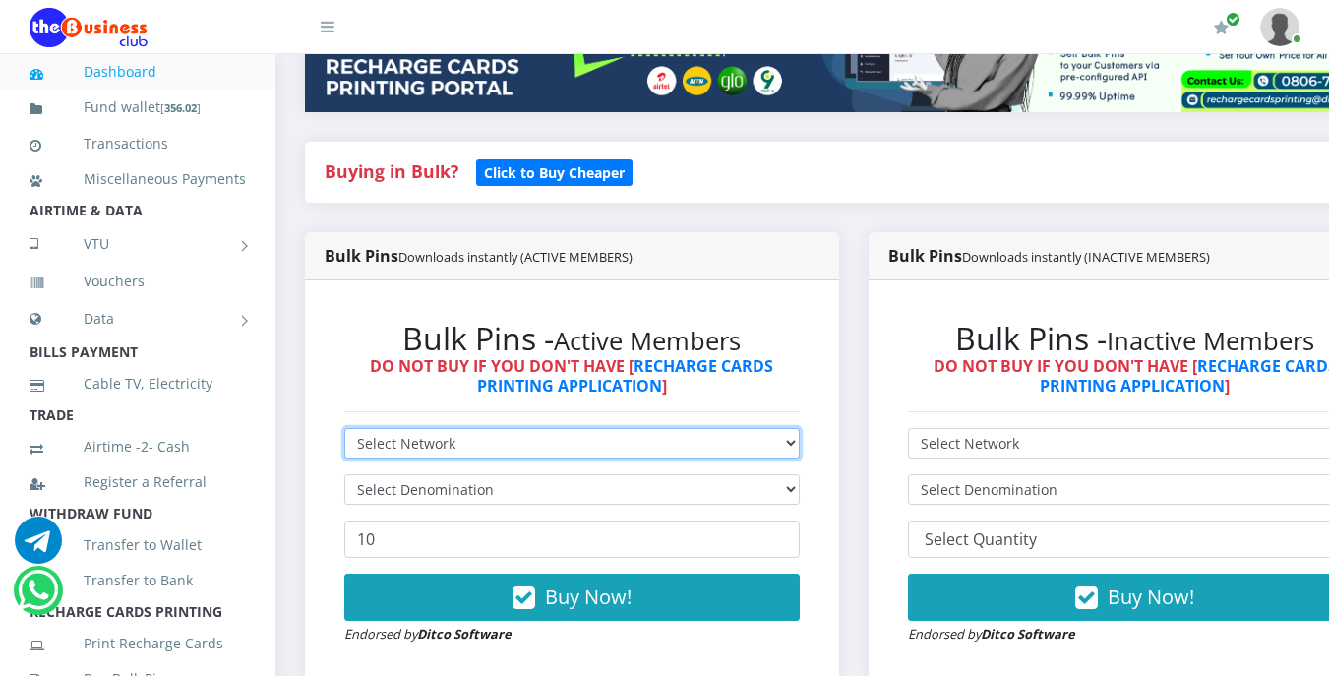
click at [623, 444] on select "Select Network MTN Globacom 9Mobile Airtel" at bounding box center [572, 443] width 456 height 31
select select "Airtel"
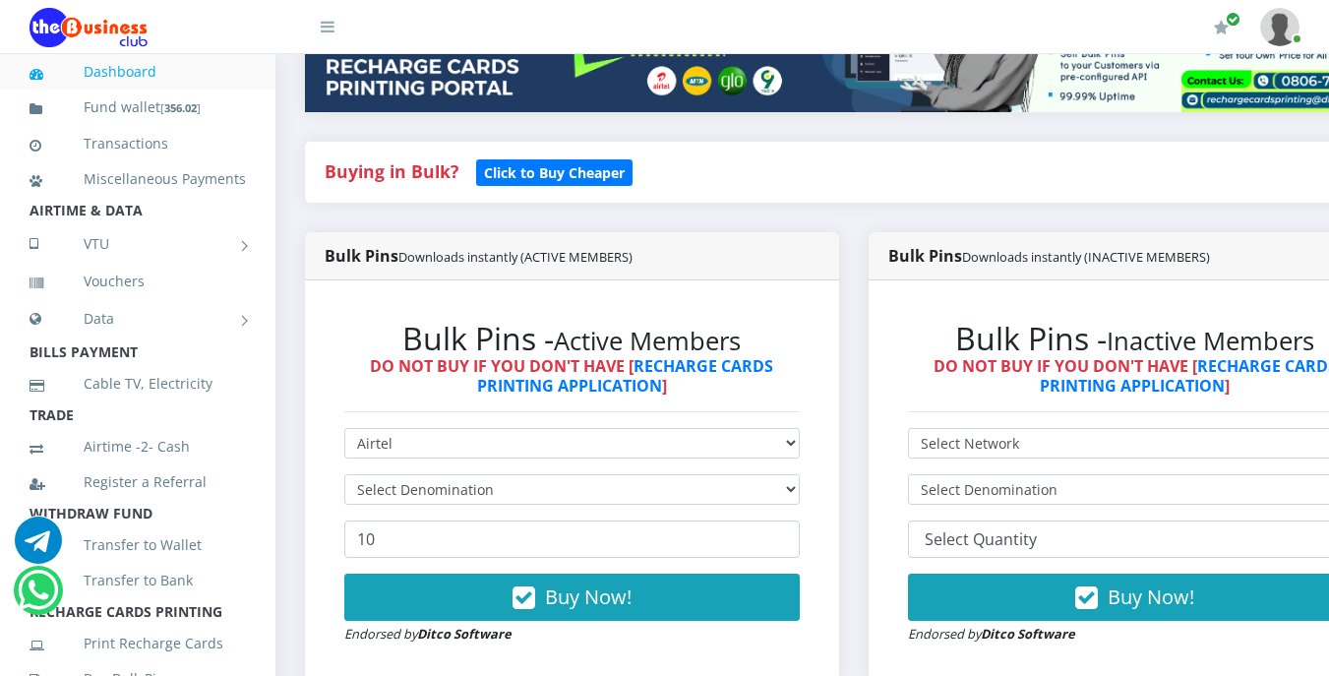
click at [820, 596] on div "Bulk Pins - Active Members DO NOT BUY IF YOU DON'T HAVE [ RECHARGE CARDS PRINTI…" at bounding box center [572, 482] width 495 height 364
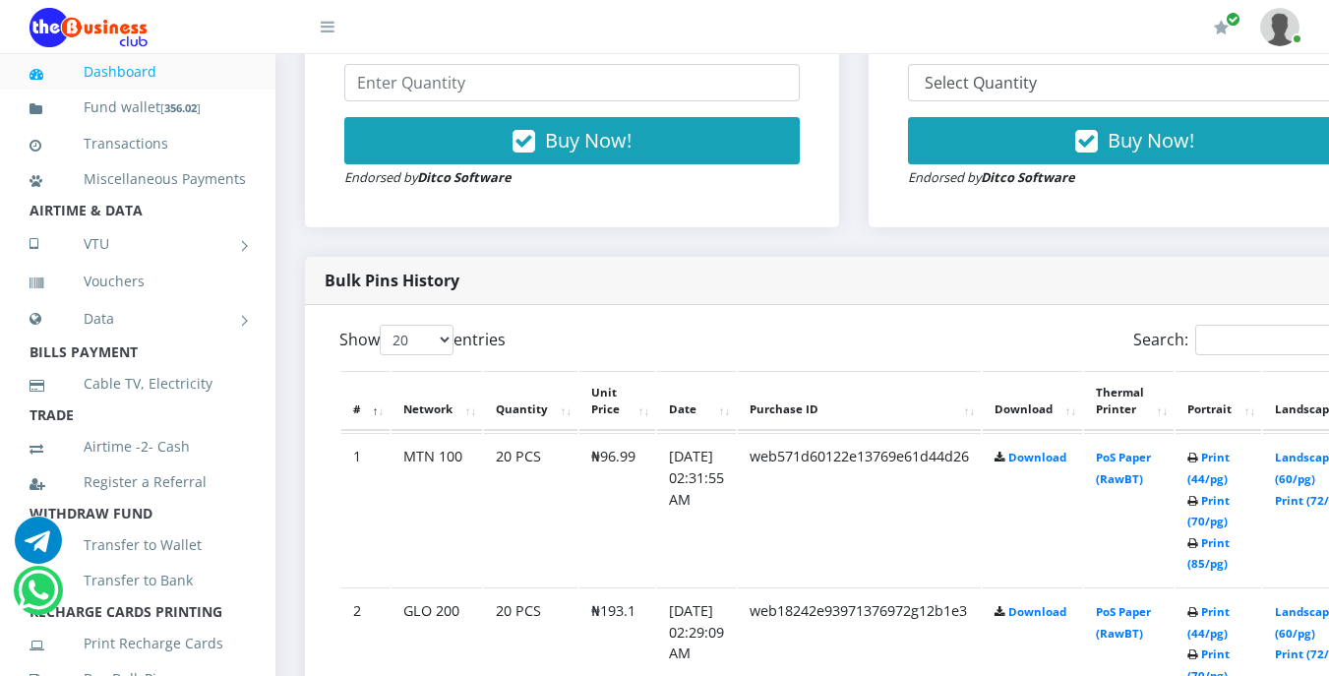
scroll to position [866, 0]
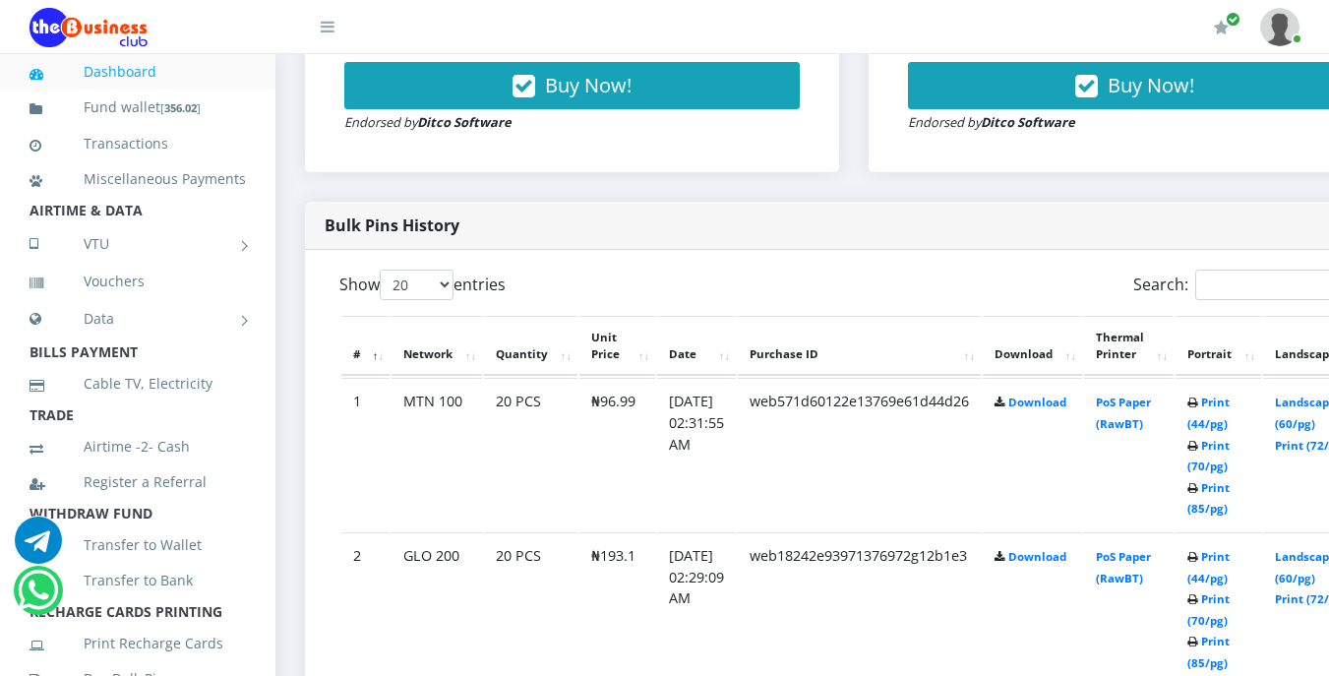
click at [1228, 403] on b "Print (44/pg) Print (70/pg) Print (85/pg)" at bounding box center [1209, 455] width 42 height 121
click at [1230, 406] on link "Print (44/pg)" at bounding box center [1209, 413] width 42 height 36
click at [1199, 409] on icon at bounding box center [1193, 404] width 11 height 12
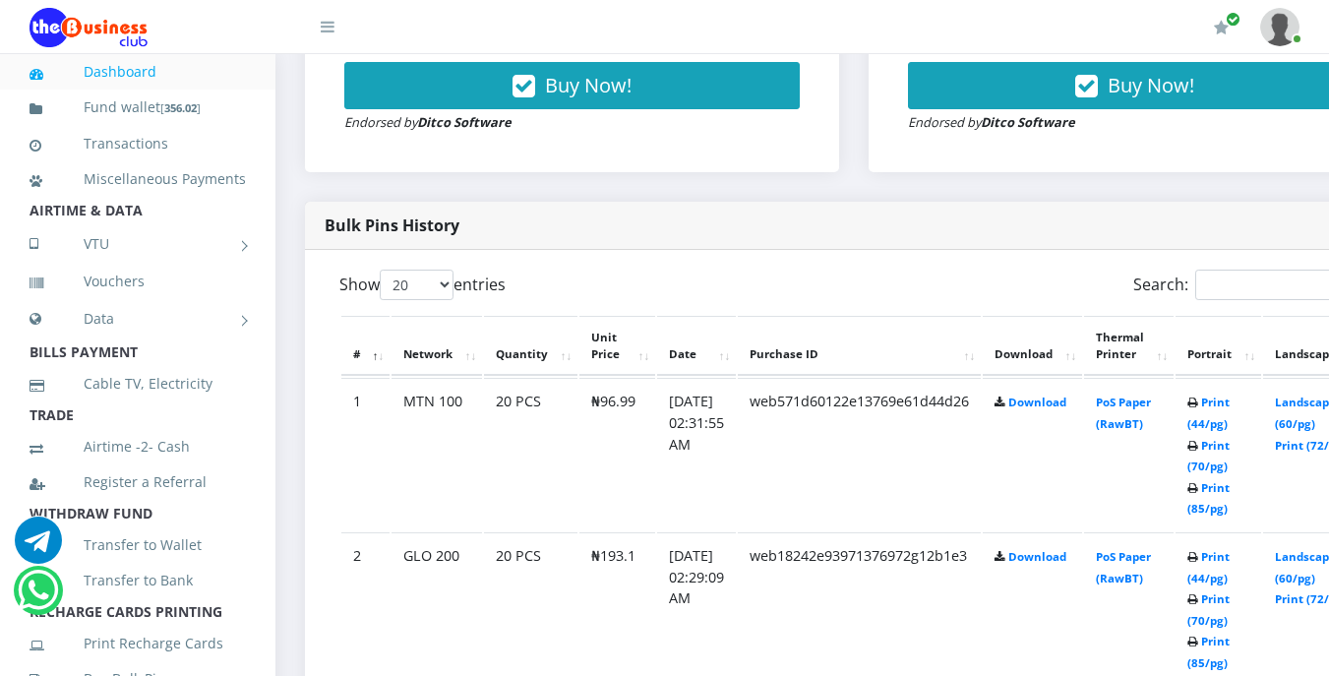
click at [1225, 401] on b "Print (44/pg) Print (70/pg) Print (85/pg)" at bounding box center [1209, 455] width 42 height 121
click at [237, 401] on li "Cable TV, Electricity" at bounding box center [138, 383] width 276 height 35
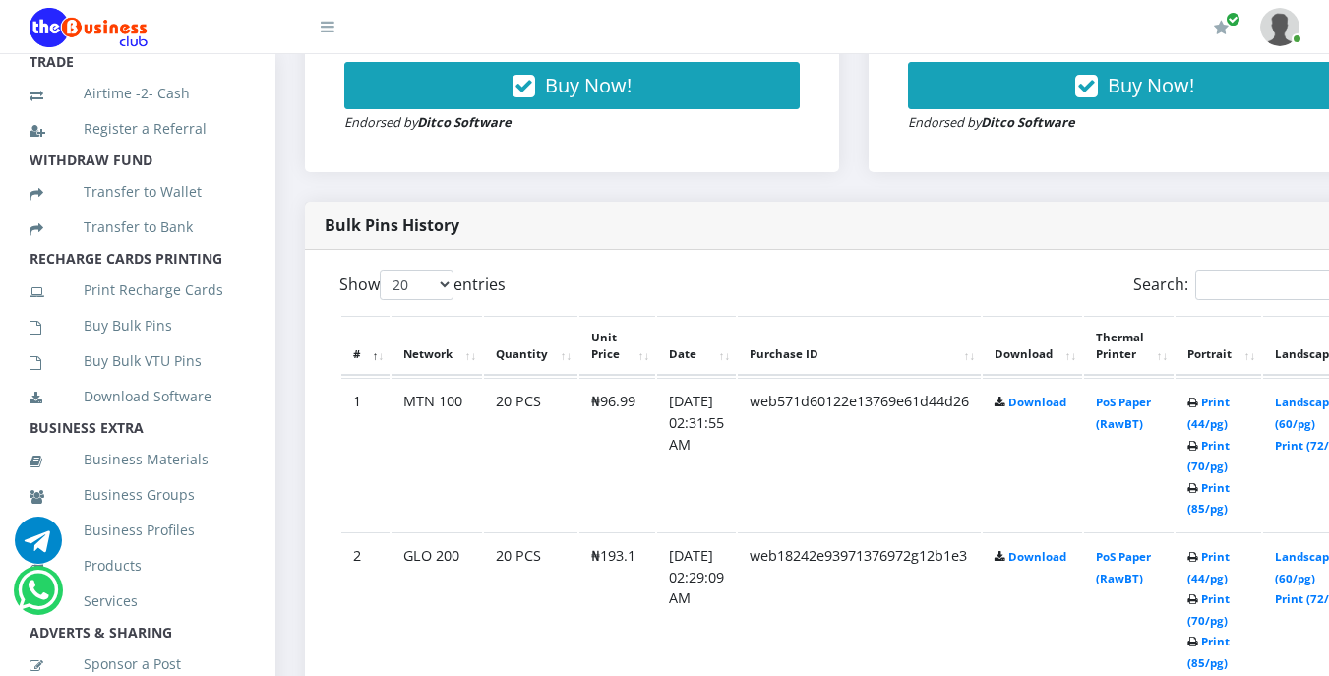
scroll to position [394, 0]
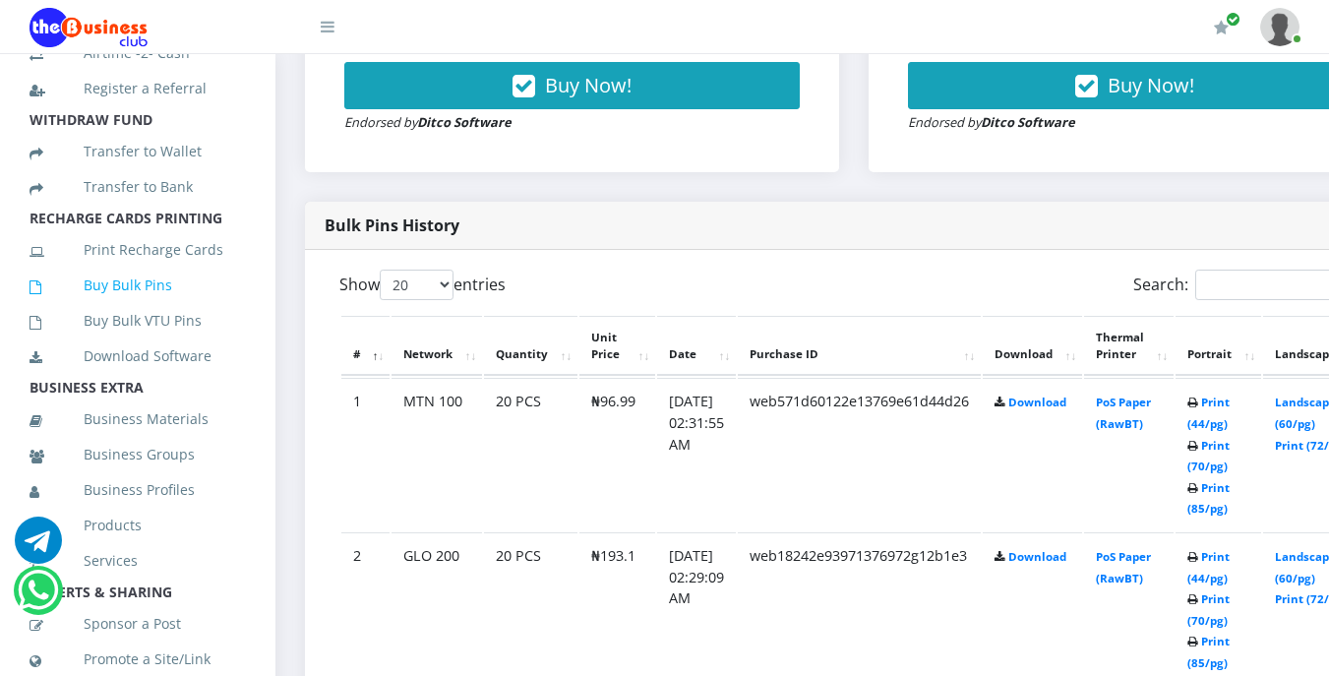
click at [174, 308] on link "Buy Bulk Pins" at bounding box center [138, 285] width 216 height 45
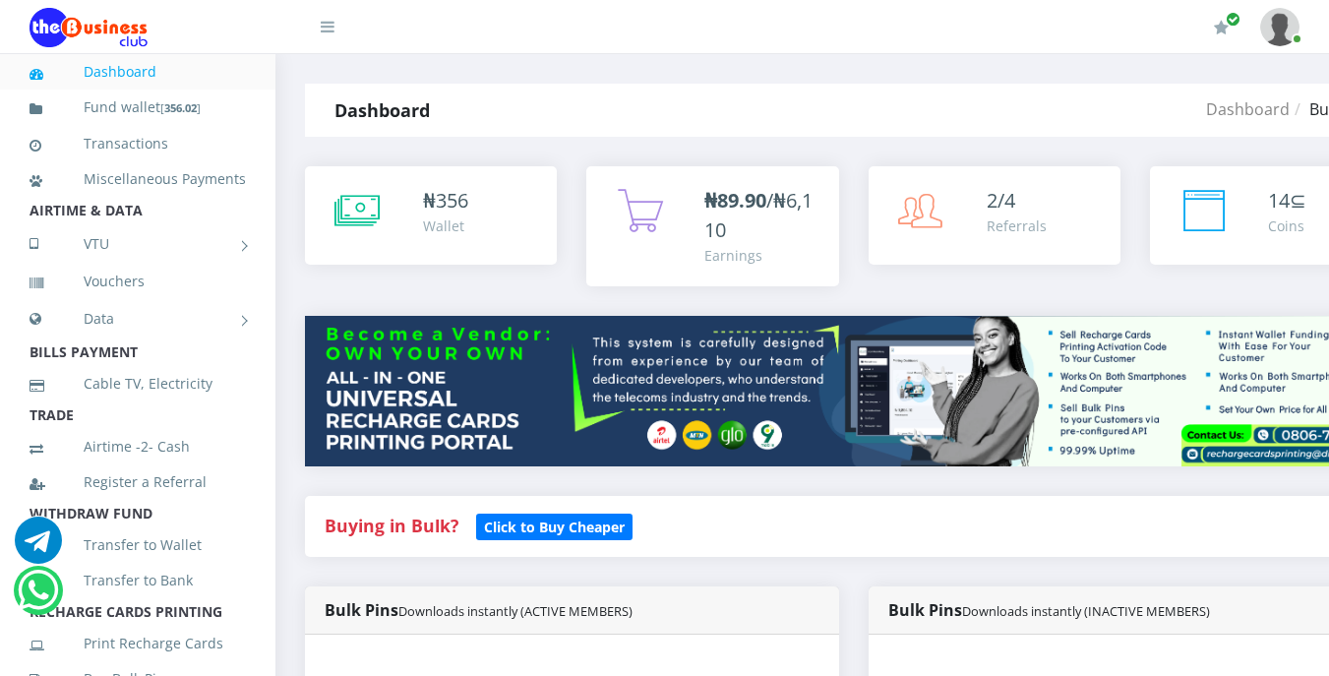
click at [729, 501] on div "Buying in Bulk?   Click to Buy Cheaper" at bounding box center [853, 526] width 1097 height 61
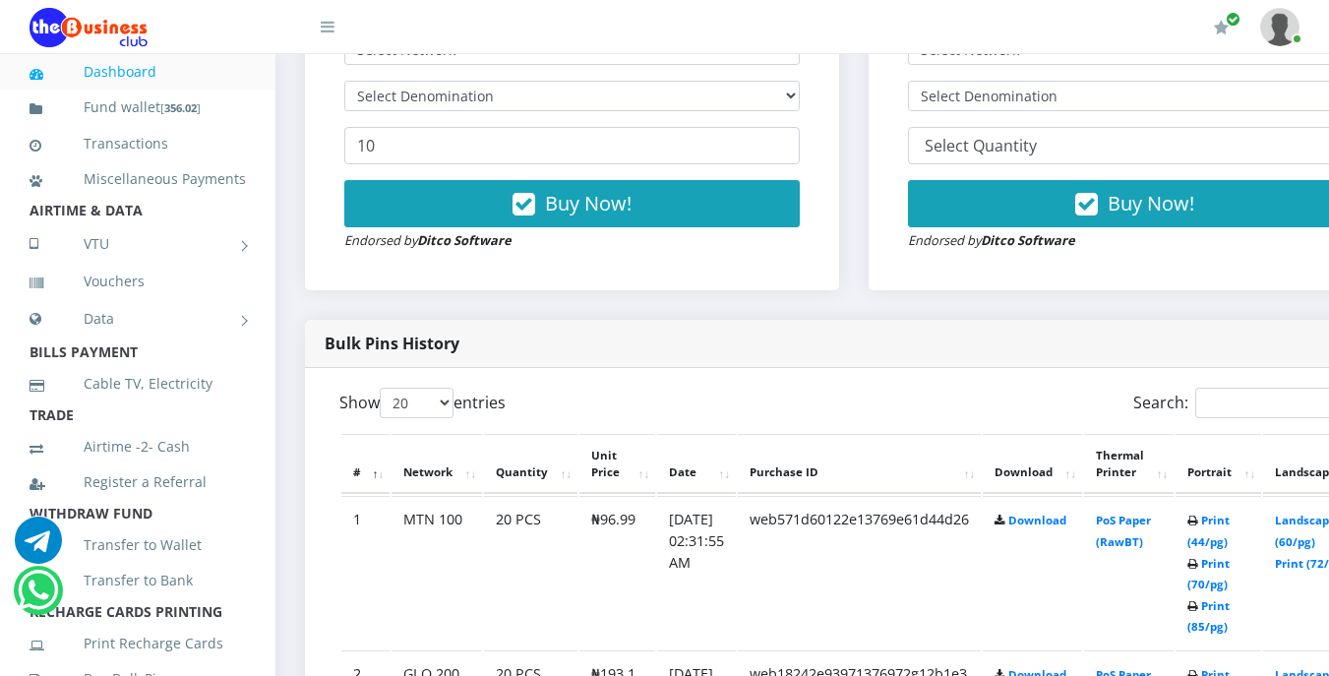
scroll to position [787, 0]
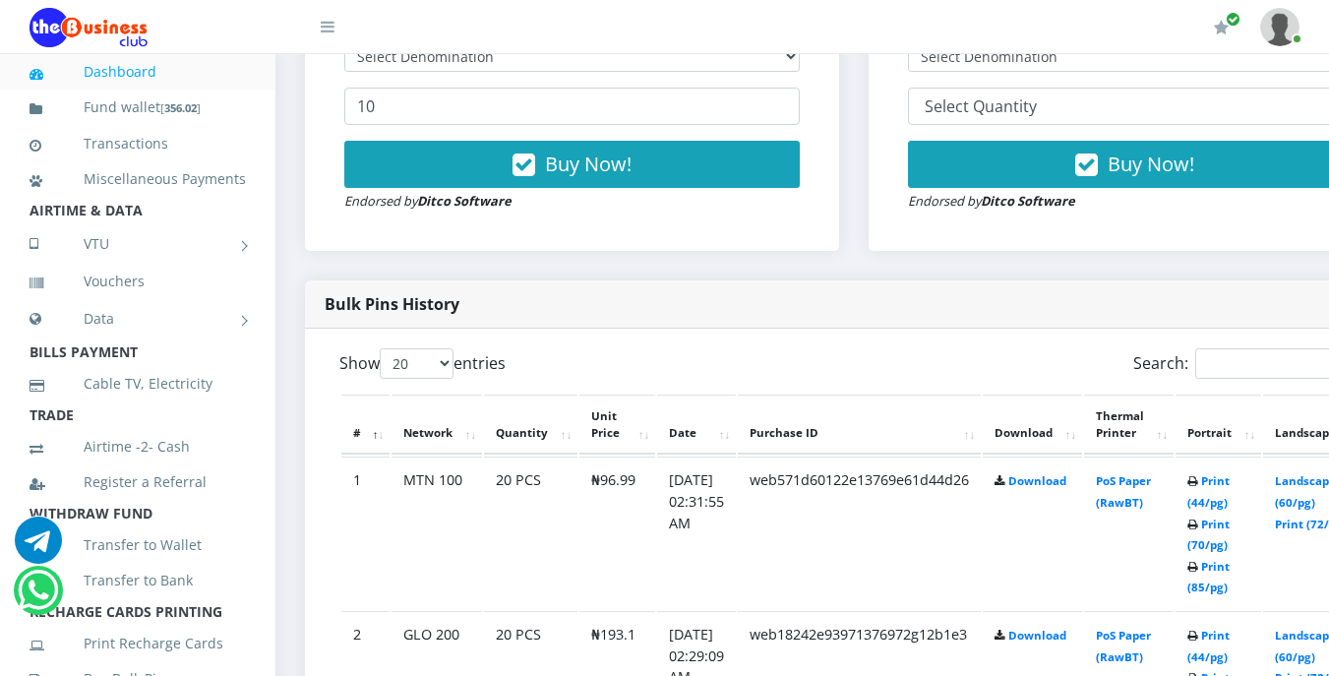
click at [1199, 481] on icon at bounding box center [1193, 482] width 11 height 12
click at [1230, 484] on link "Print (44/pg)" at bounding box center [1209, 491] width 42 height 36
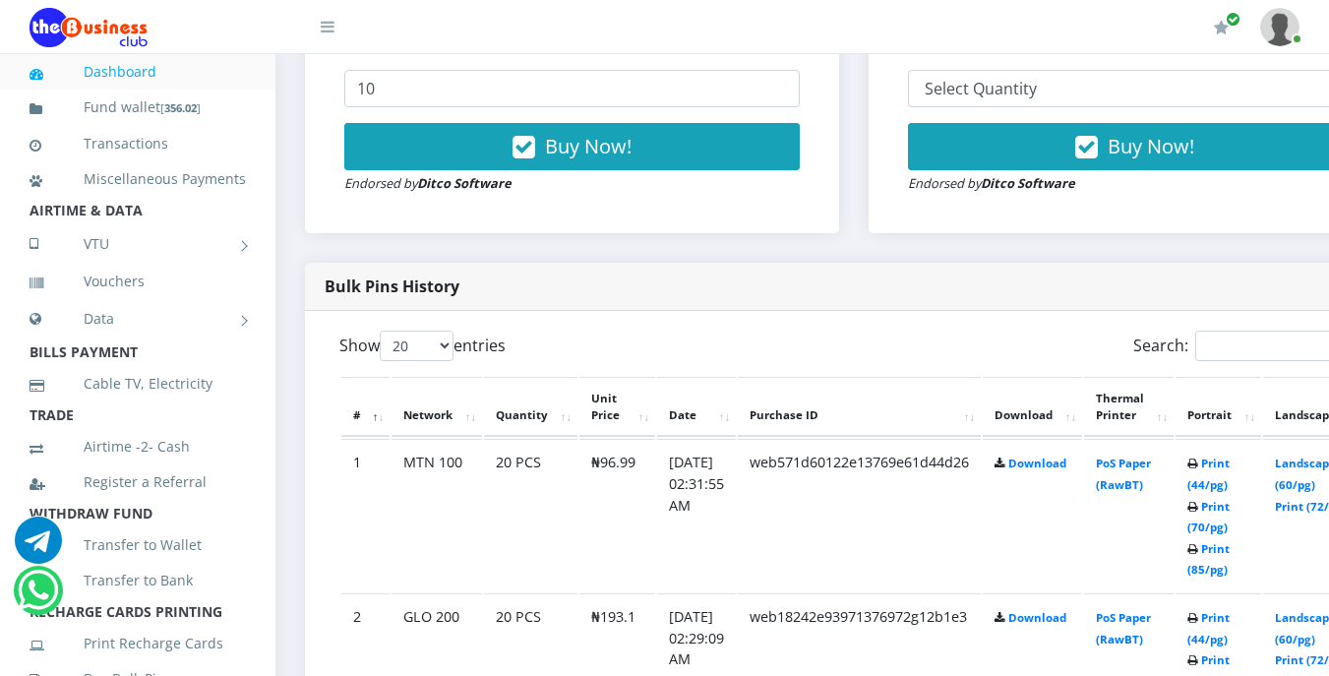
scroll to position [787, 0]
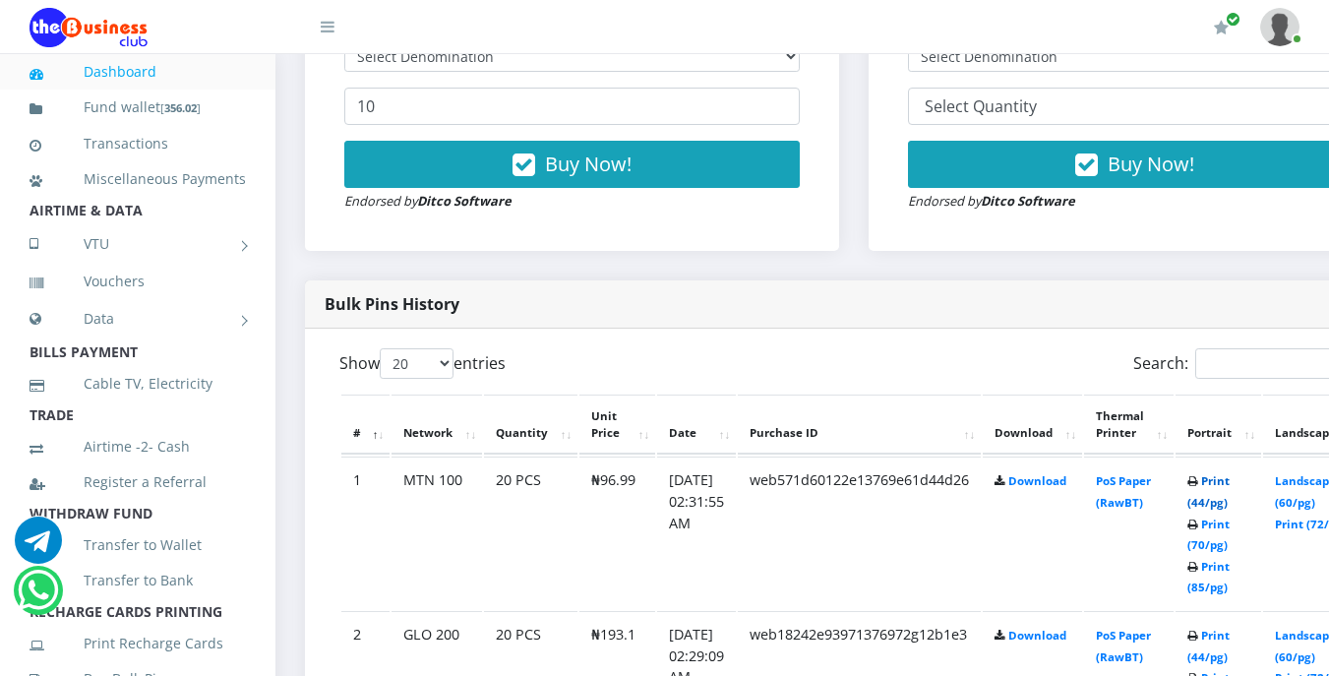
click at [1230, 487] on link "Print (44/pg)" at bounding box center [1209, 491] width 42 height 36
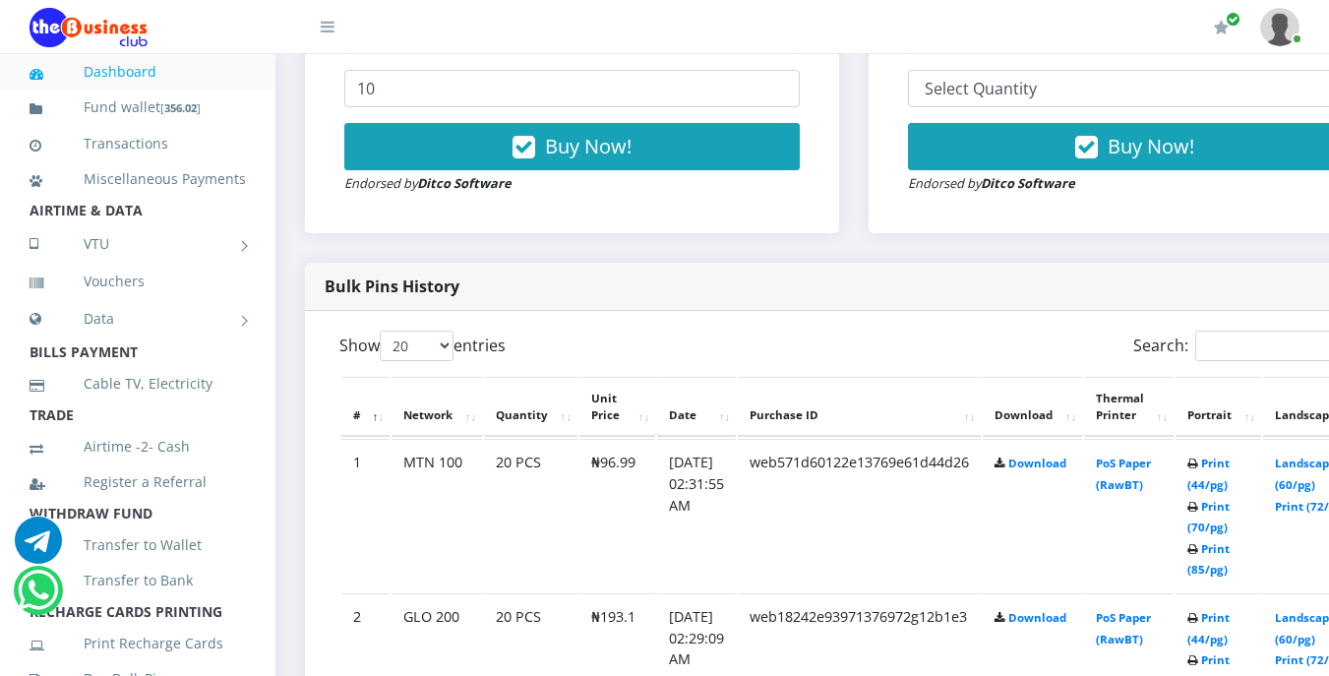
scroll to position [787, 0]
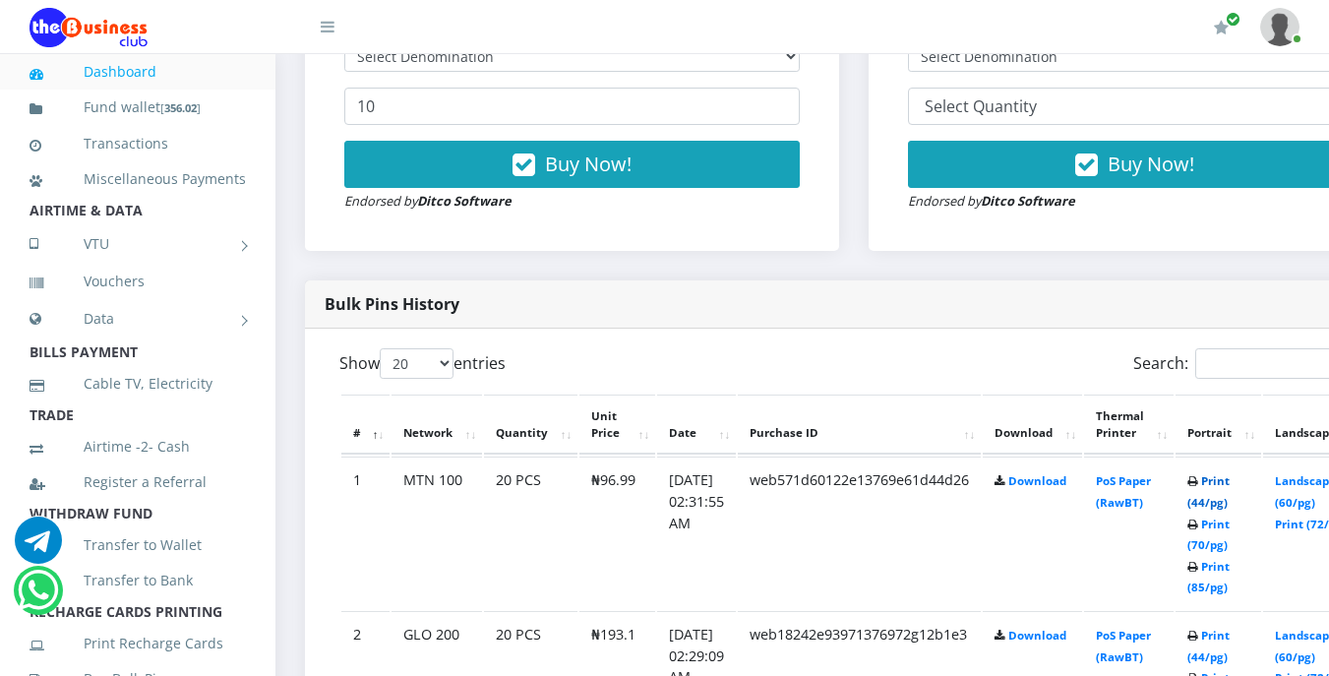
click at [1230, 482] on link "Print (44/pg)" at bounding box center [1209, 491] width 42 height 36
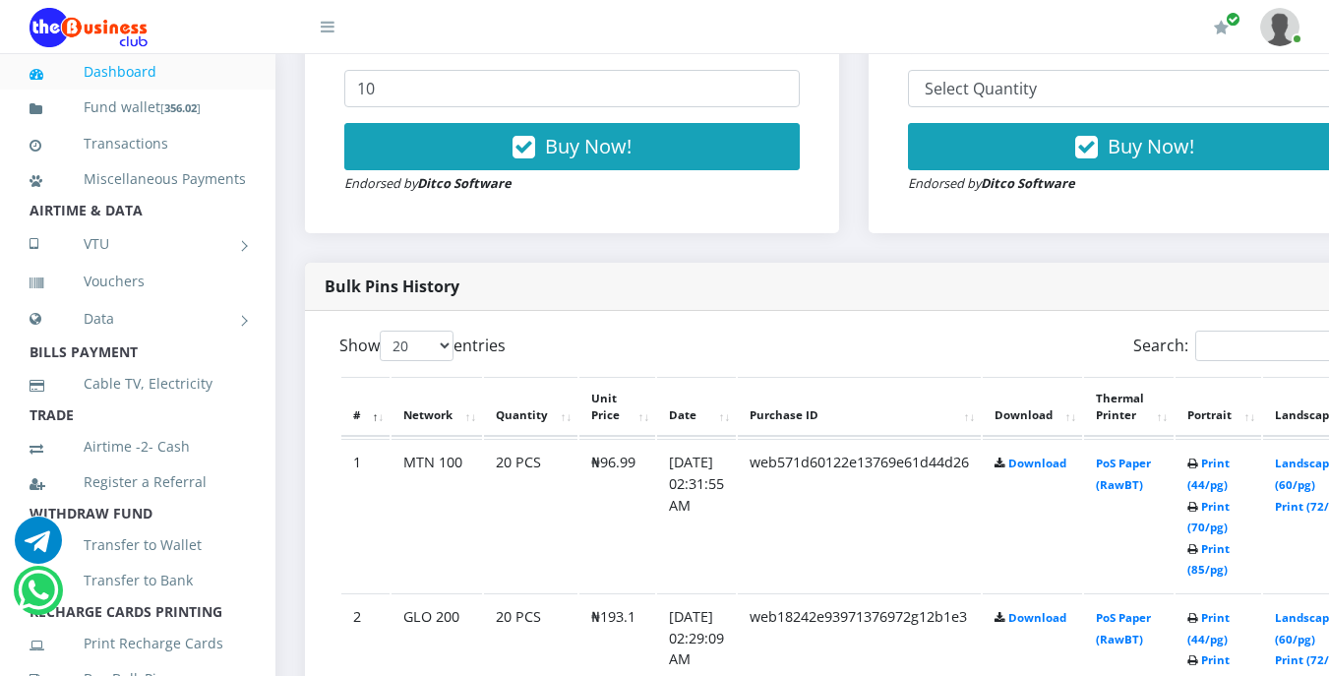
scroll to position [787, 0]
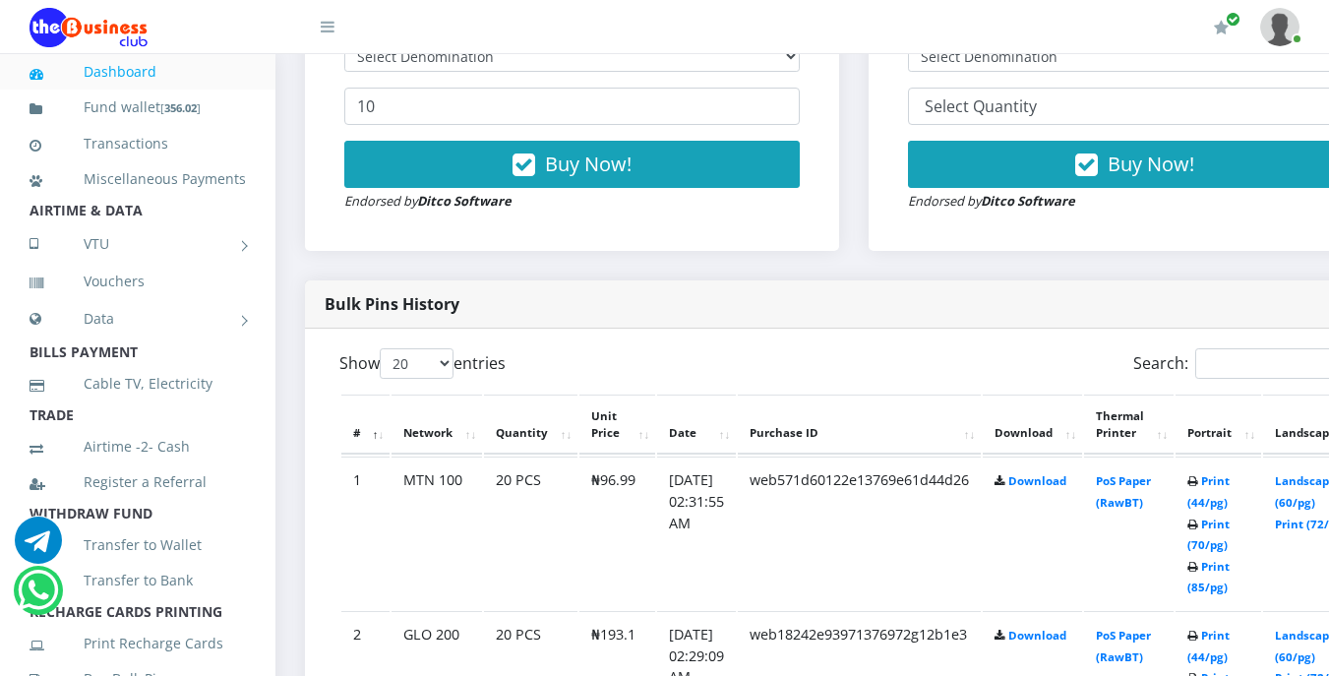
click at [591, 251] on div "Bulk Pins - Active Members DO NOT BUY IF YOU DON'T HAVE [ RECHARGE CARDS PRINTI…" at bounding box center [572, 48] width 534 height 403
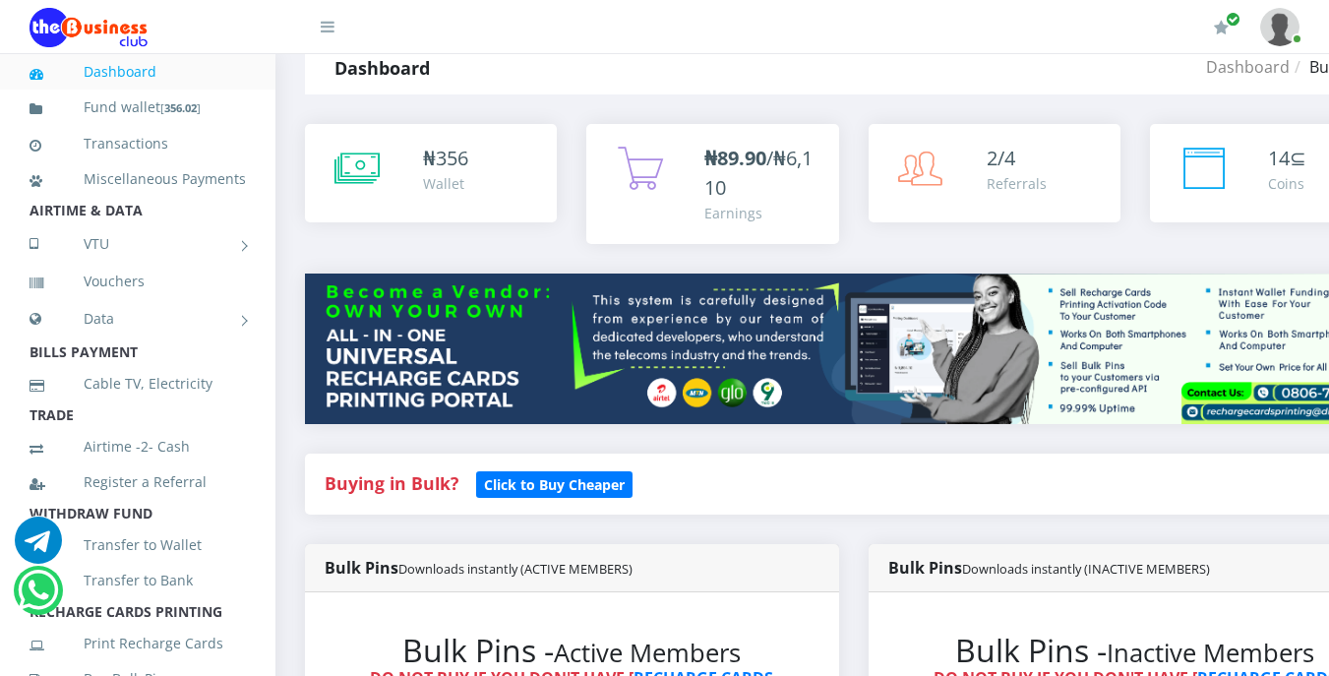
scroll to position [0, 0]
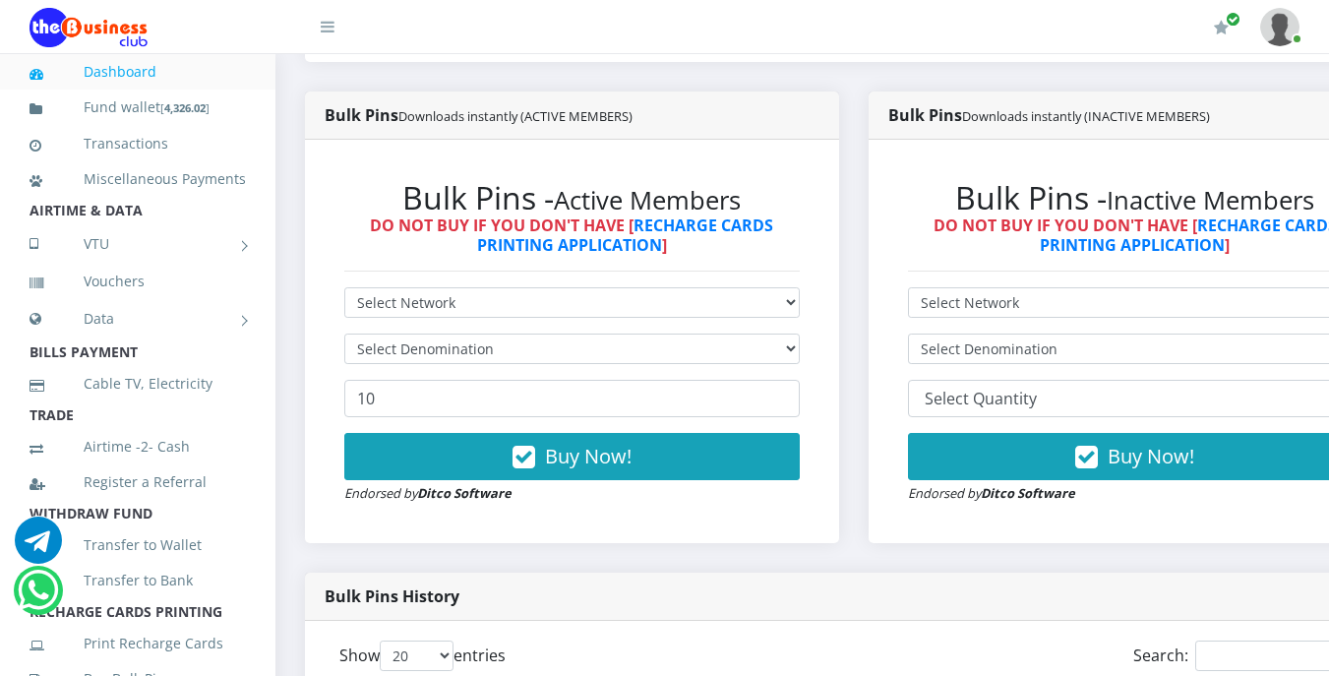
scroll to position [512, 0]
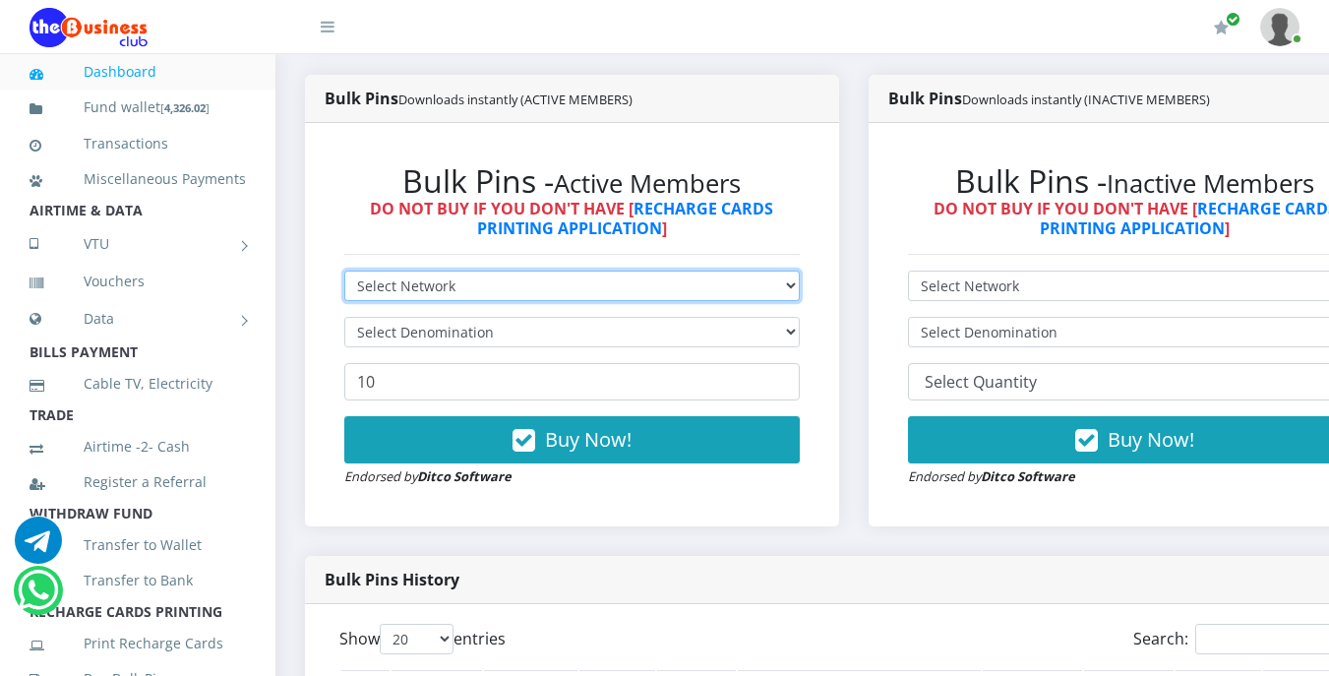
click at [540, 286] on select "Select Network MTN Globacom 9Mobile Airtel" at bounding box center [572, 286] width 456 height 31
select select "Airtel"
click at [344, 274] on select "Select Network MTN Globacom 9Mobile Airtel" at bounding box center [572, 286] width 456 height 31
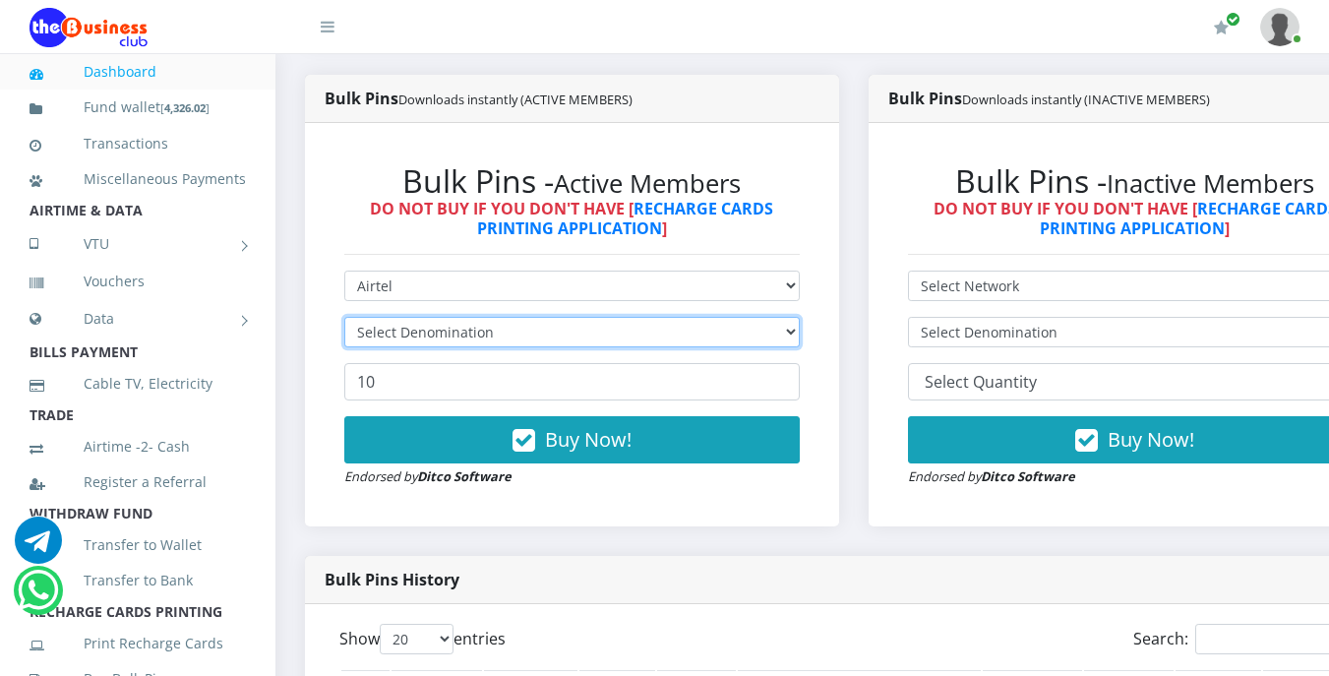
click at [549, 329] on select "Select Denomination" at bounding box center [572, 332] width 456 height 31
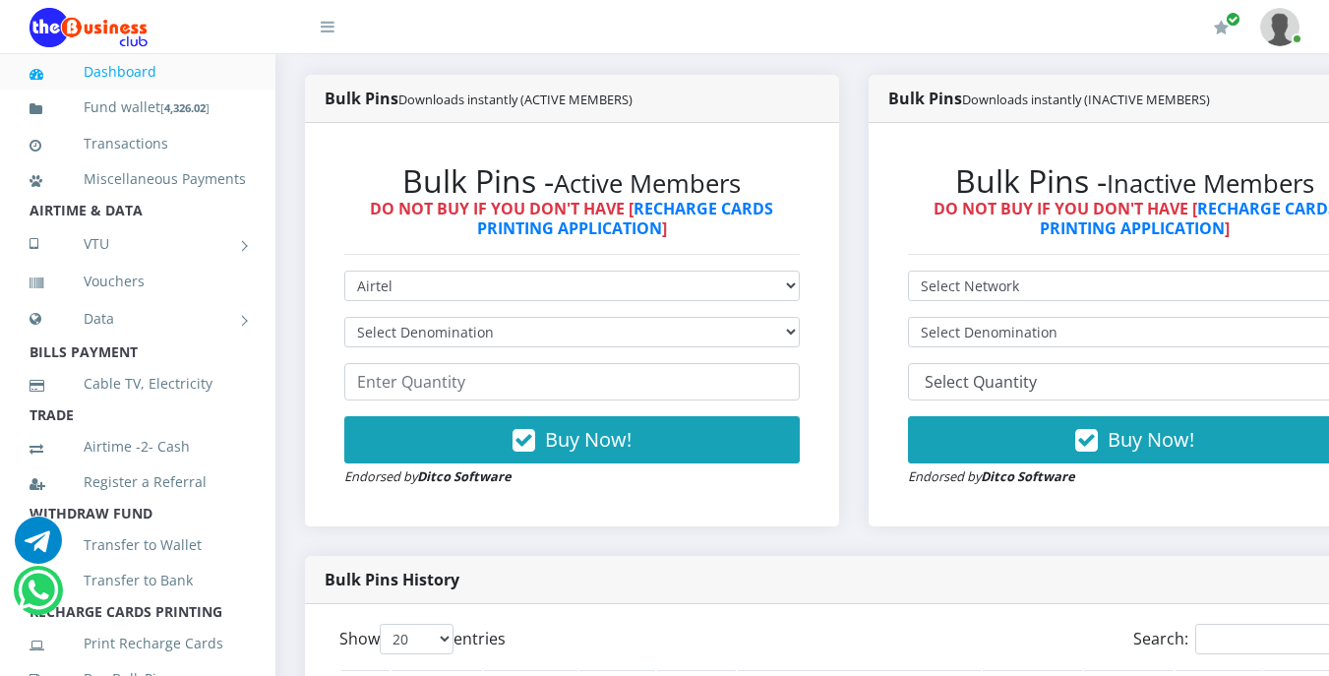
click at [228, 429] on li "TRADE" at bounding box center [138, 415] width 276 height 28
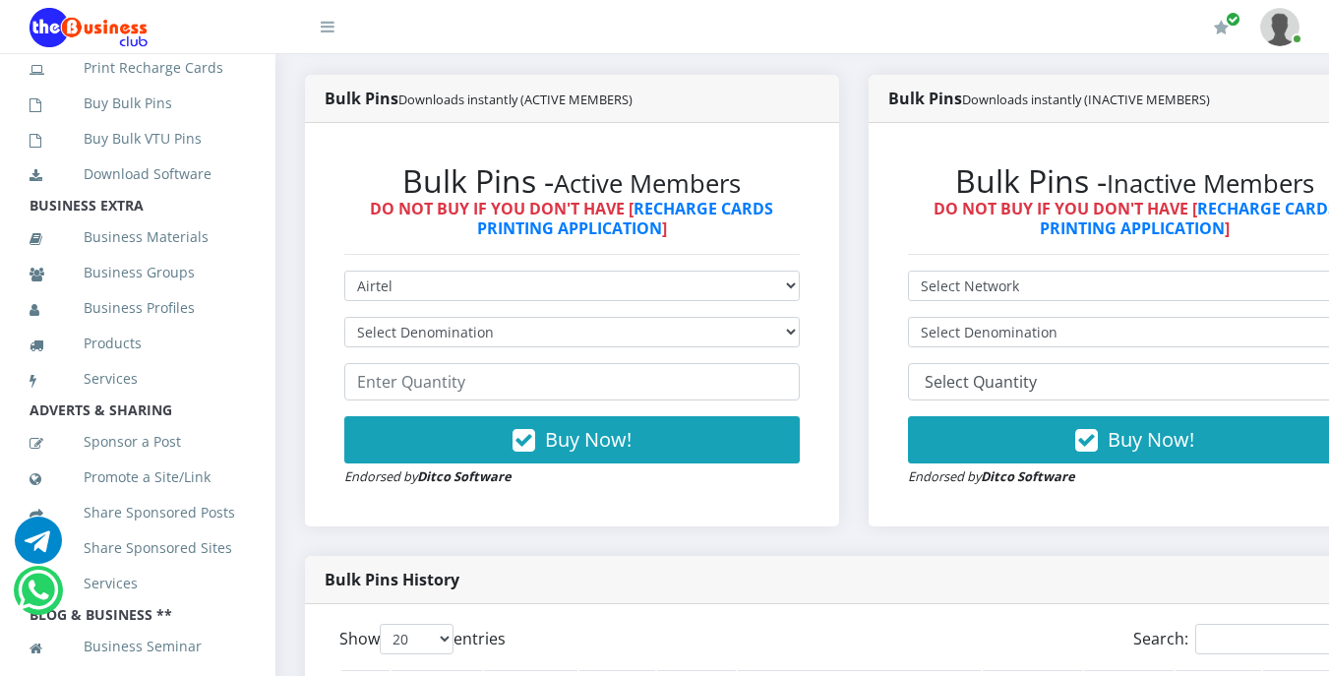
scroll to position [590, 0]
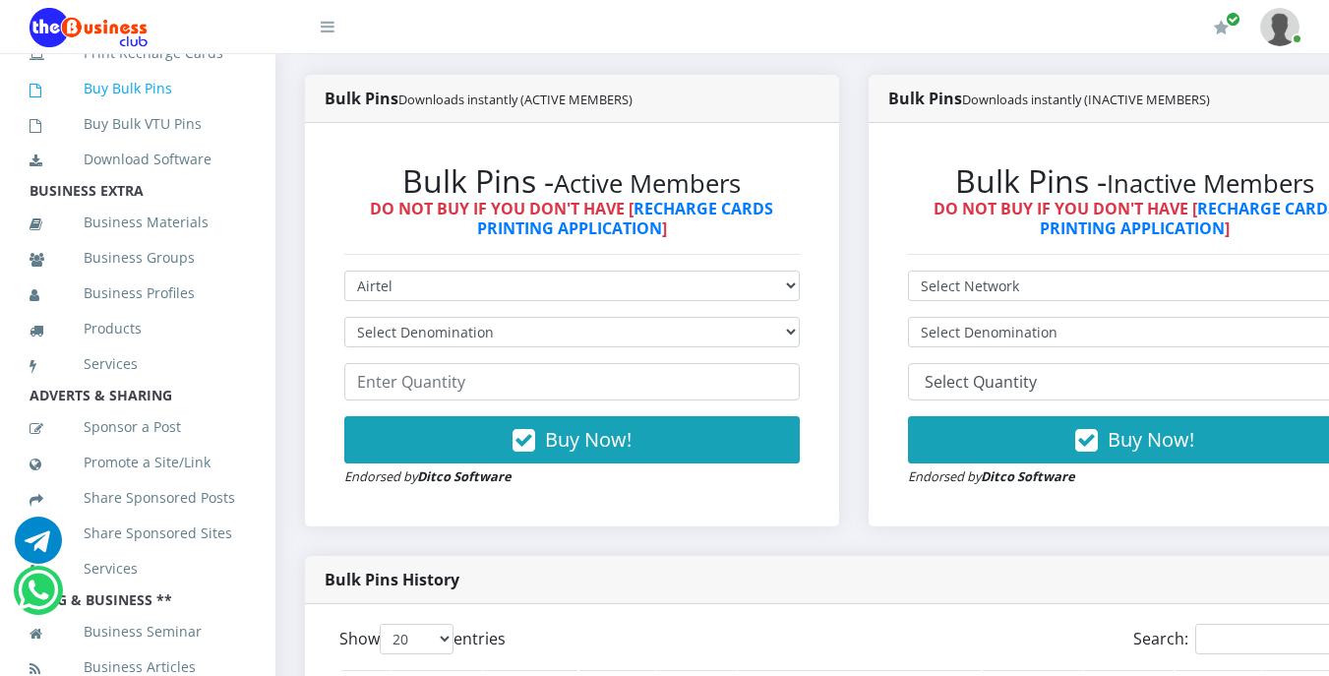
click at [151, 107] on link "Buy Bulk Pins" at bounding box center [138, 88] width 216 height 45
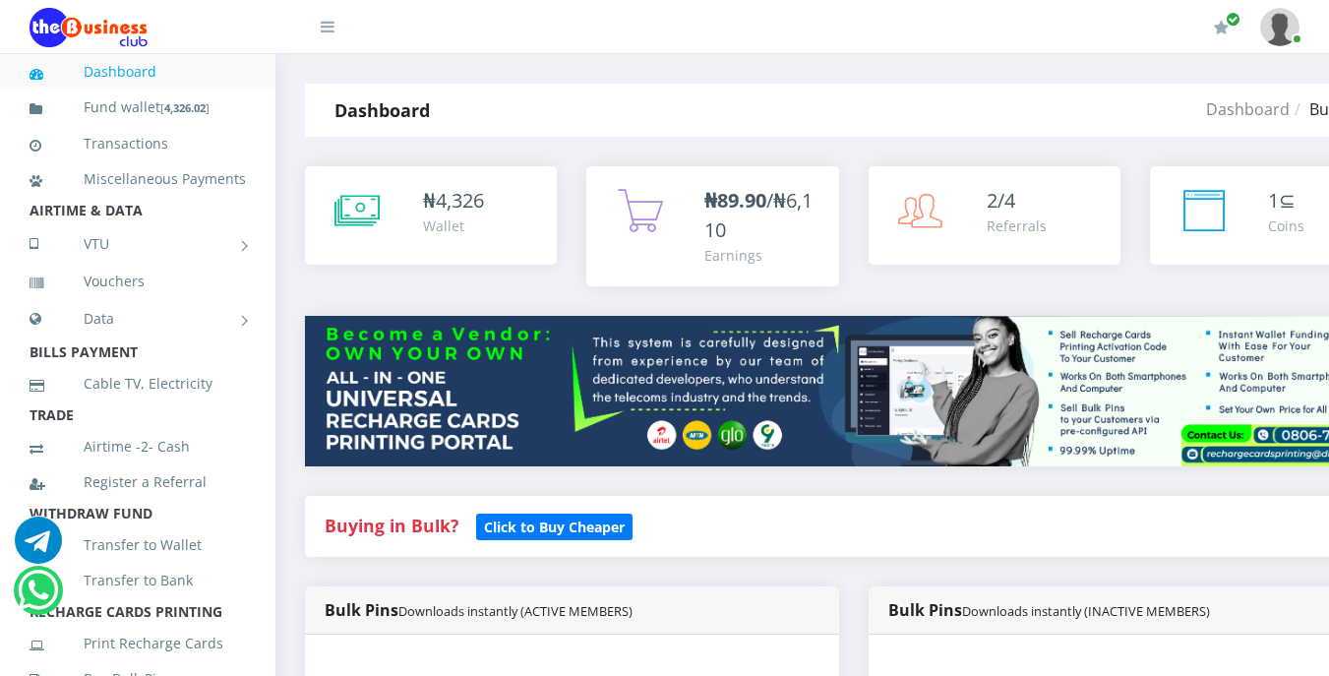
click at [594, 263] on div "₦89.90 /₦6,110 Earnings" at bounding box center [712, 226] width 252 height 120
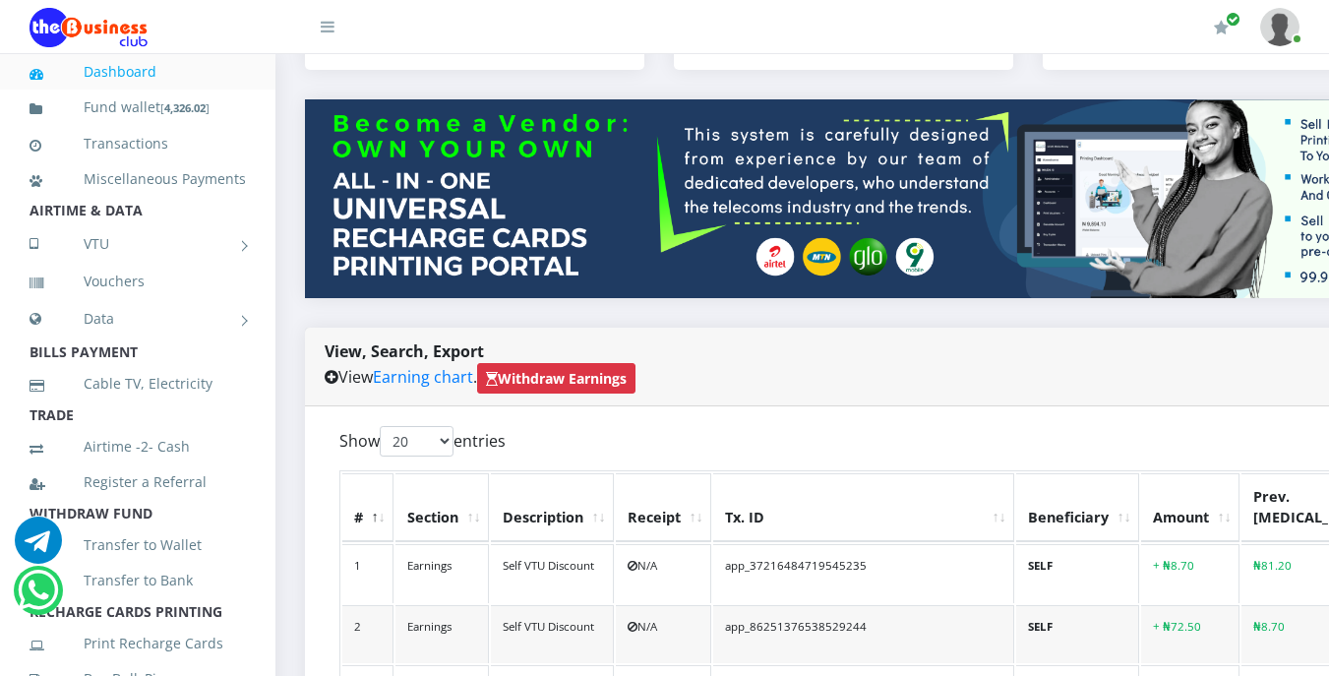
scroll to position [234, 0]
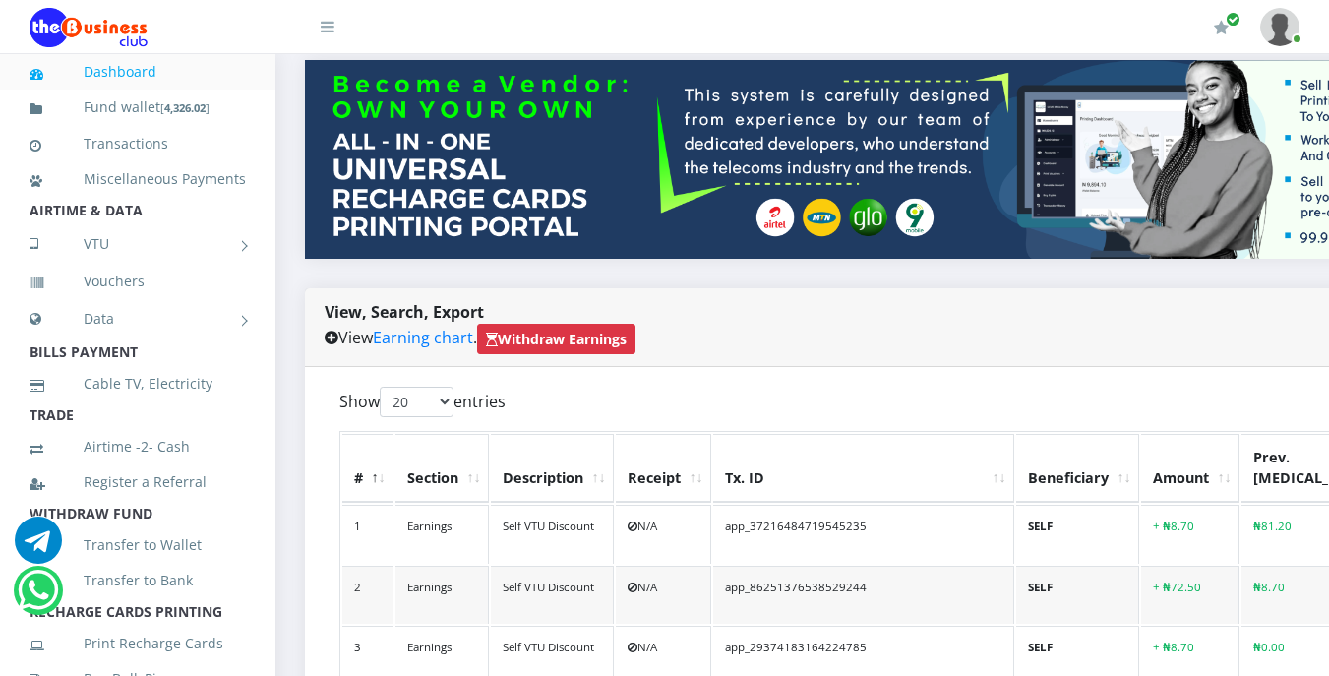
click at [234, 366] on li "BILLS PAYMENT" at bounding box center [138, 353] width 276 height 28
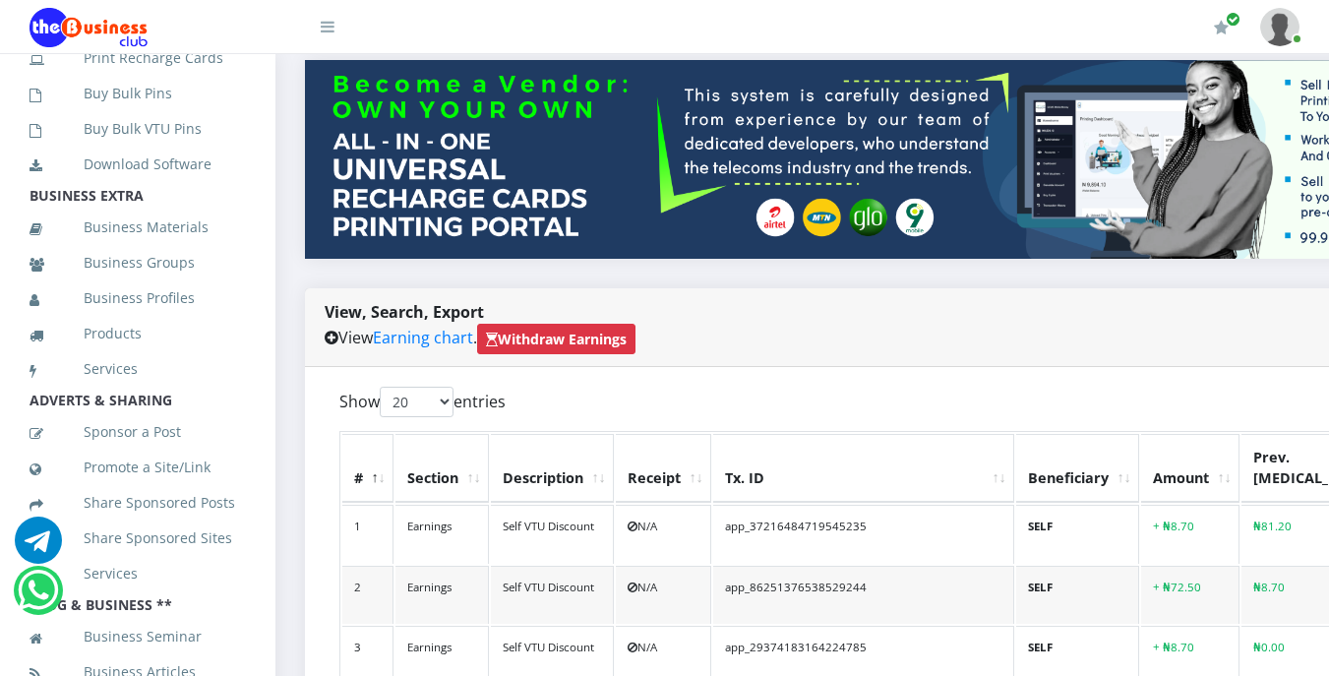
scroll to position [669, 0]
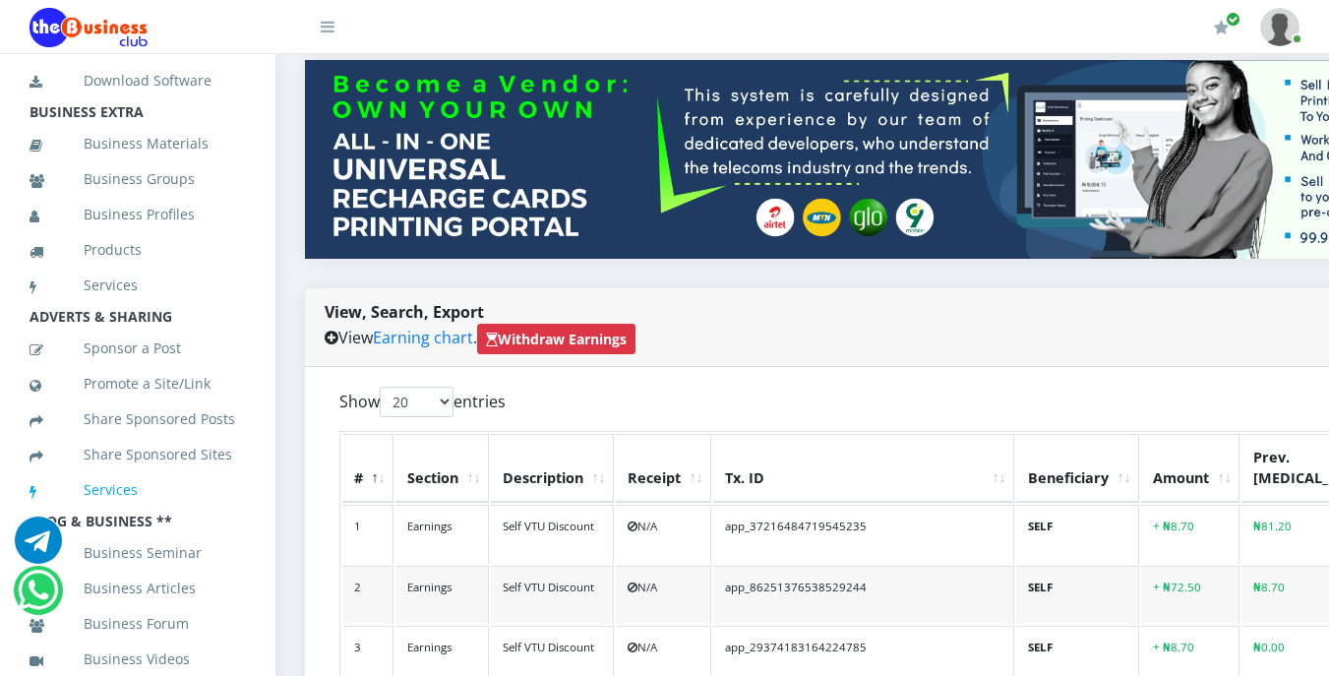
click at [226, 513] on link "Services" at bounding box center [138, 489] width 216 height 45
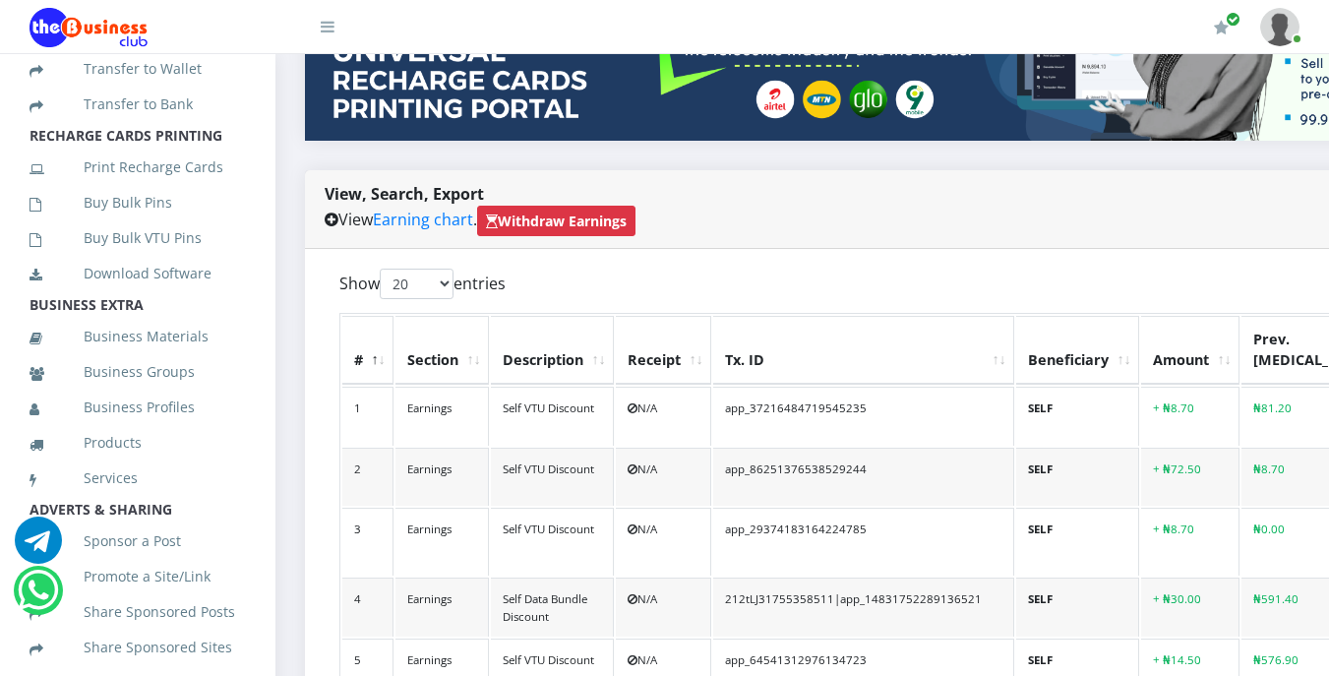
scroll to position [437, 0]
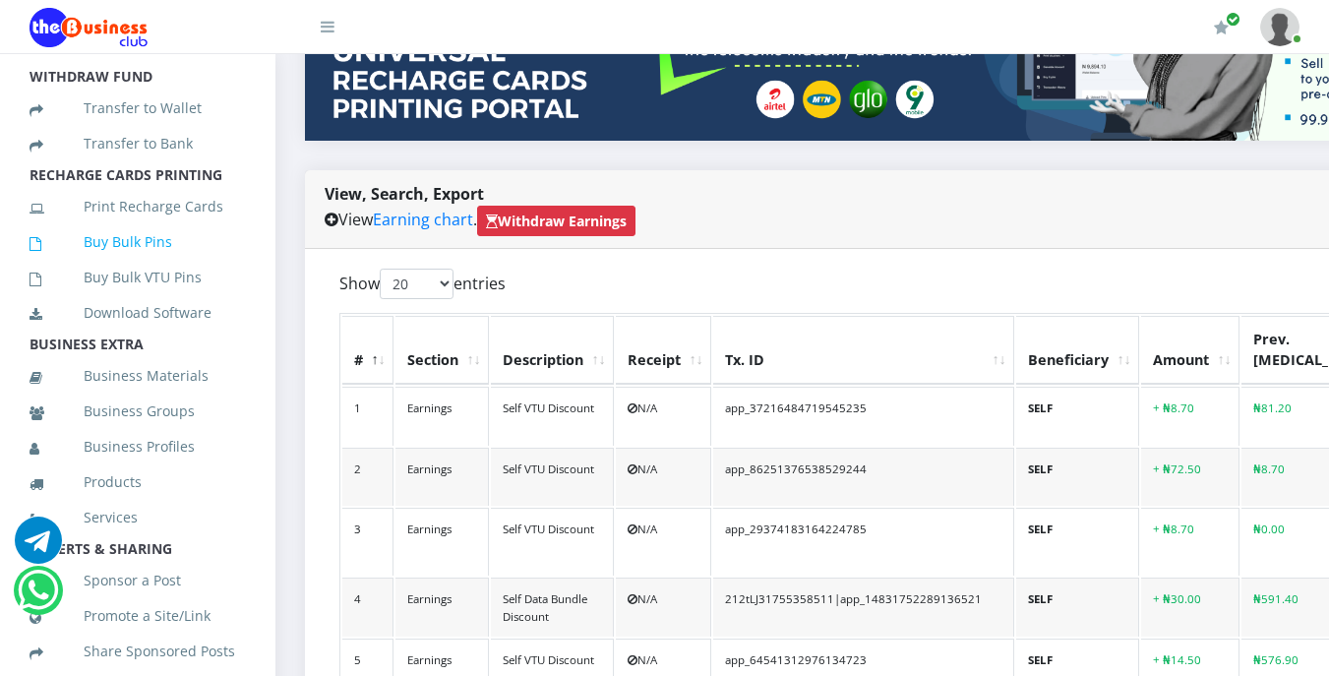
click at [139, 265] on link "Buy Bulk Pins" at bounding box center [138, 241] width 216 height 45
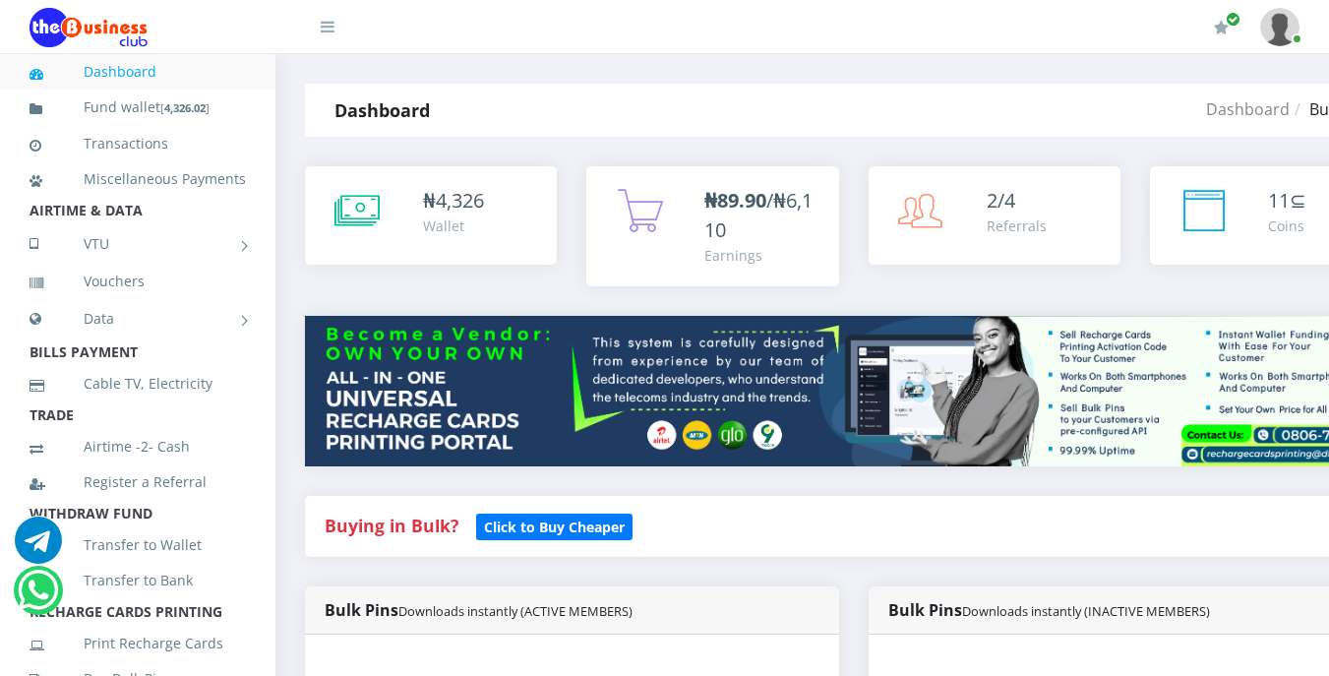
click at [727, 509] on div "Buying in Bulk?   Click to Buy Cheaper" at bounding box center [853, 526] width 1097 height 61
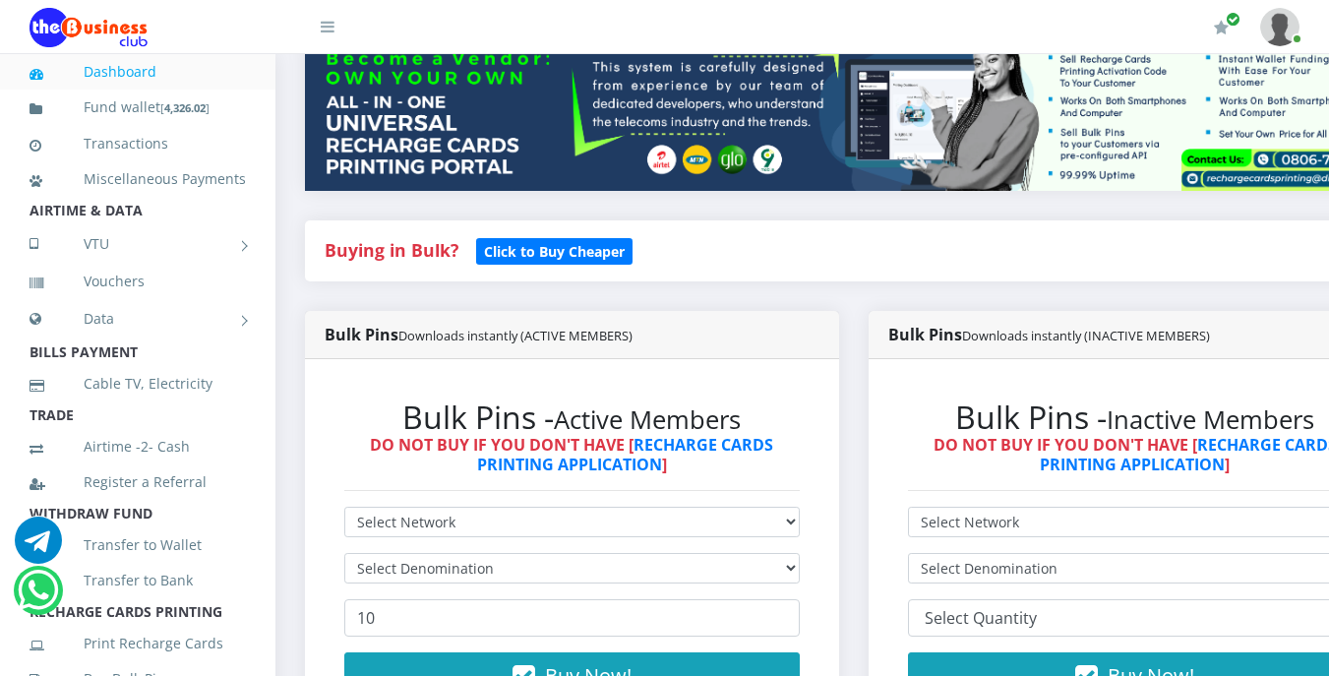
scroll to position [315, 0]
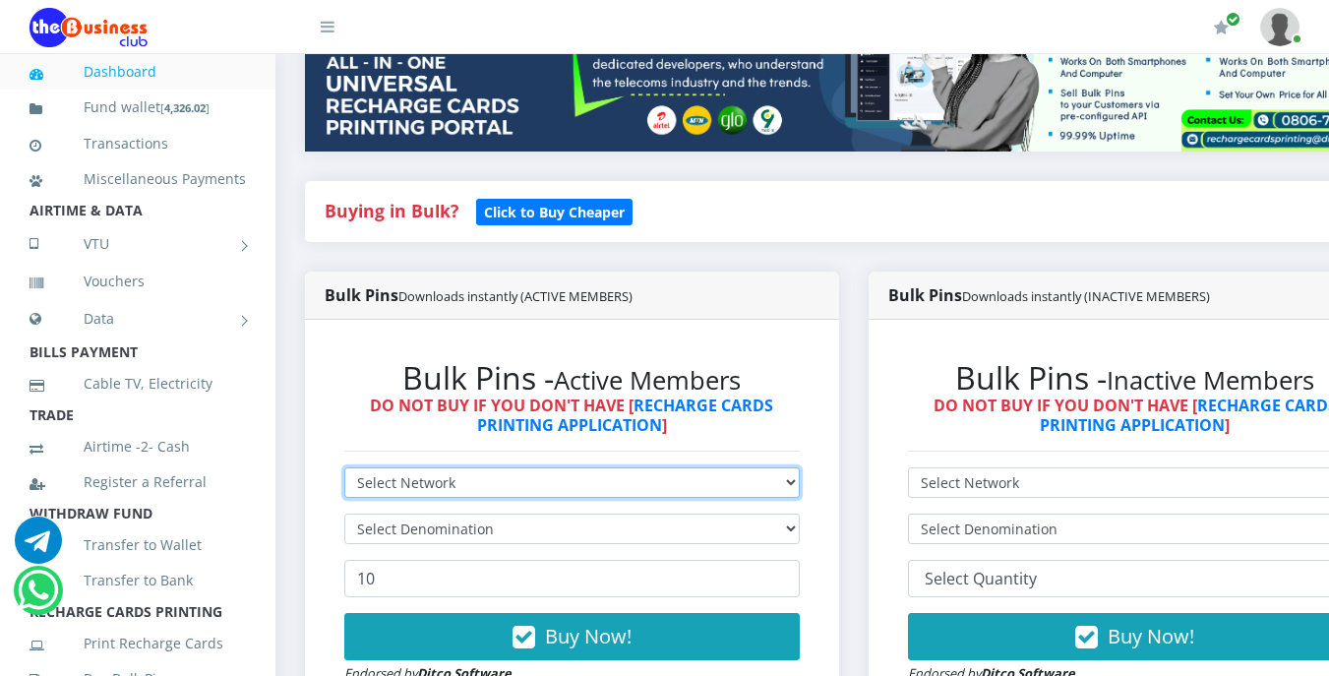
click at [650, 485] on select "Select Network MTN Globacom 9Mobile Airtel" at bounding box center [572, 482] width 456 height 31
select select "Airtel"
click at [344, 470] on select "Select Network MTN Globacom 9Mobile Airtel" at bounding box center [572, 482] width 456 height 31
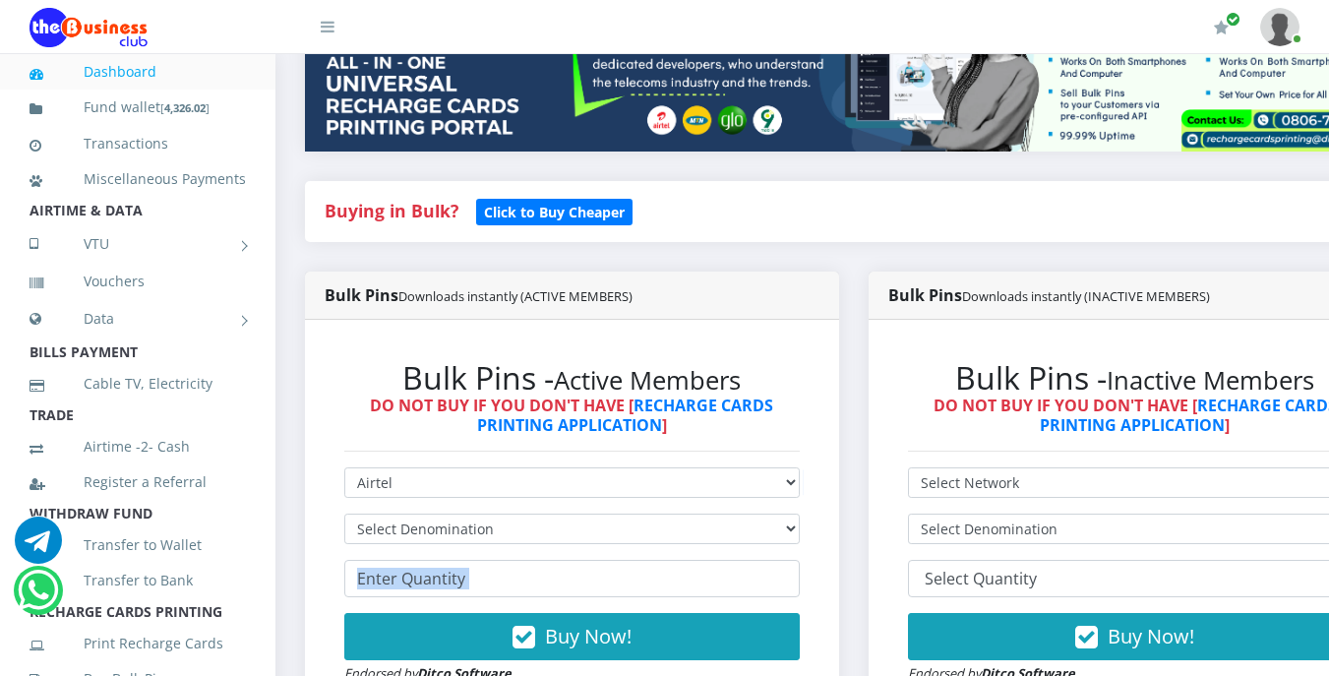
drag, startPoint x: 639, startPoint y: 614, endPoint x: 552, endPoint y: 553, distance: 105.9
click at [552, 553] on form "Select Network MTN Globacom 9Mobile Airtel Select Denomination Airtel NGN100 - …" at bounding box center [572, 575] width 456 height 216
click at [554, 526] on select "Select Denomination Airtel NGN100 - ₦96.38 Airtel NGN200 - ₦192.76 Airtel NGN50…" at bounding box center [572, 529] width 456 height 31
select select "192.76-200"
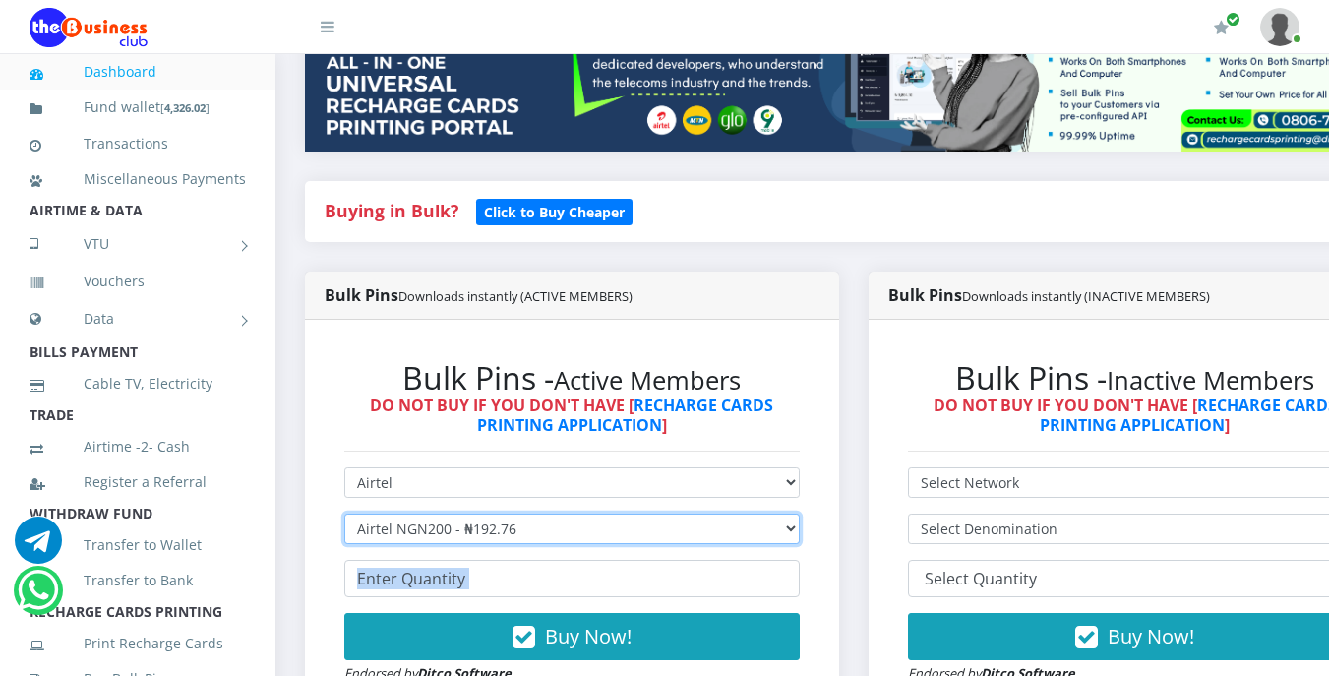
click at [344, 517] on select "Select Denomination Airtel NGN100 - ₦96.38 Airtel NGN200 - ₦192.76 Airtel NGN50…" at bounding box center [572, 529] width 456 height 31
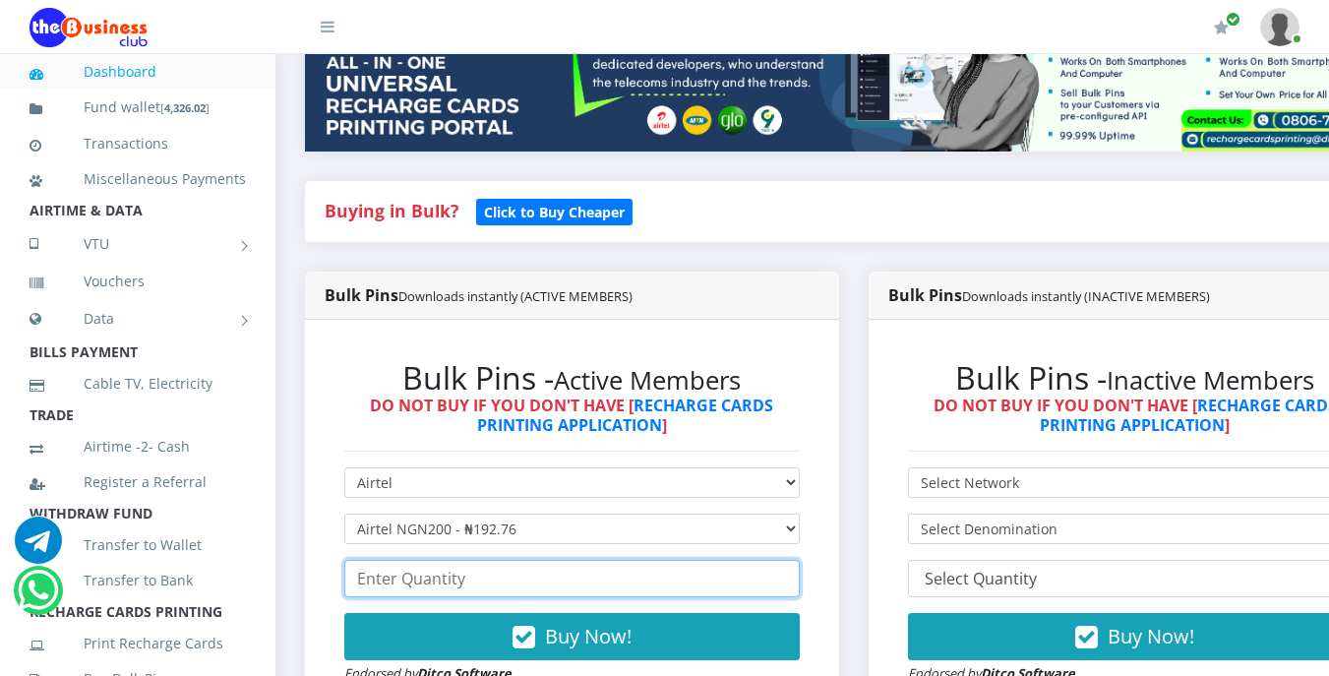
click at [568, 589] on input "number" at bounding box center [572, 578] width 456 height 37
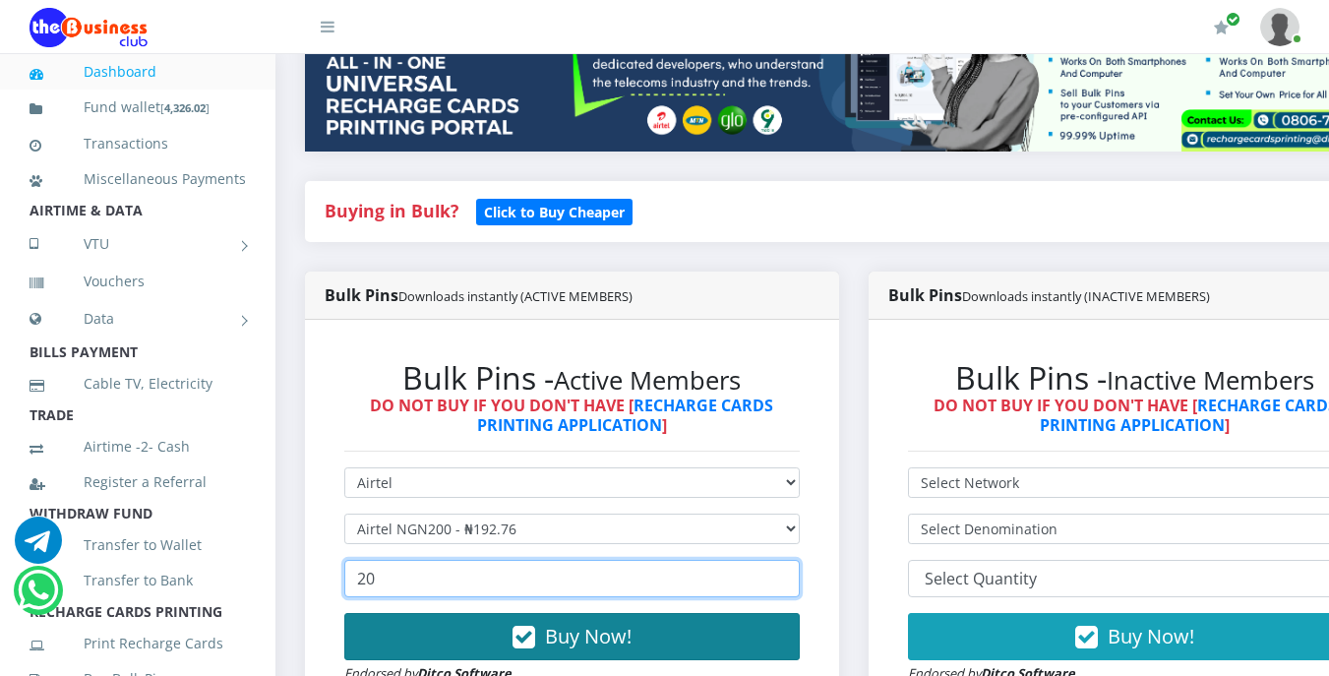
type input "20"
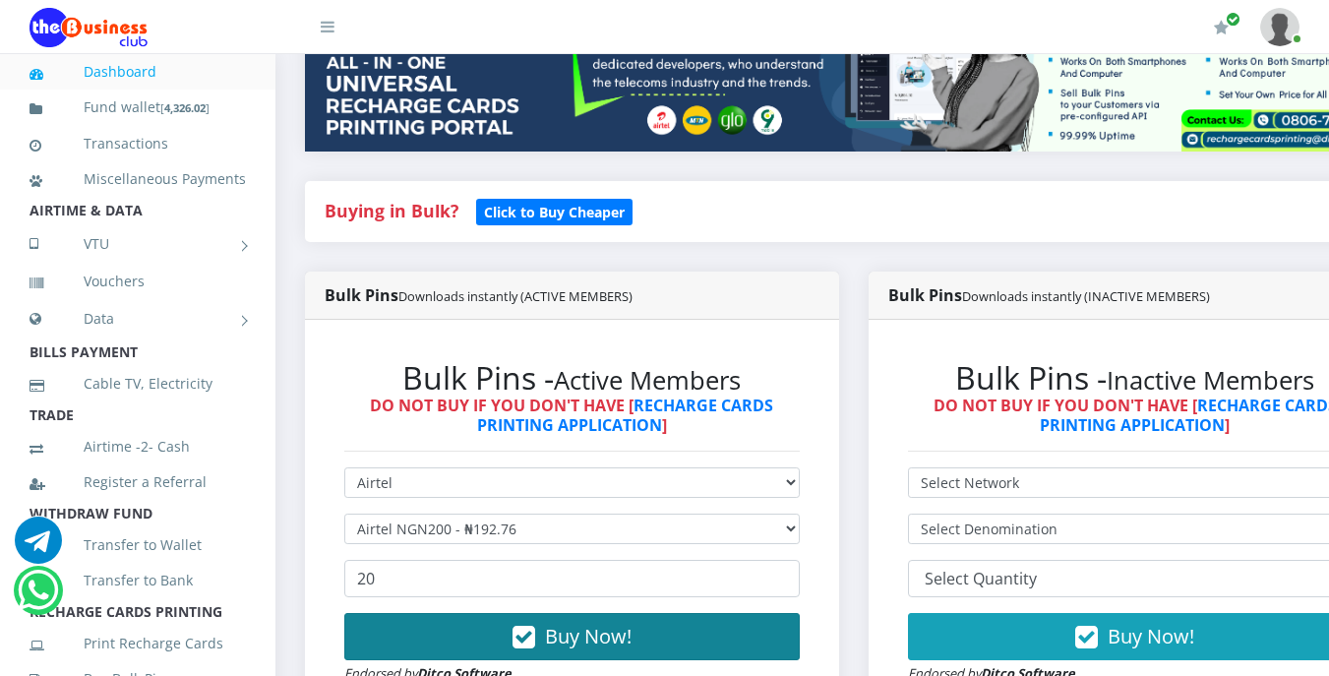
click at [579, 639] on span "Buy Now!" at bounding box center [588, 636] width 87 height 27
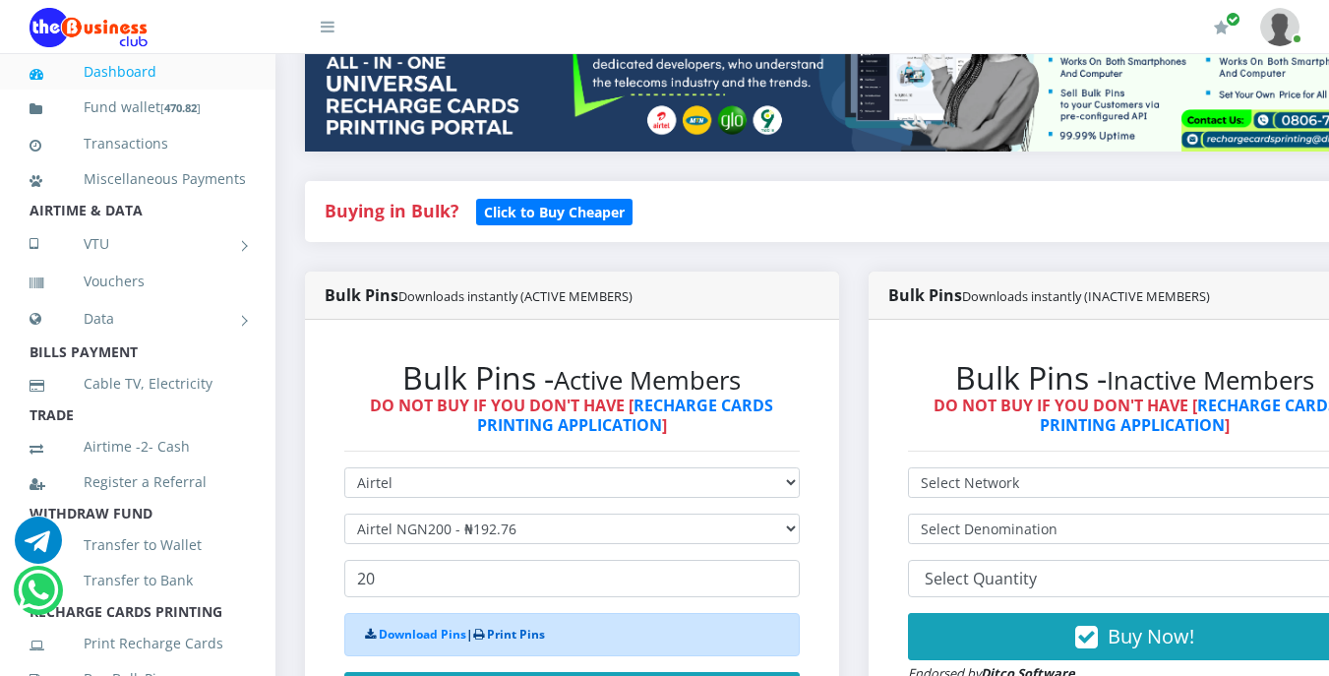
click at [521, 630] on link "Print Pins" at bounding box center [516, 634] width 58 height 17
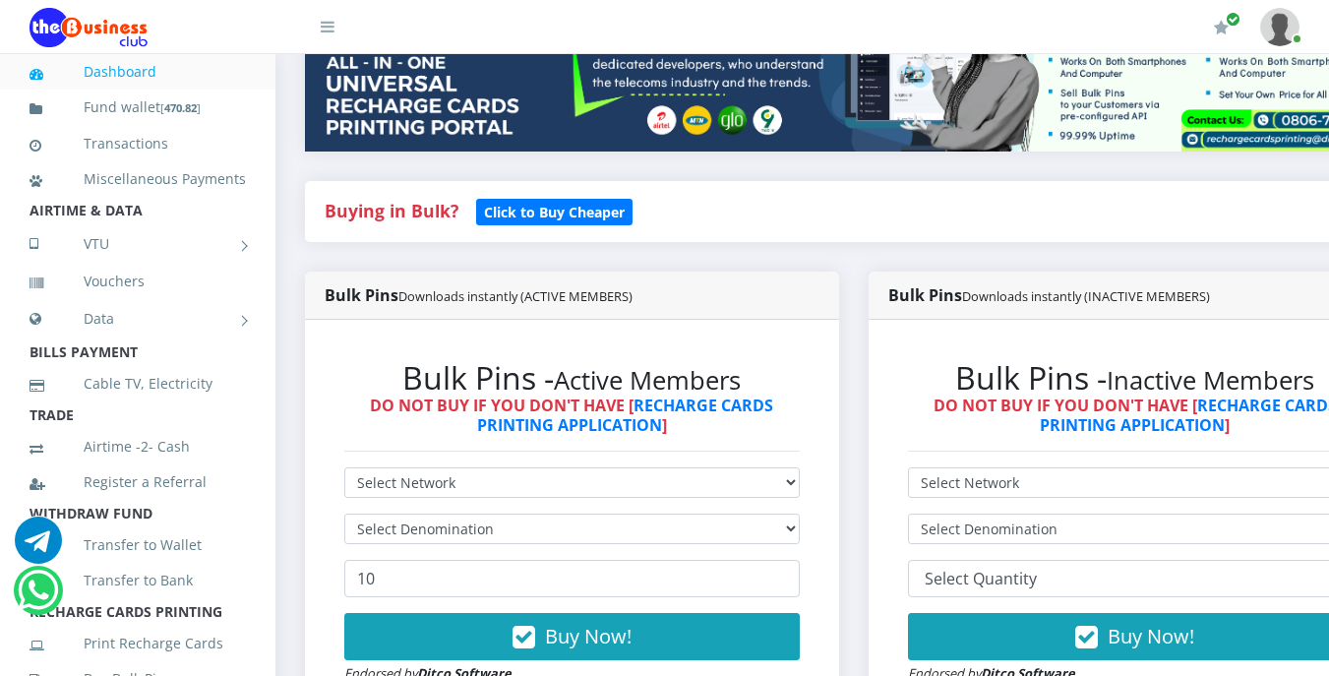
click at [665, 219] on h4 "Buying in Bulk?   Click to Buy Cheaper" at bounding box center [854, 212] width 1058 height 22
